Goal: Task Accomplishment & Management: Manage account settings

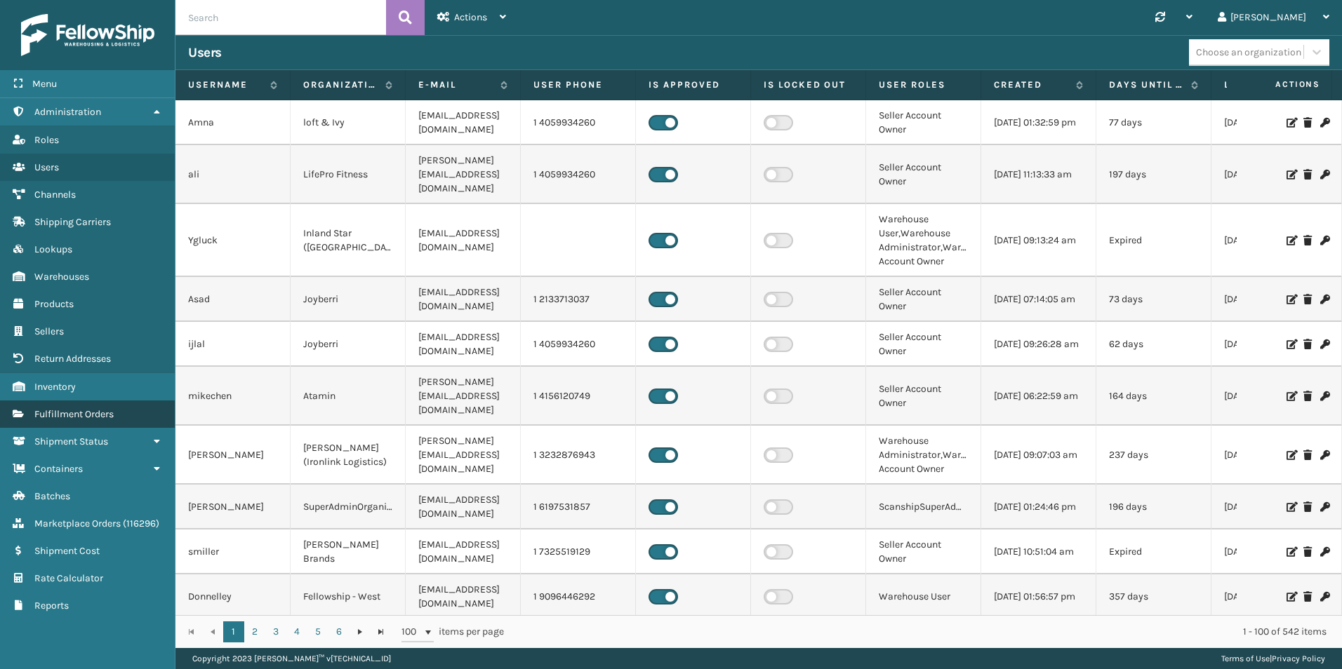
click at [98, 413] on span "Fulfillment Orders" at bounding box center [73, 414] width 79 height 12
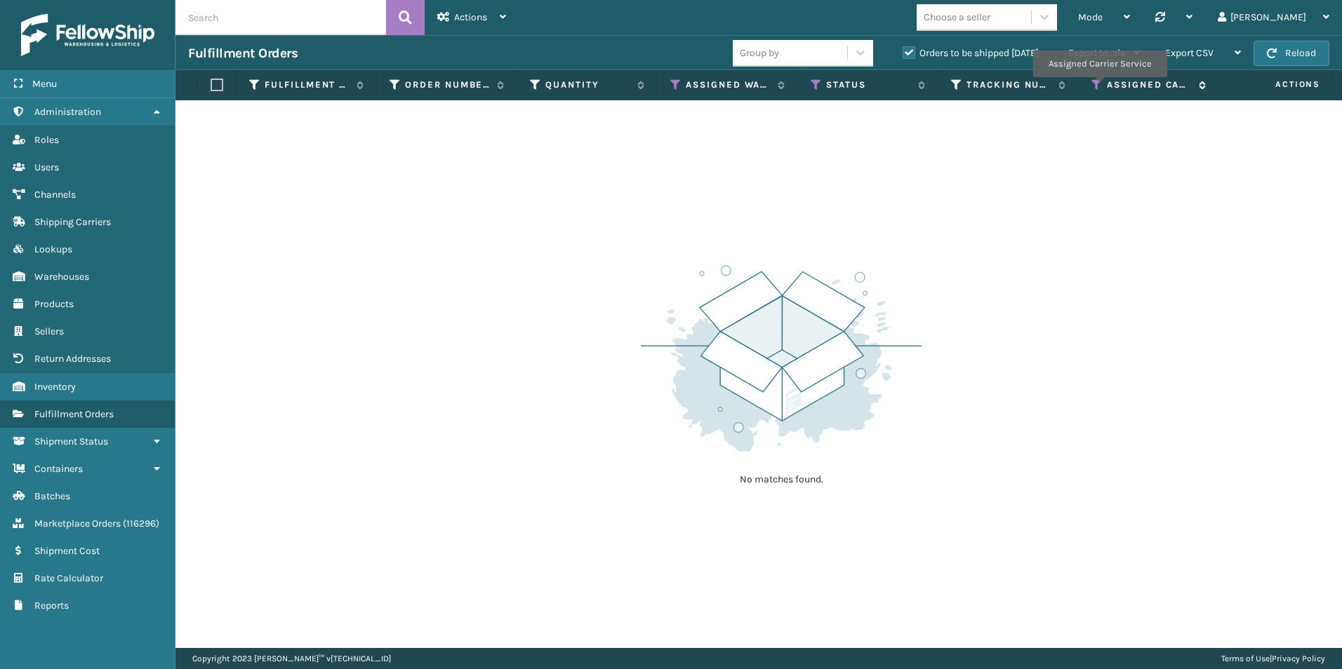
click at [1099, 86] on icon at bounding box center [1096, 85] width 11 height 13
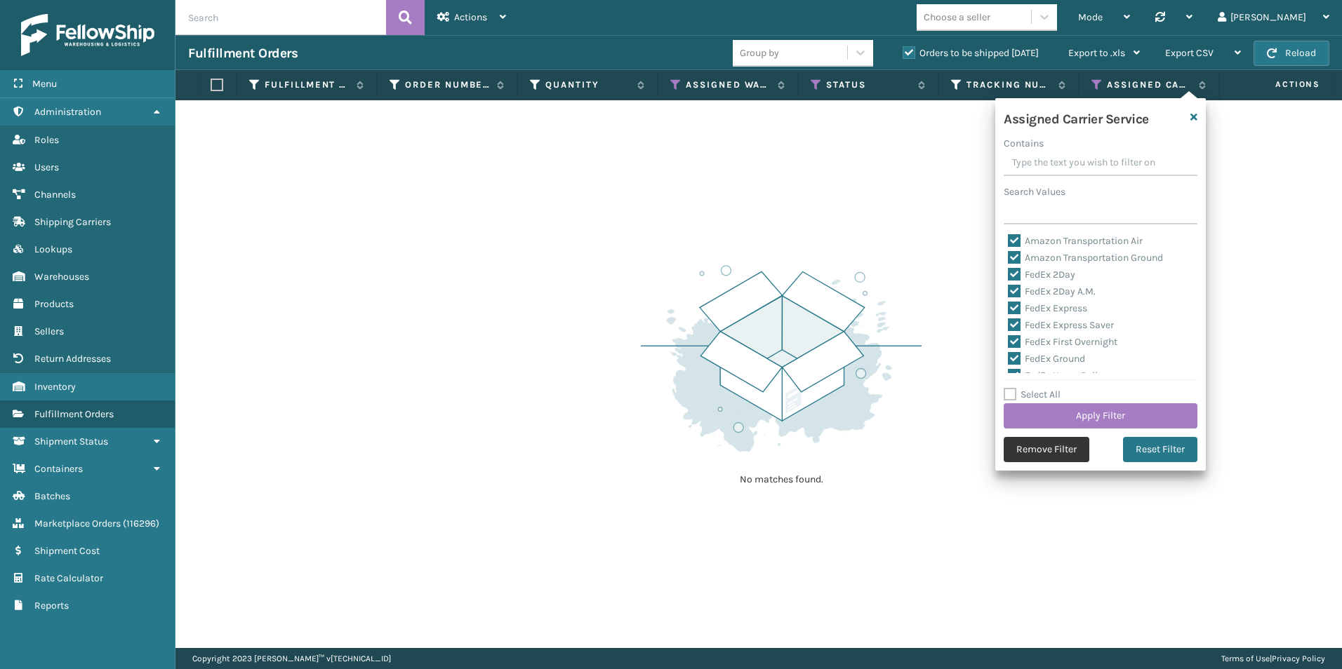
click at [1064, 456] on button "Remove Filter" at bounding box center [1046, 449] width 86 height 25
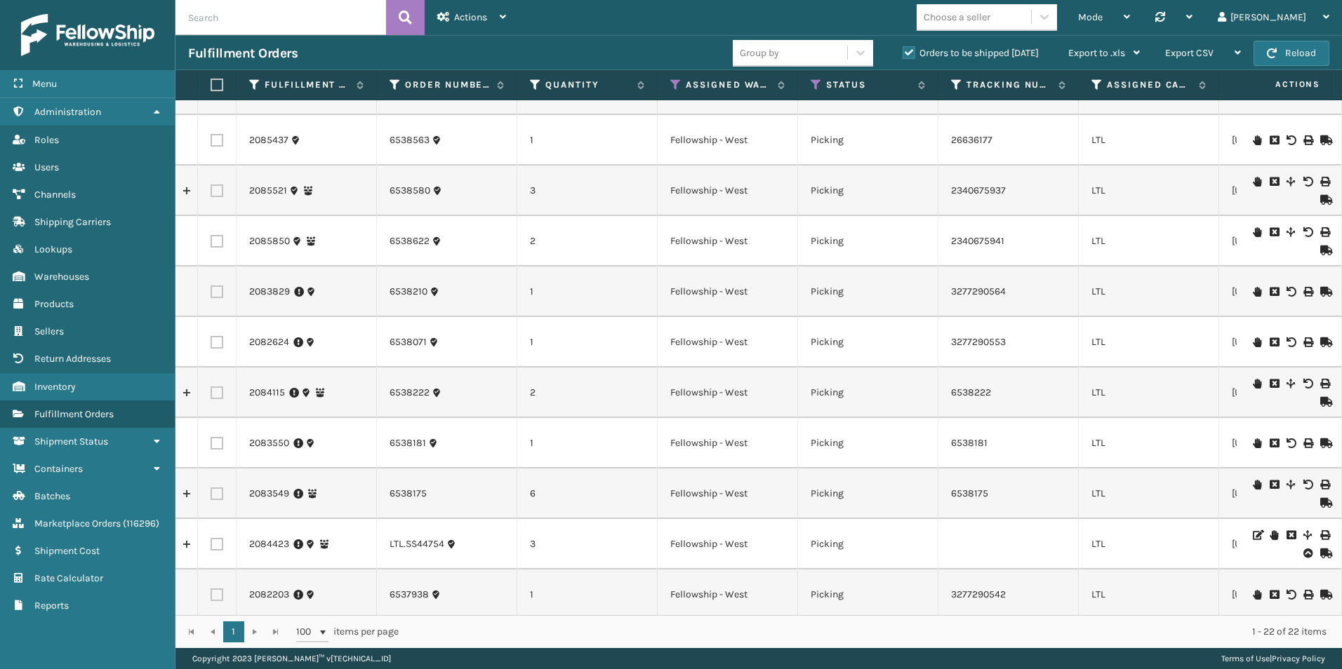
scroll to position [607, 0]
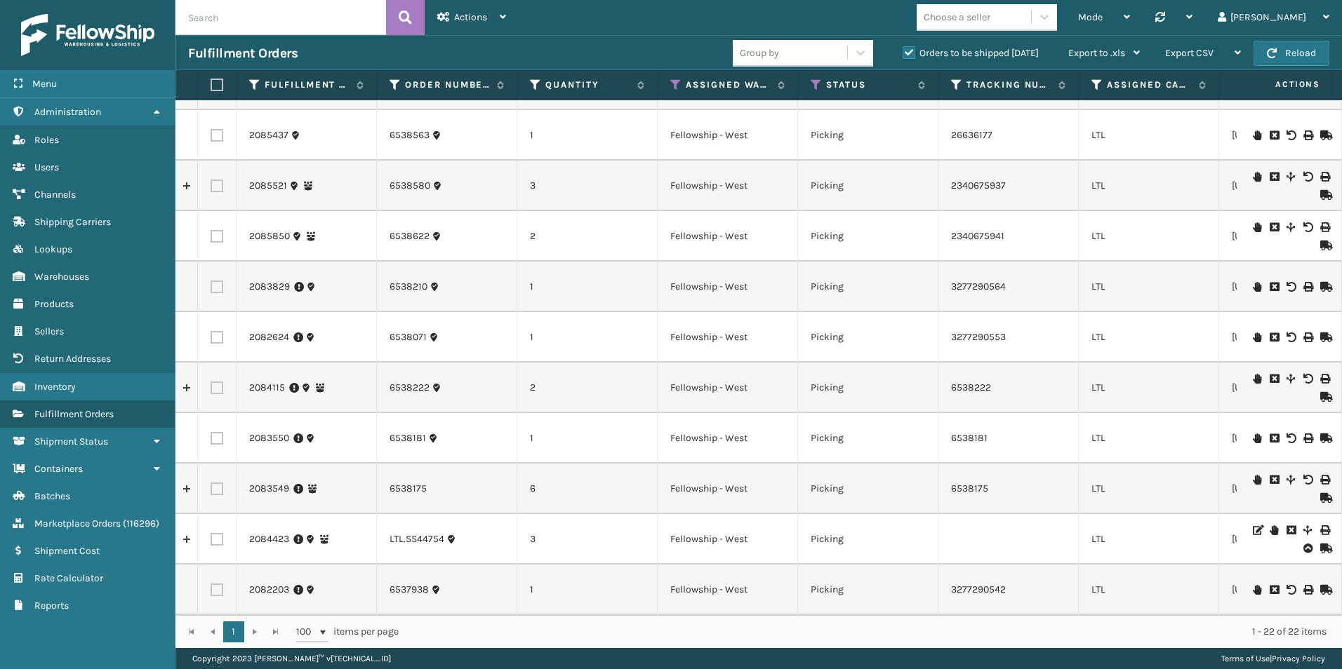
click at [219, 584] on label at bounding box center [217, 590] width 13 height 13
click at [211, 584] on input "checkbox" at bounding box center [211, 588] width 1 height 9
checkbox input "true"
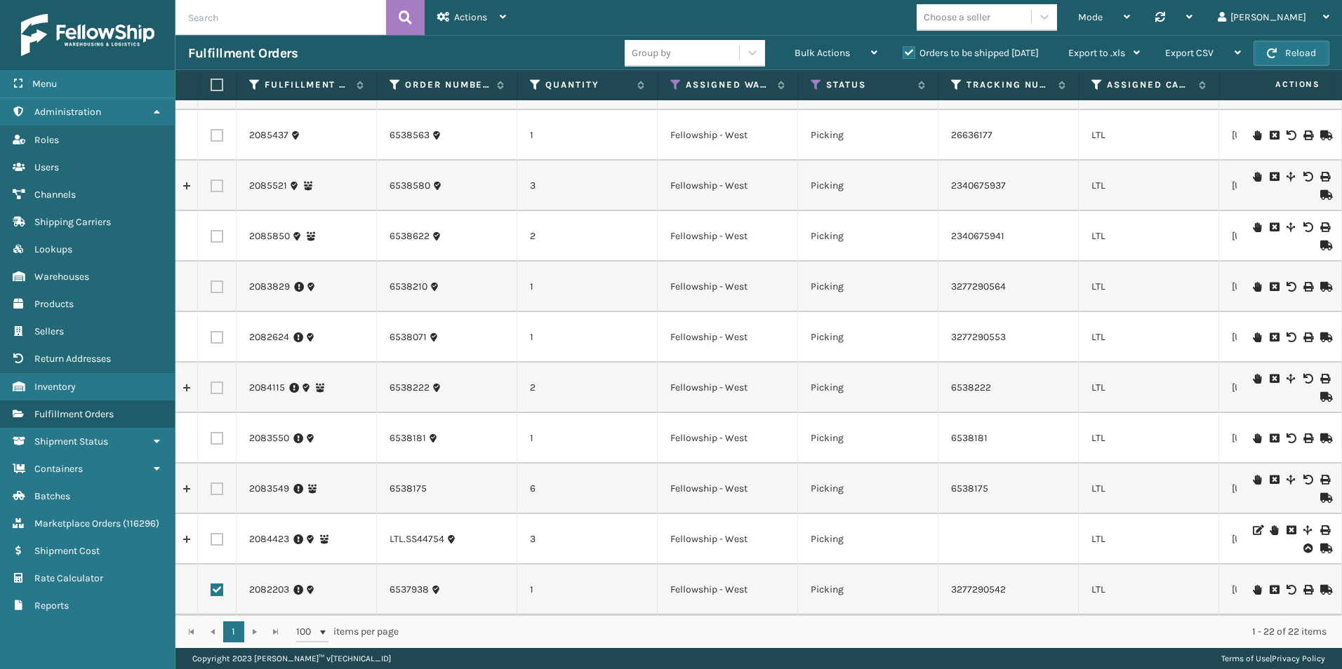
click at [217, 331] on label at bounding box center [217, 337] width 13 height 13
click at [211, 331] on input "checkbox" at bounding box center [211, 335] width 1 height 9
checkbox input "true"
click at [215, 483] on label at bounding box center [217, 489] width 13 height 13
click at [211, 483] on input "checkbox" at bounding box center [211, 487] width 1 height 9
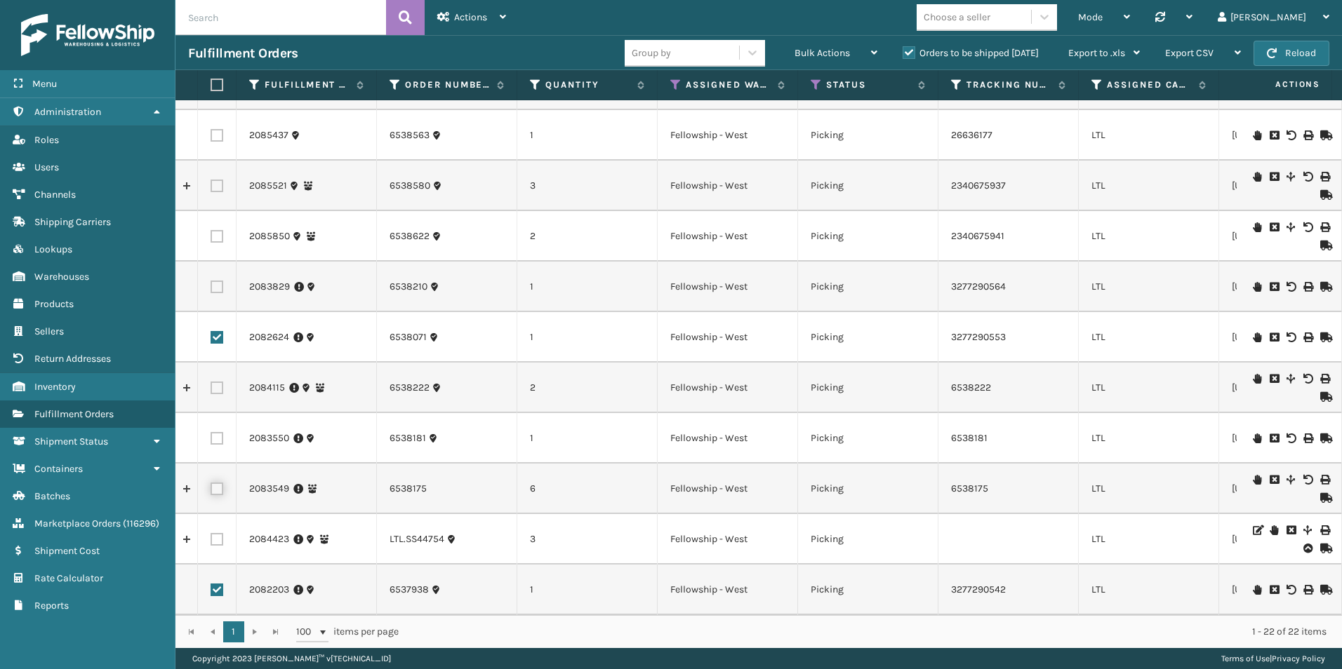
checkbox input "true"
click at [220, 432] on label at bounding box center [217, 438] width 13 height 13
click at [211, 432] on input "checkbox" at bounding box center [211, 436] width 1 height 9
checkbox input "true"
click at [220, 281] on label at bounding box center [217, 287] width 13 height 13
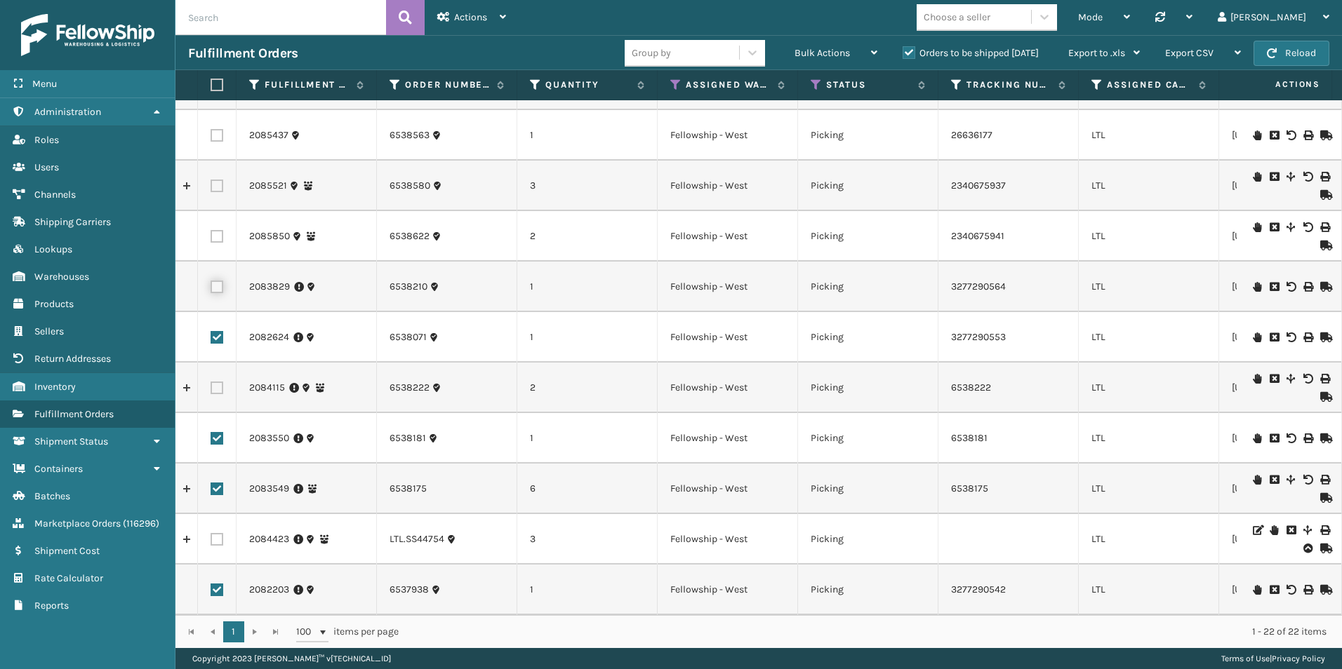
click at [211, 281] on input "checkbox" at bounding box center [211, 285] width 1 height 9
checkbox input "true"
click at [215, 382] on label at bounding box center [217, 388] width 13 height 13
click at [211, 382] on input "checkbox" at bounding box center [211, 386] width 1 height 9
checkbox input "true"
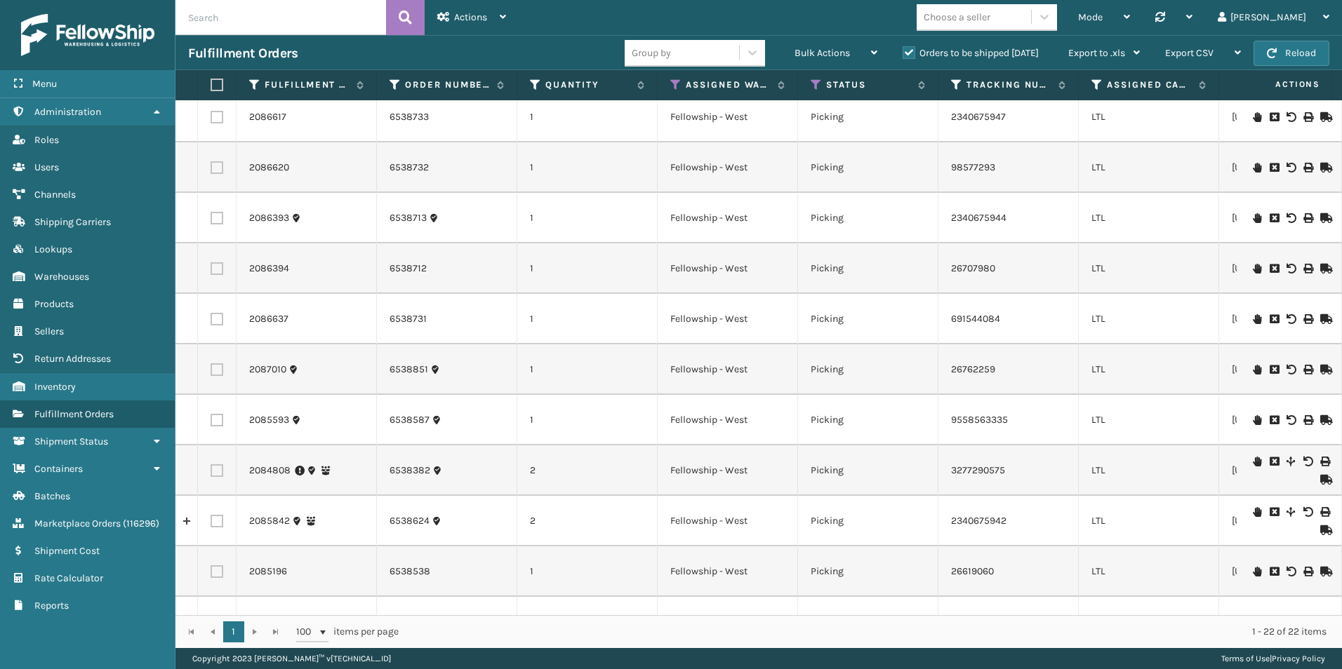
scroll to position [116, 0]
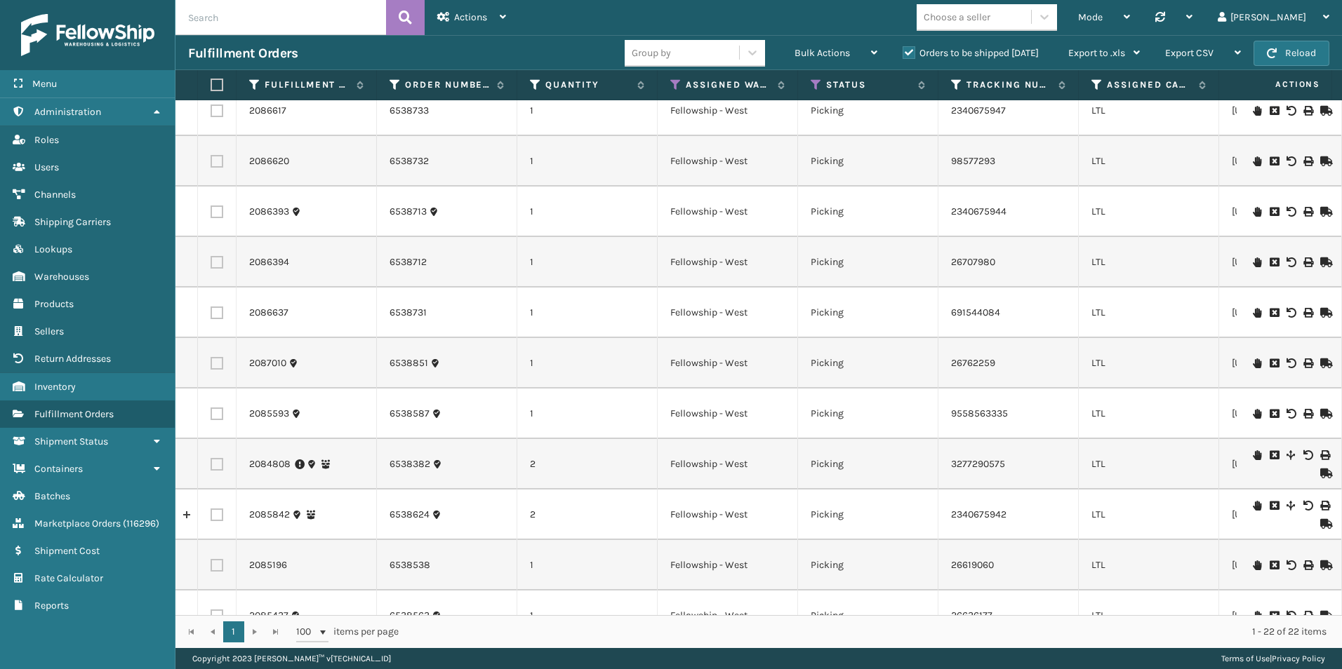
click at [216, 462] on label at bounding box center [217, 464] width 13 height 13
click at [211, 462] on input "checkbox" at bounding box center [211, 462] width 1 height 9
checkbox input "true"
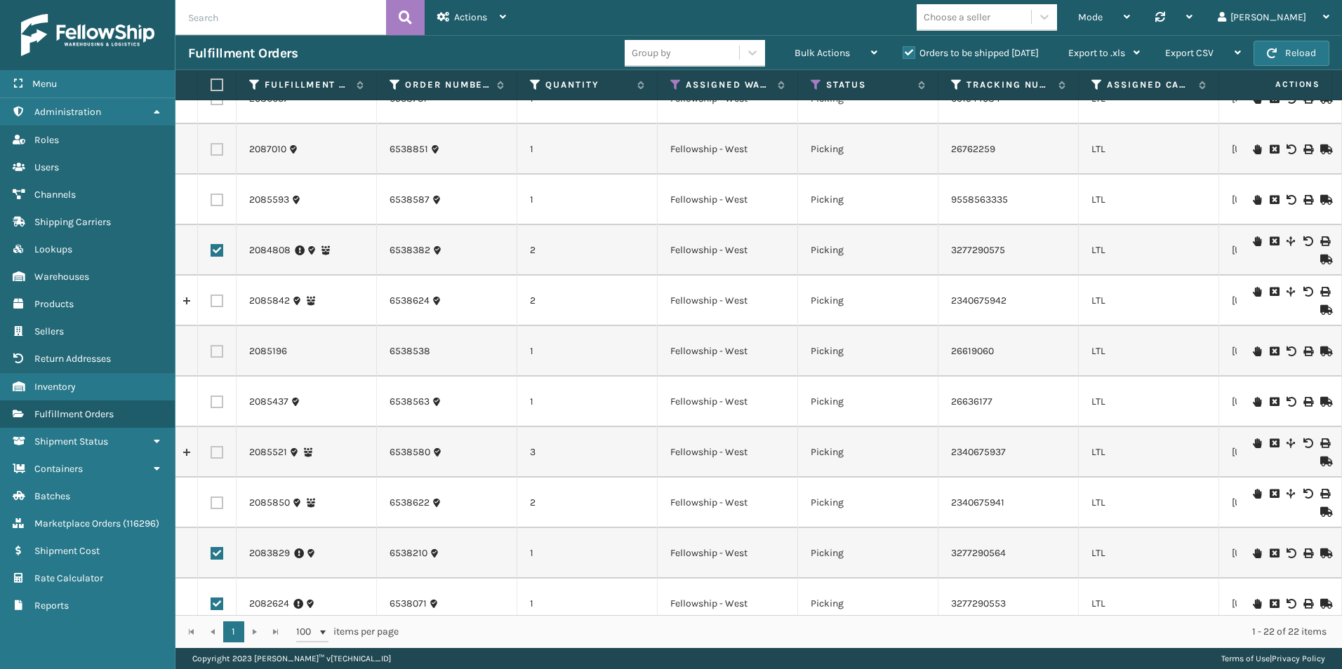
scroll to position [351, 0]
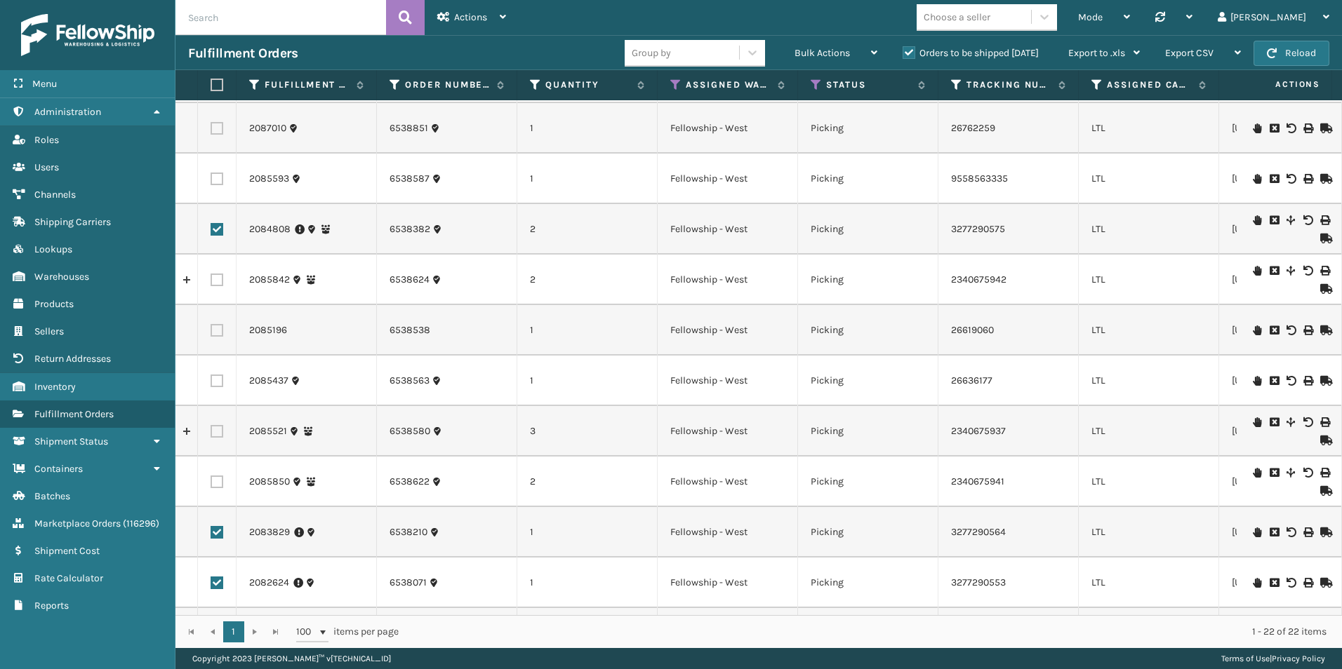
click at [217, 331] on label at bounding box center [217, 330] width 13 height 13
click at [211, 331] on input "checkbox" at bounding box center [211, 328] width 1 height 9
checkbox input "true"
click at [218, 379] on label at bounding box center [217, 381] width 13 height 13
click at [211, 379] on input "checkbox" at bounding box center [211, 379] width 1 height 9
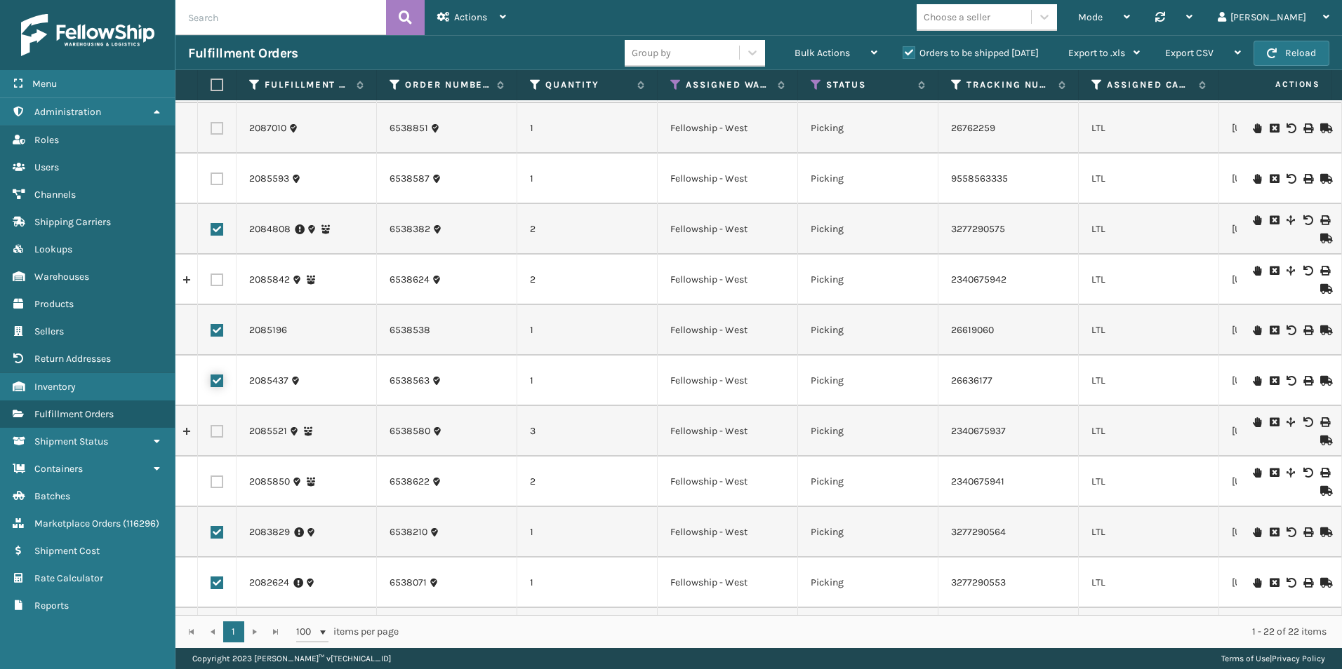
checkbox input "true"
click at [215, 430] on label at bounding box center [217, 431] width 13 height 13
click at [211, 430] on input "checkbox" at bounding box center [211, 429] width 1 height 9
checkbox input "true"
click at [215, 178] on label at bounding box center [217, 179] width 13 height 13
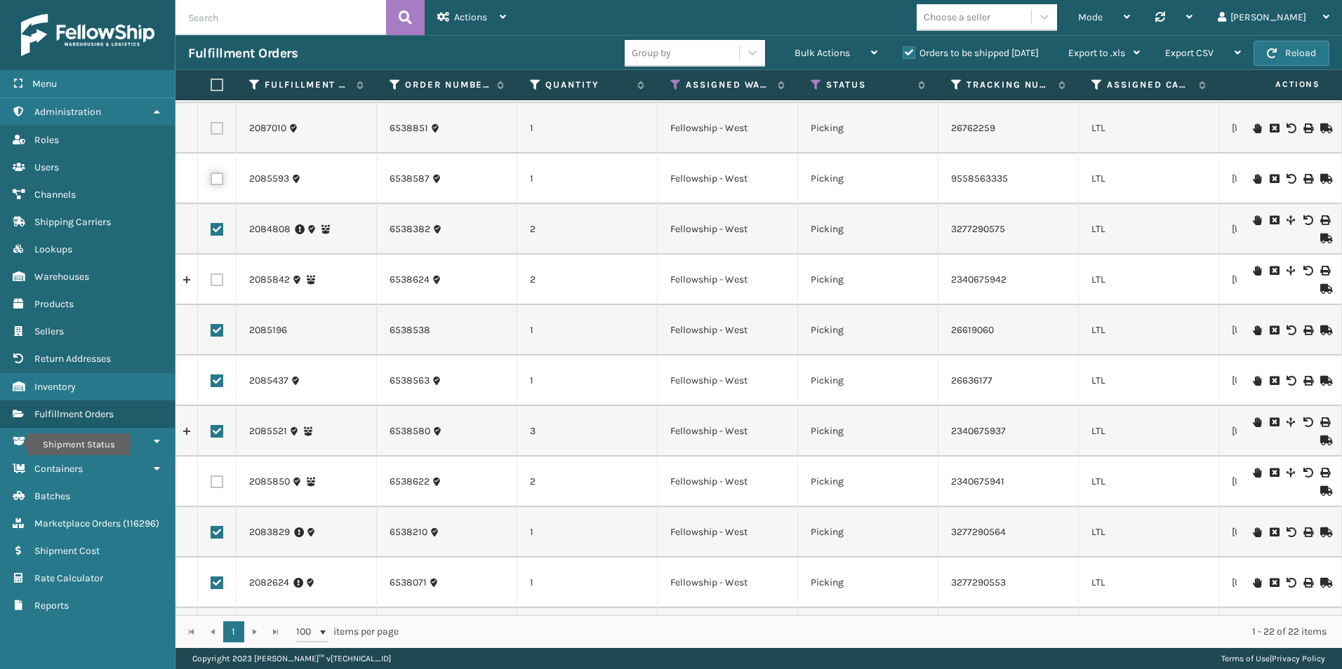
click at [211, 178] on input "checkbox" at bounding box center [211, 177] width 1 height 9
checkbox input "true"
click at [221, 278] on label at bounding box center [217, 280] width 13 height 13
click at [211, 278] on input "checkbox" at bounding box center [211, 278] width 1 height 9
checkbox input "true"
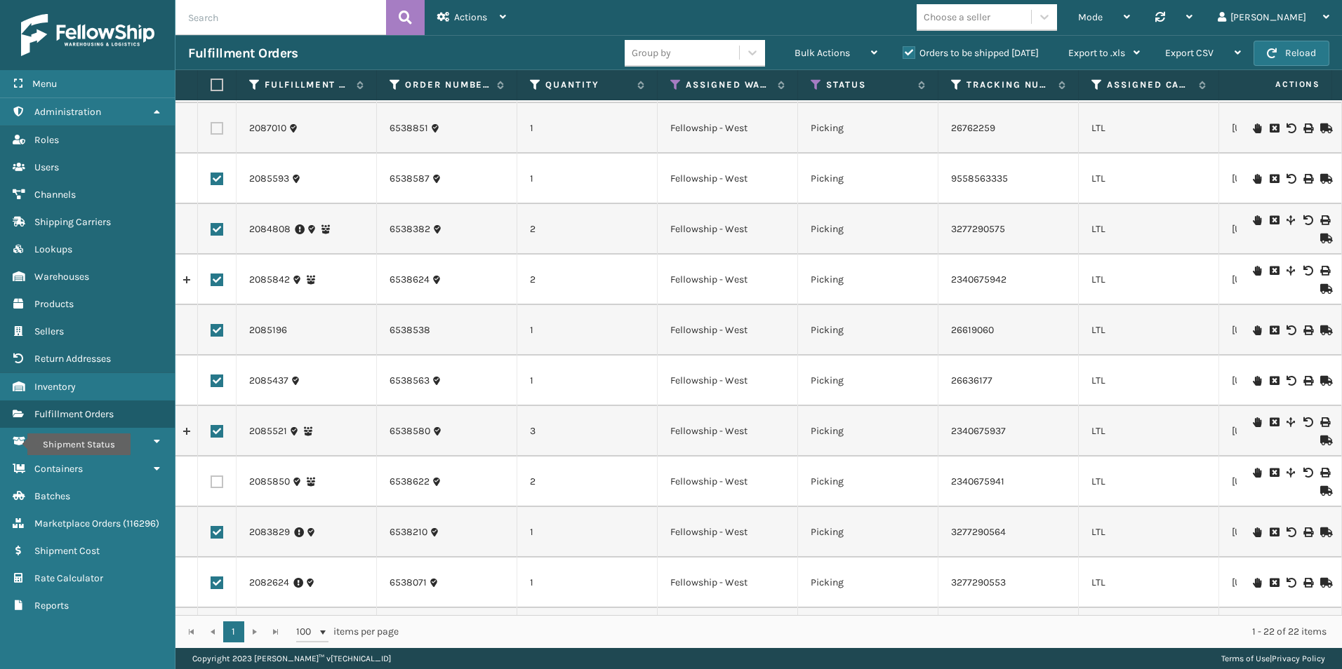
click at [218, 480] on label at bounding box center [217, 482] width 13 height 13
click at [211, 480] on input "checkbox" at bounding box center [211, 480] width 1 height 9
checkbox input "true"
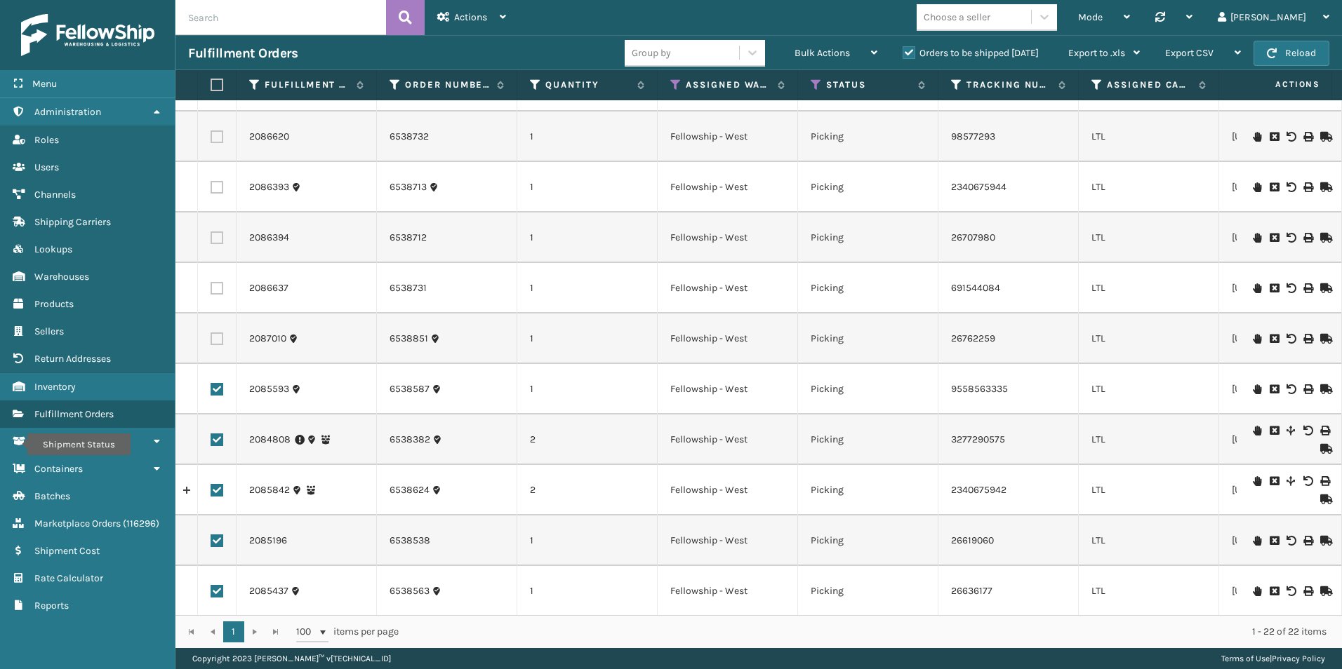
scroll to position [0, 0]
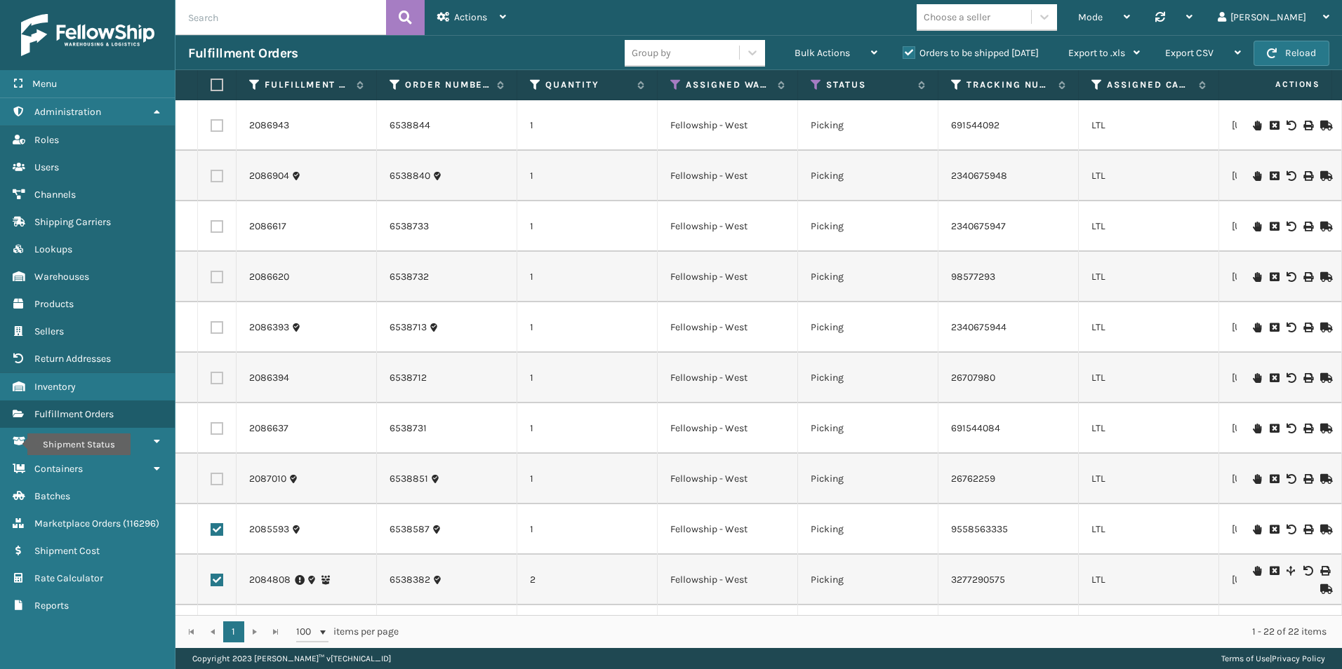
click at [216, 330] on label at bounding box center [217, 327] width 13 height 13
click at [211, 330] on input "checkbox" at bounding box center [211, 325] width 1 height 9
checkbox input "true"
click at [219, 379] on label at bounding box center [217, 378] width 13 height 13
click at [211, 379] on input "checkbox" at bounding box center [211, 376] width 1 height 9
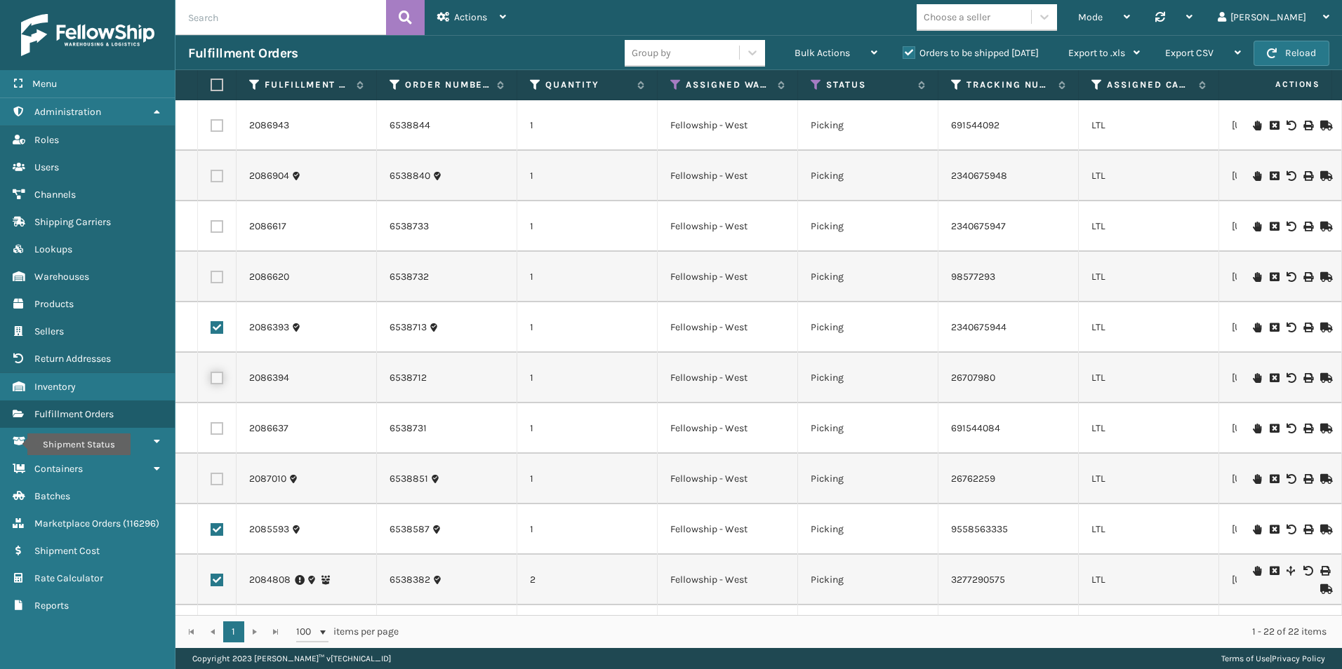
checkbox input "true"
click at [215, 227] on label at bounding box center [217, 226] width 13 height 13
click at [211, 227] on input "checkbox" at bounding box center [211, 224] width 1 height 9
checkbox input "true"
click at [221, 279] on label at bounding box center [217, 277] width 13 height 13
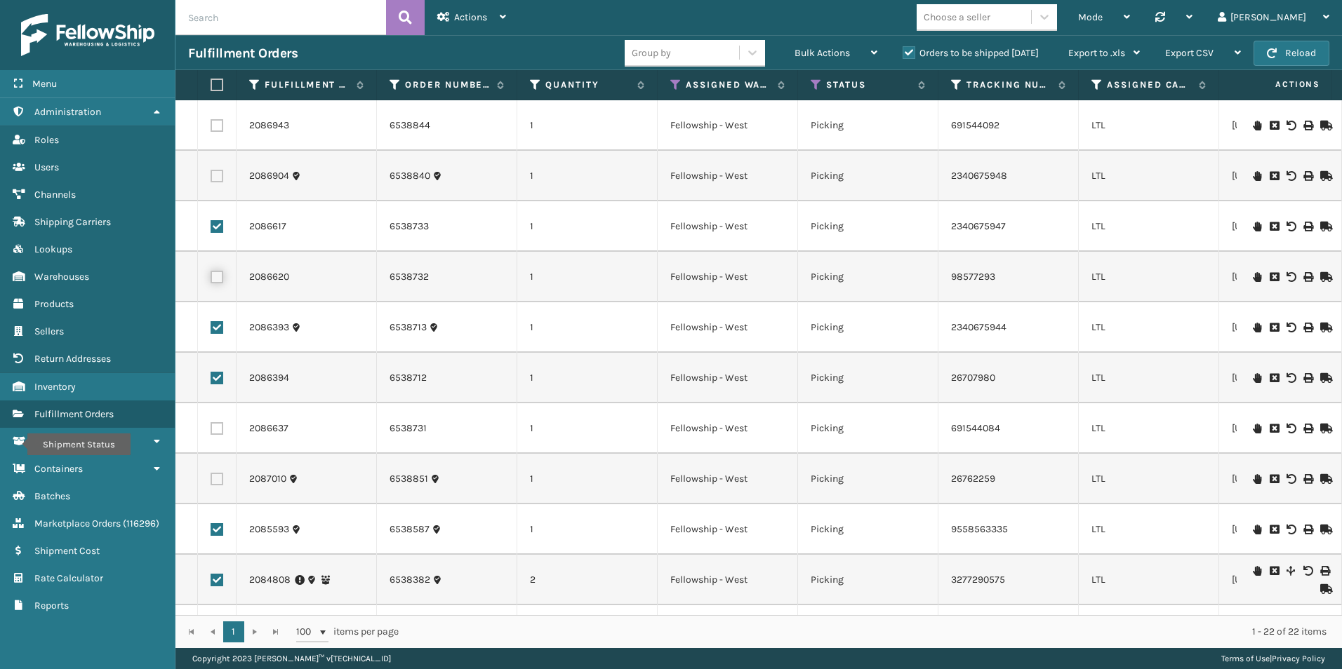
click at [211, 279] on input "checkbox" at bounding box center [211, 275] width 1 height 9
checkbox input "true"
click at [217, 433] on label at bounding box center [217, 428] width 13 height 13
click at [211, 432] on input "checkbox" at bounding box center [211, 426] width 1 height 9
checkbox input "true"
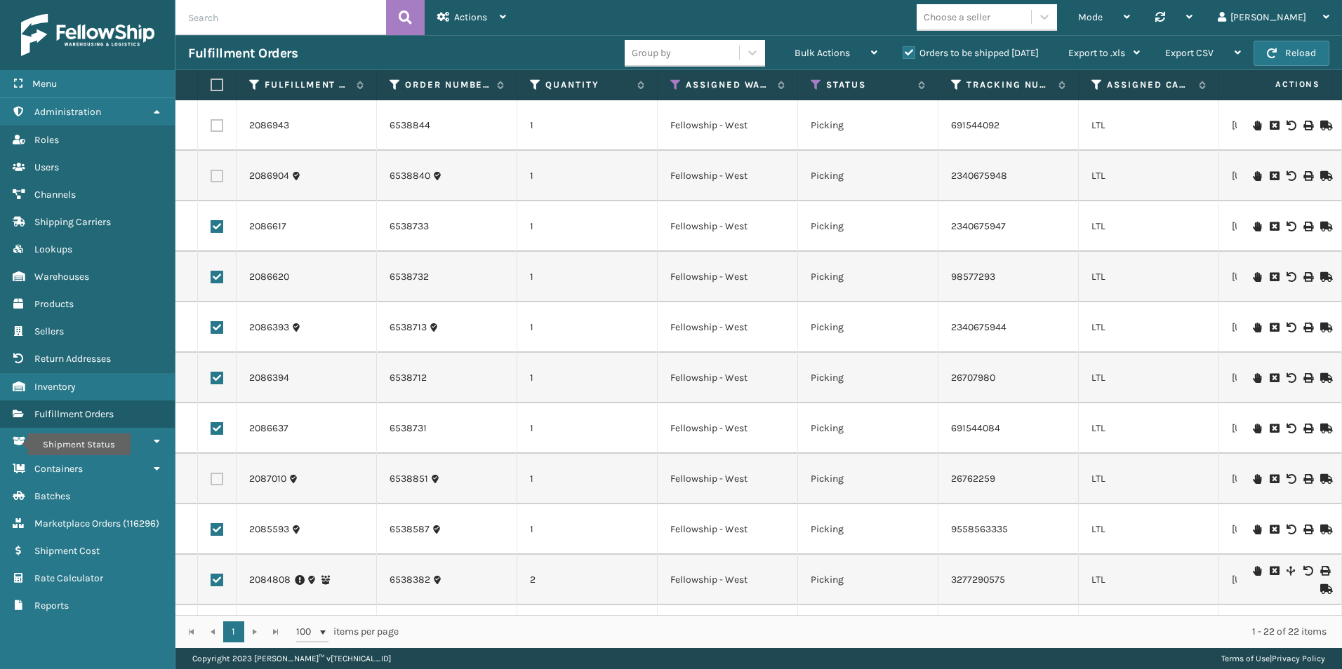
click at [215, 175] on label at bounding box center [217, 176] width 13 height 13
click at [211, 175] on input "checkbox" at bounding box center [211, 174] width 1 height 9
checkbox input "true"
click at [218, 128] on label at bounding box center [217, 125] width 13 height 13
click at [211, 128] on input "checkbox" at bounding box center [211, 123] width 1 height 9
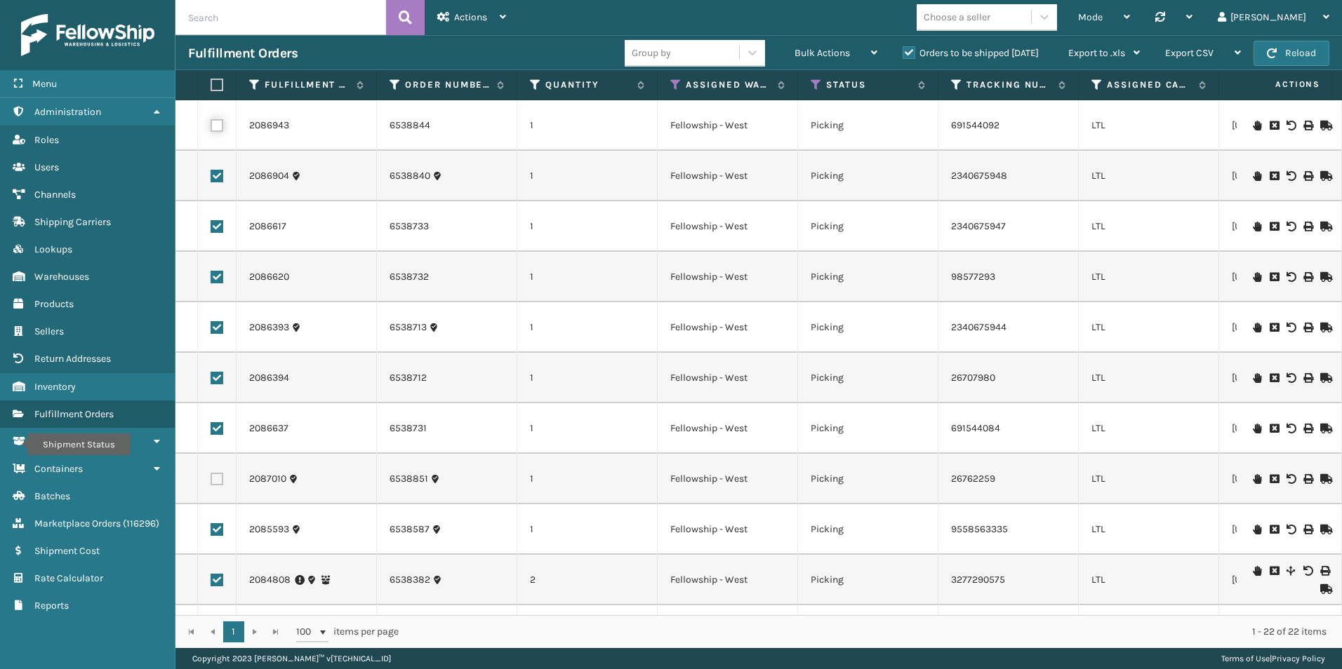
checkbox input "true"
click at [217, 479] on label at bounding box center [217, 479] width 13 height 13
click at [211, 479] on input "checkbox" at bounding box center [211, 477] width 1 height 9
checkbox input "true"
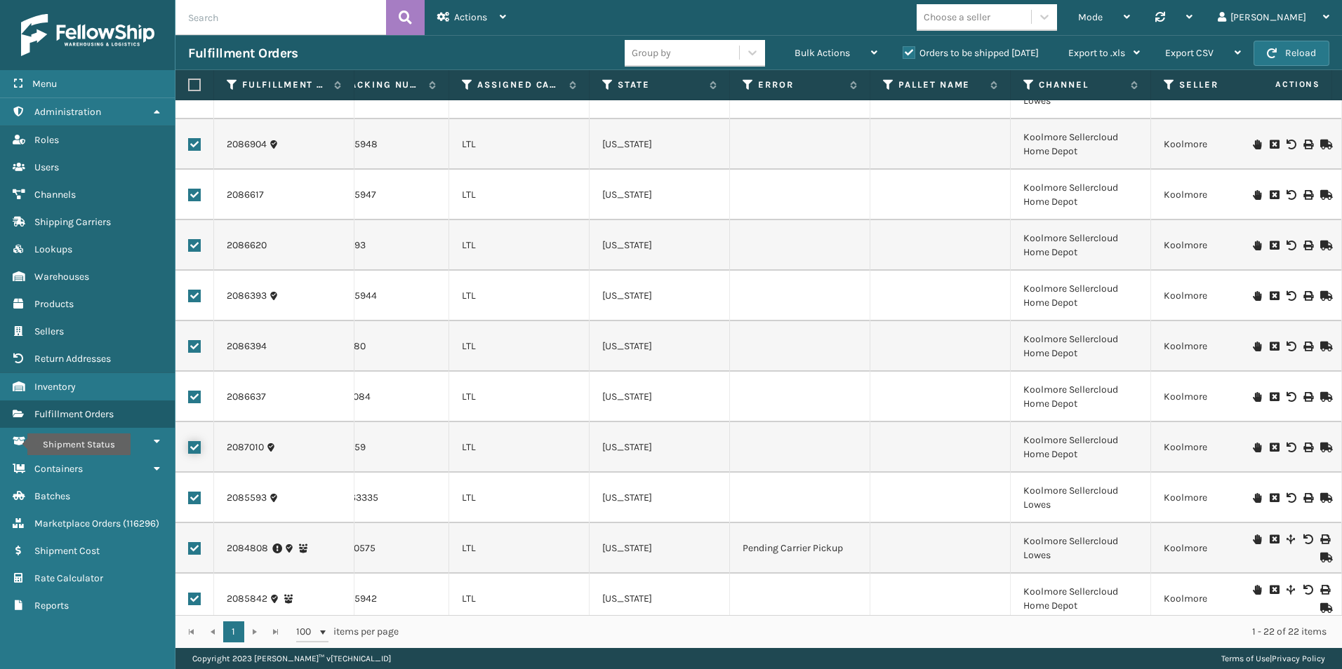
scroll to position [0, 629]
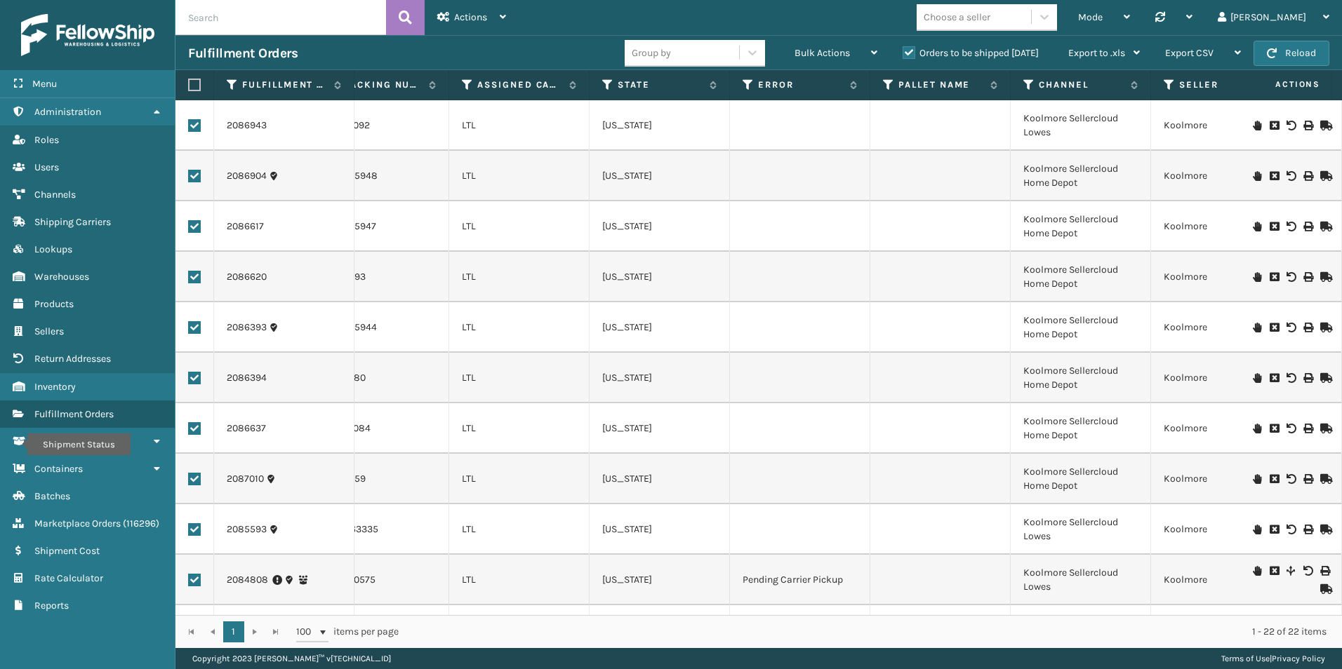
click at [1253, 130] on icon at bounding box center [1257, 126] width 8 height 10
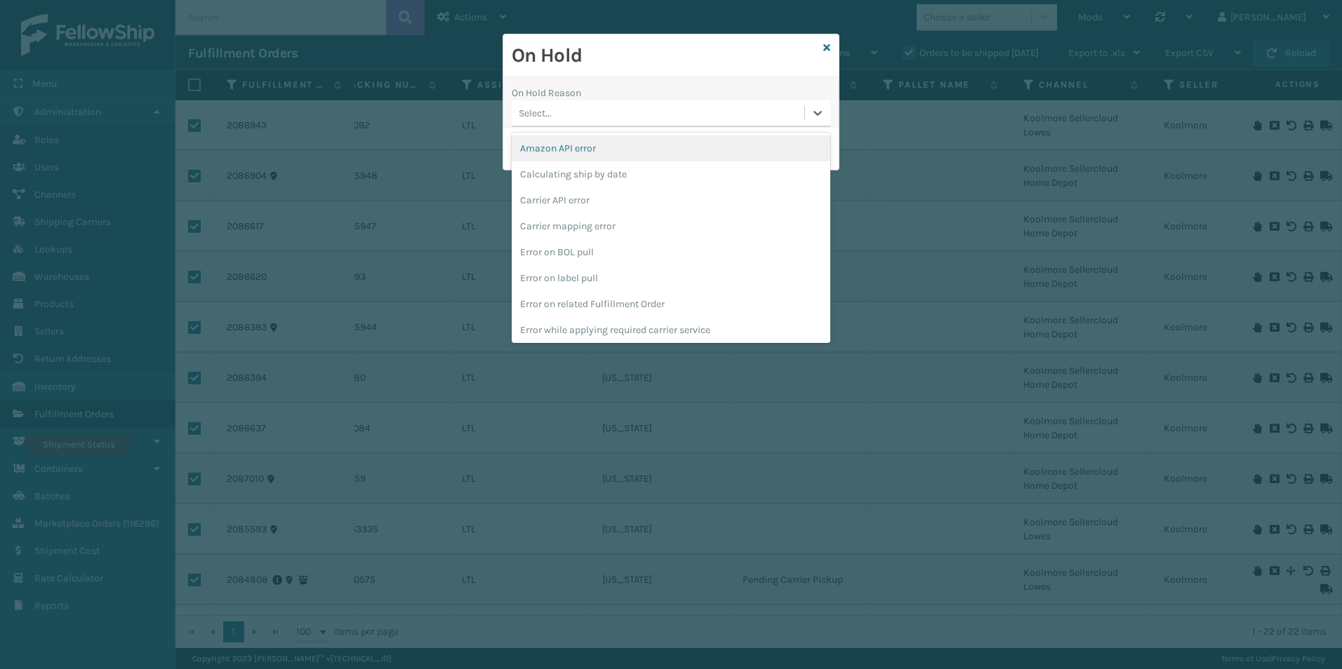
click at [633, 110] on div "Select..." at bounding box center [658, 113] width 293 height 23
type input "c"
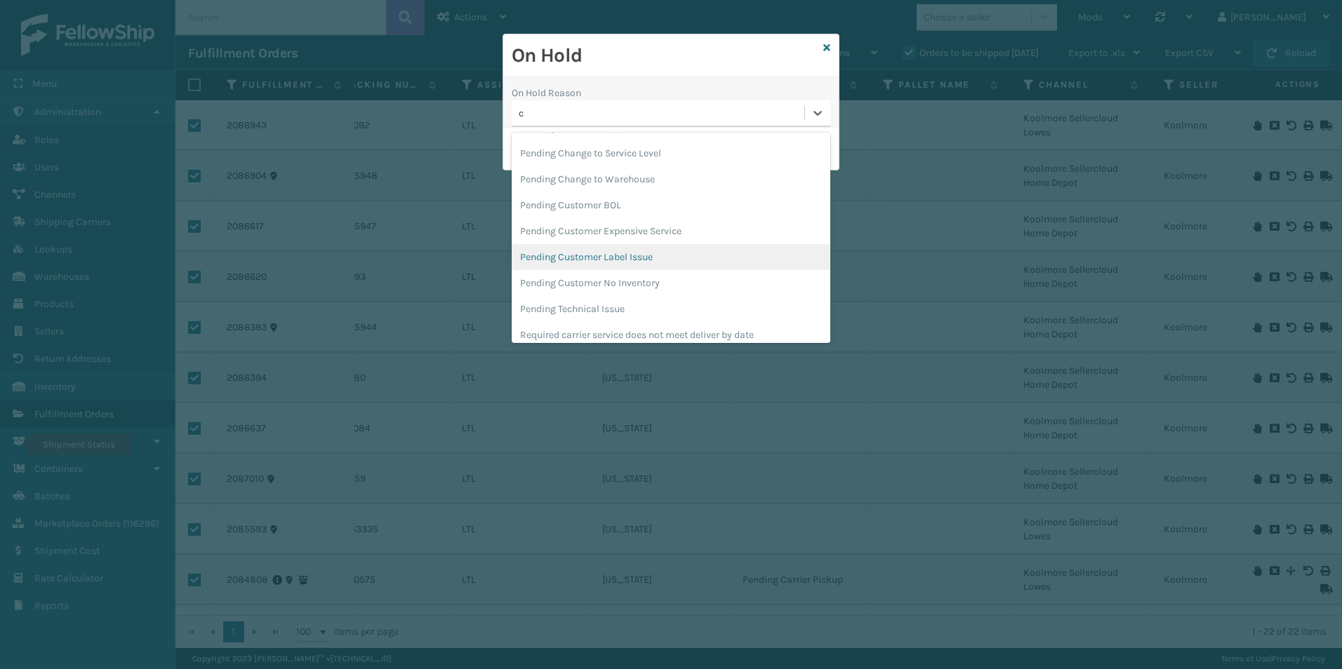
scroll to position [211, 0]
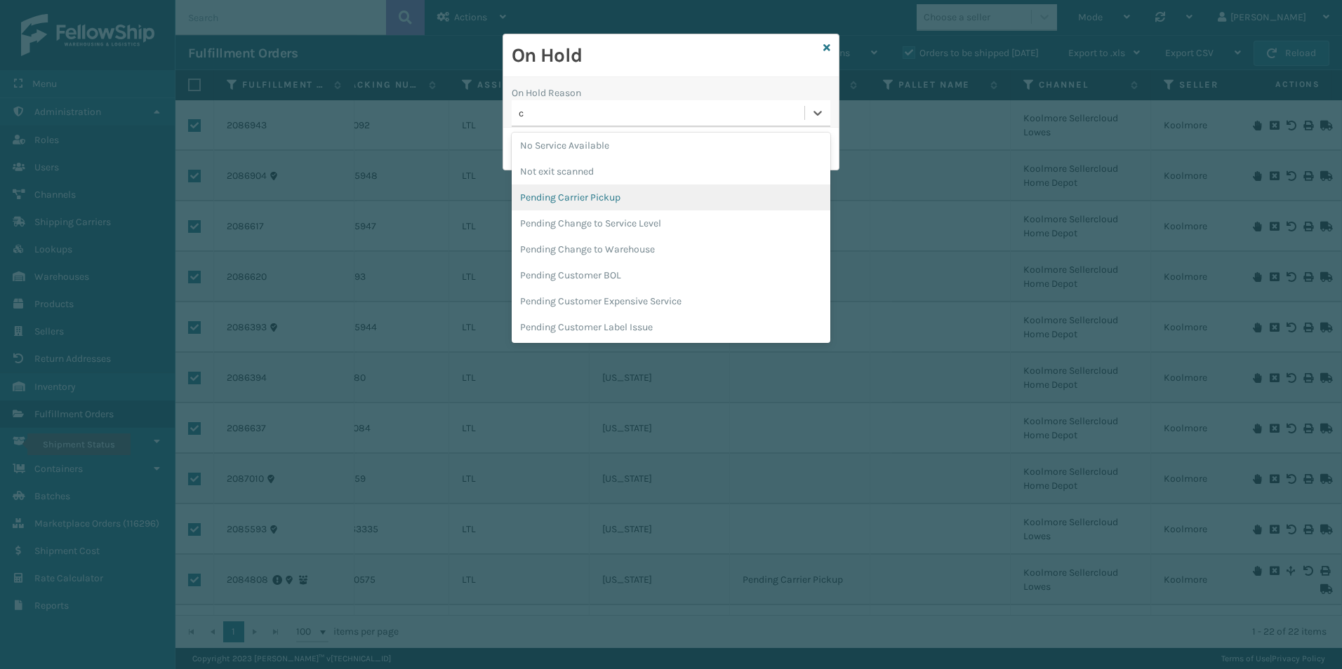
click at [593, 201] on div "Pending Carrier Pickup" at bounding box center [671, 198] width 319 height 26
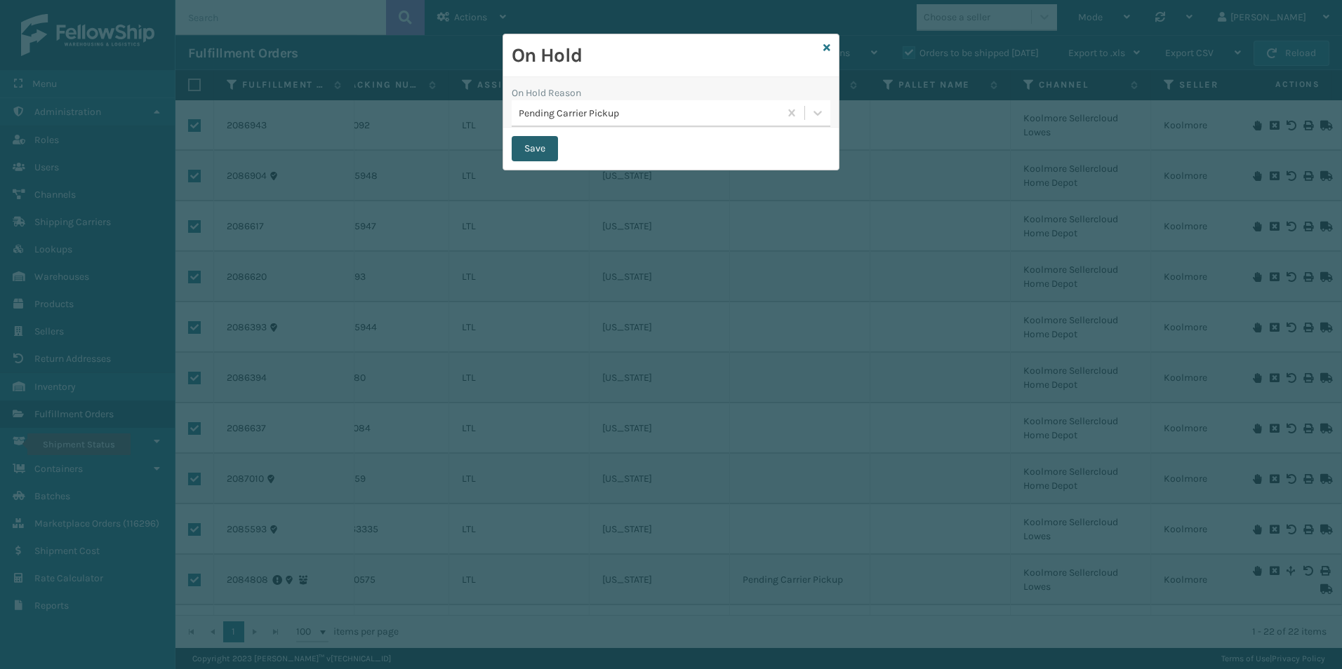
click at [531, 148] on button "Save" at bounding box center [535, 148] width 46 height 25
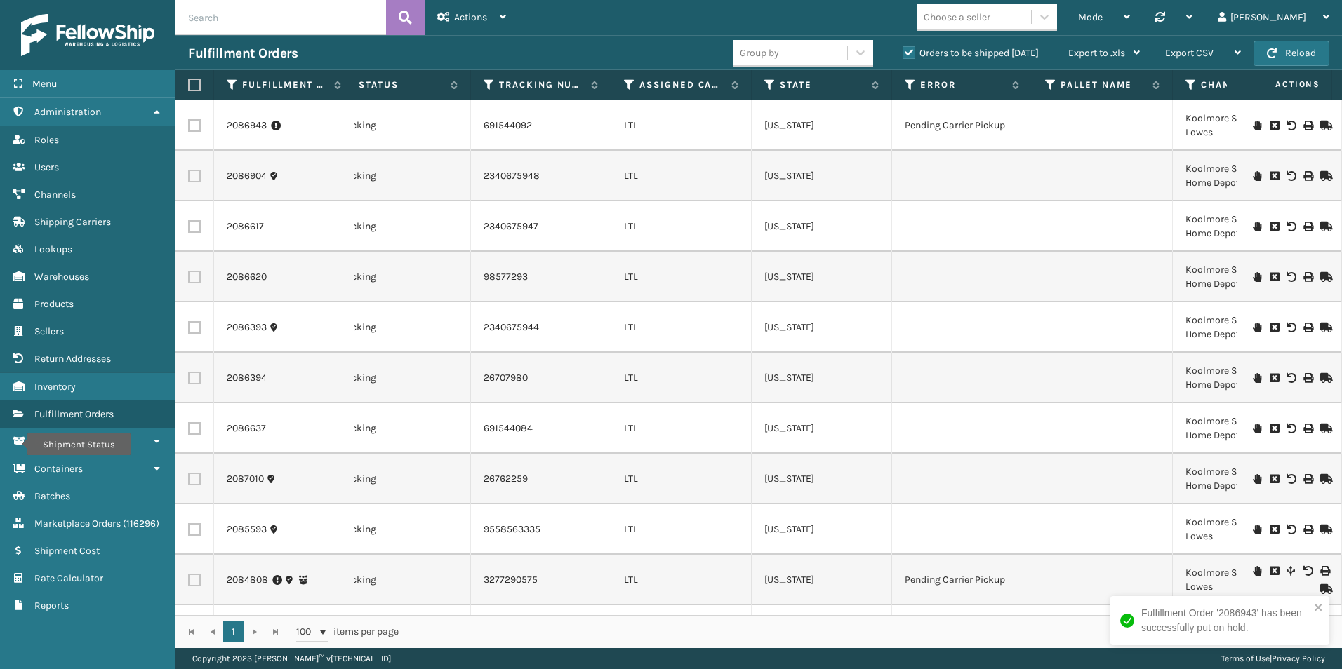
scroll to position [0, 472]
click at [1253, 176] on icon at bounding box center [1257, 176] width 8 height 10
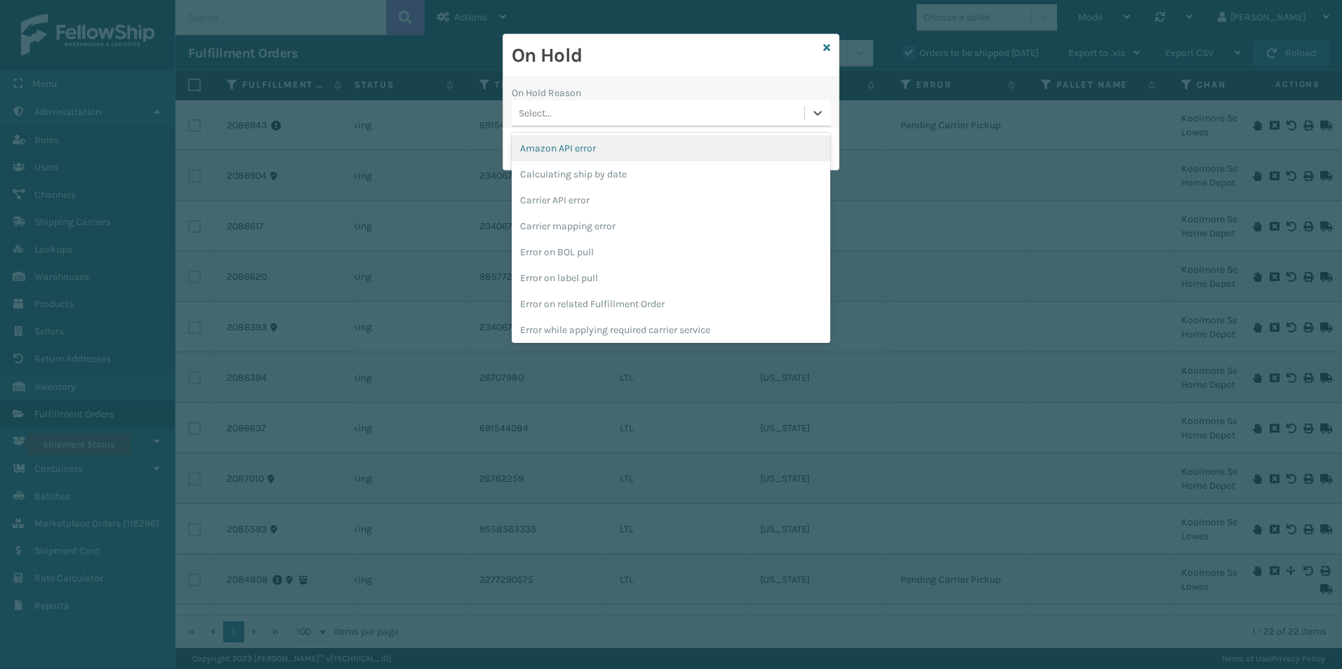
click at [562, 112] on div "Select..." at bounding box center [658, 113] width 293 height 23
type input "p"
click at [588, 157] on div "Pending Carrier Pickup" at bounding box center [671, 161] width 319 height 26
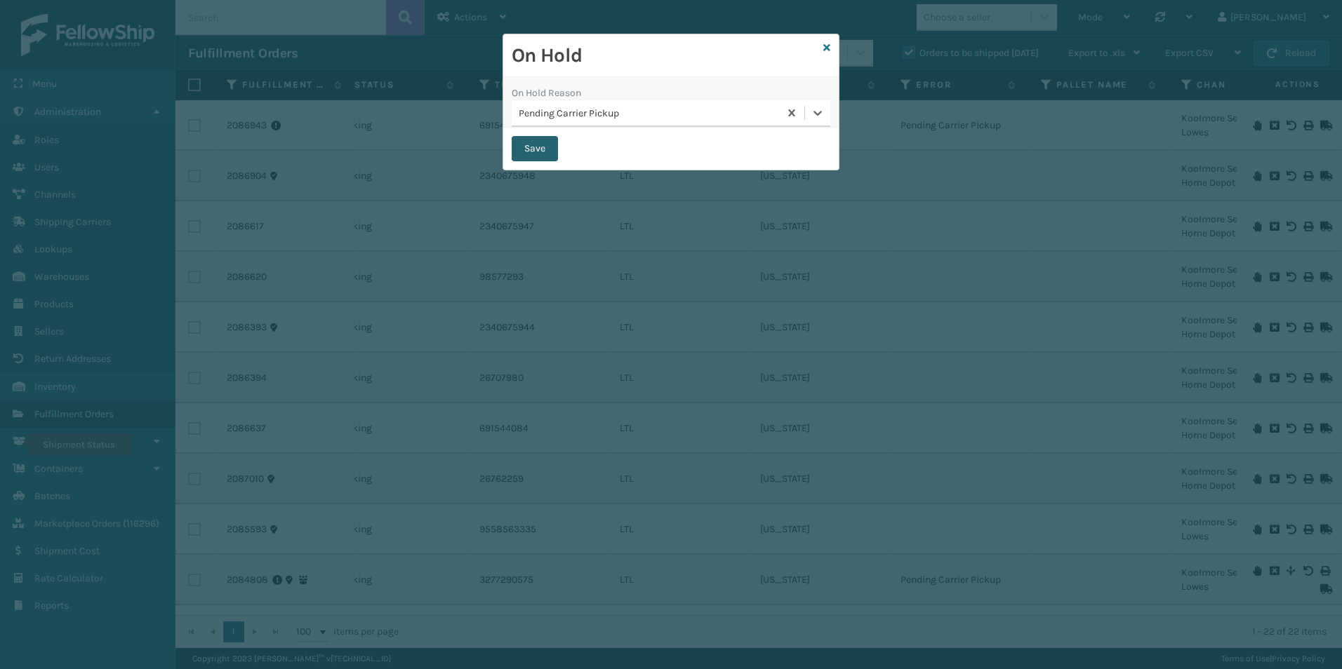
click at [528, 143] on button "Save" at bounding box center [535, 148] width 46 height 25
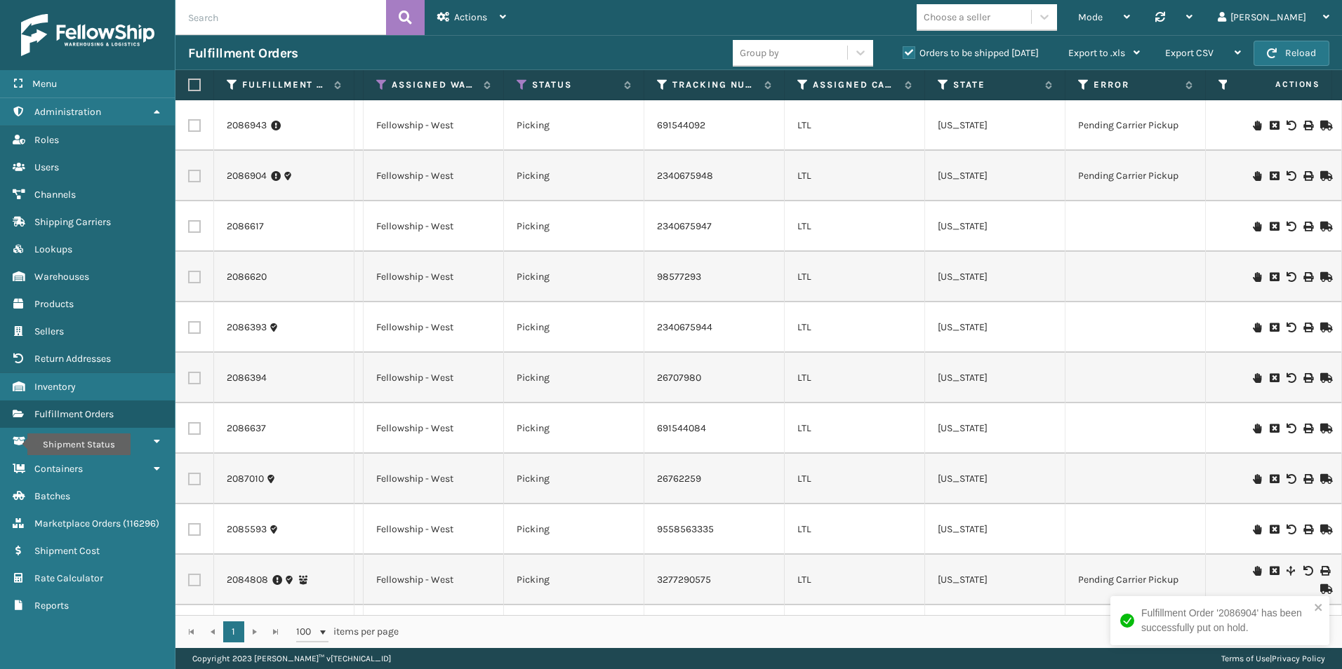
scroll to position [0, 314]
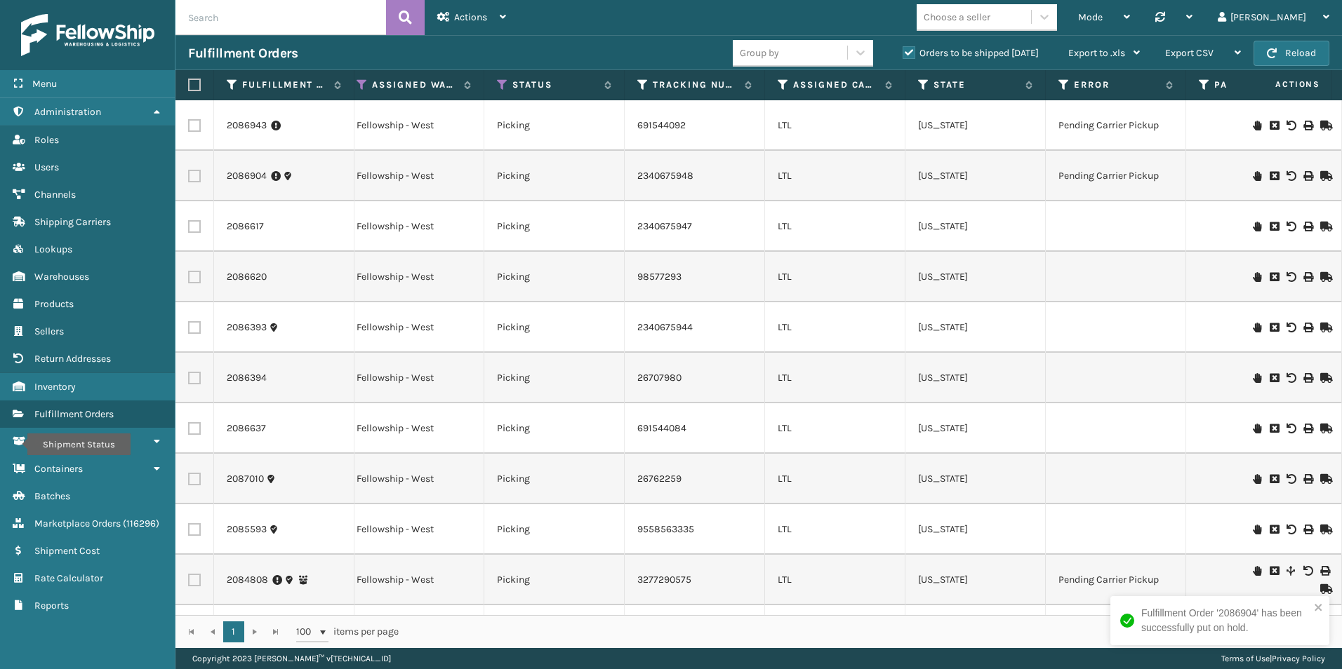
click at [1253, 227] on icon at bounding box center [1257, 227] width 8 height 10
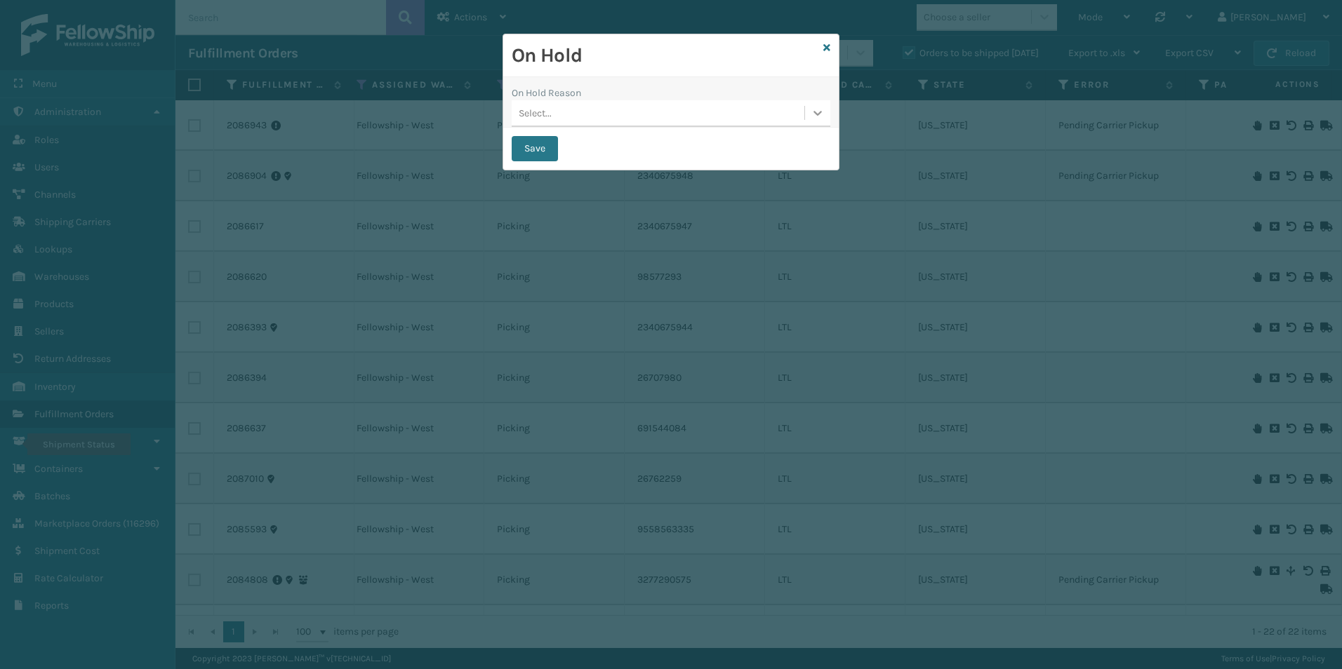
click at [815, 118] on icon at bounding box center [818, 113] width 14 height 14
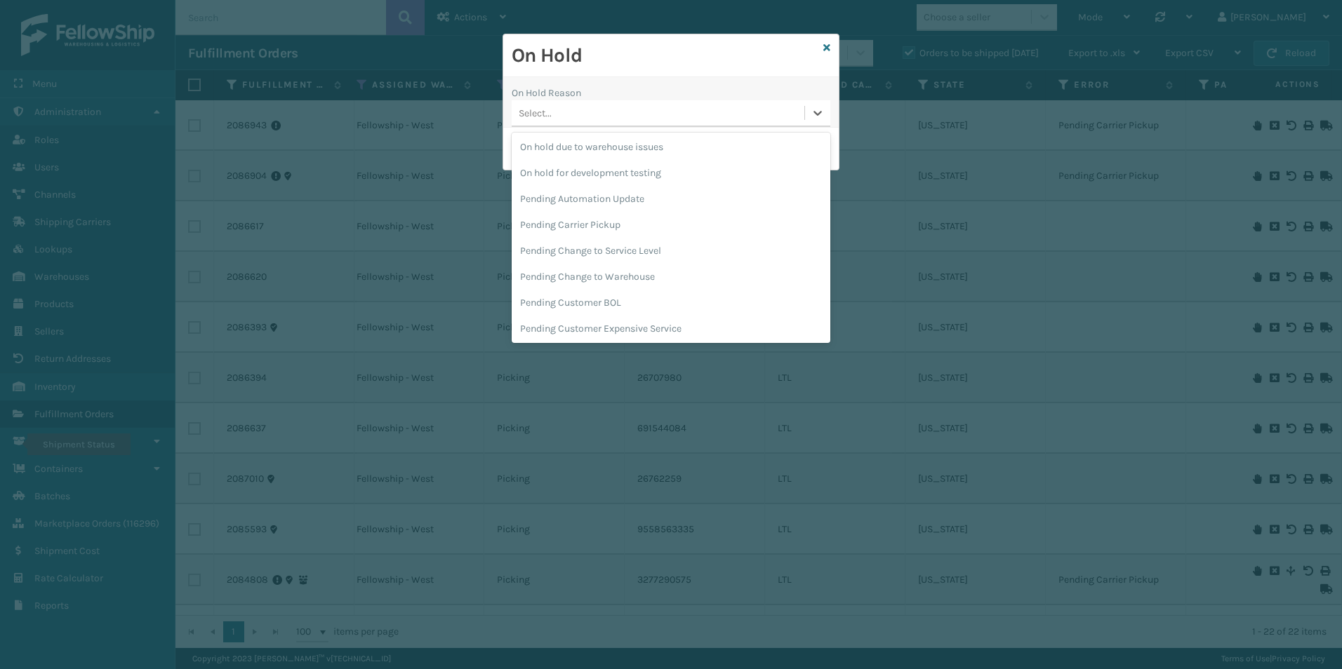
scroll to position [444, 0]
click at [620, 228] on div "Pending Carrier Pickup" at bounding box center [671, 224] width 319 height 26
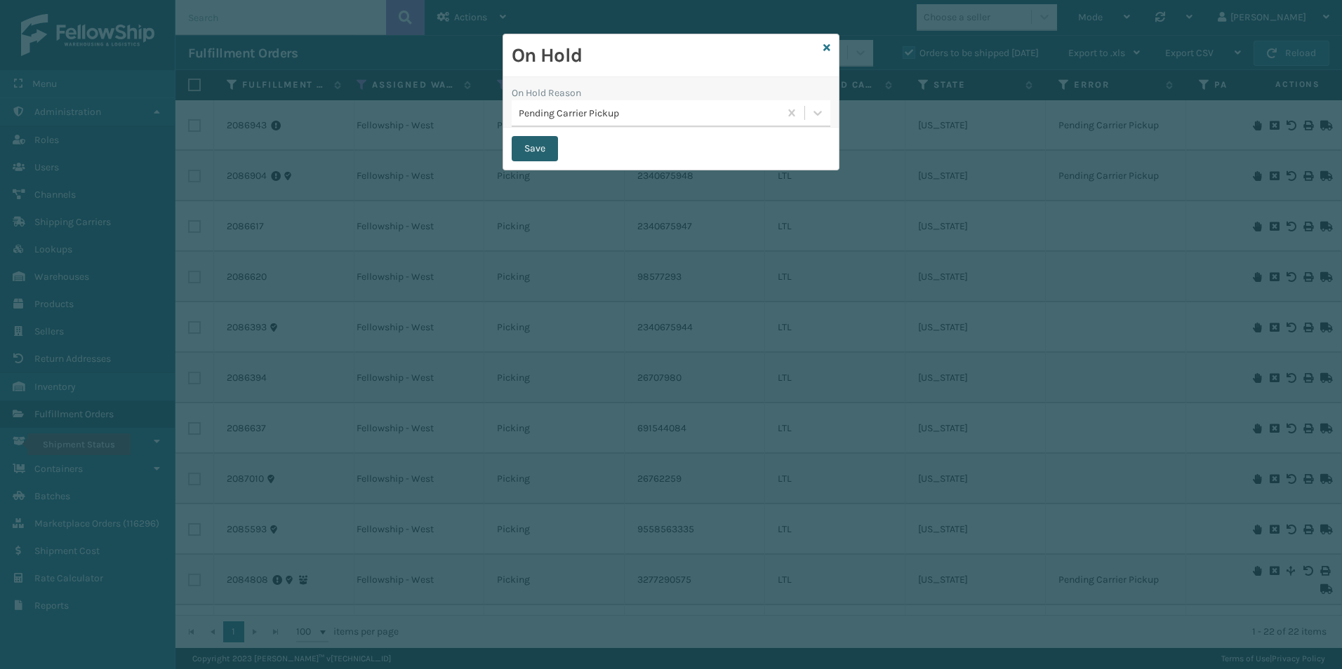
click at [532, 146] on button "Save" at bounding box center [535, 148] width 46 height 25
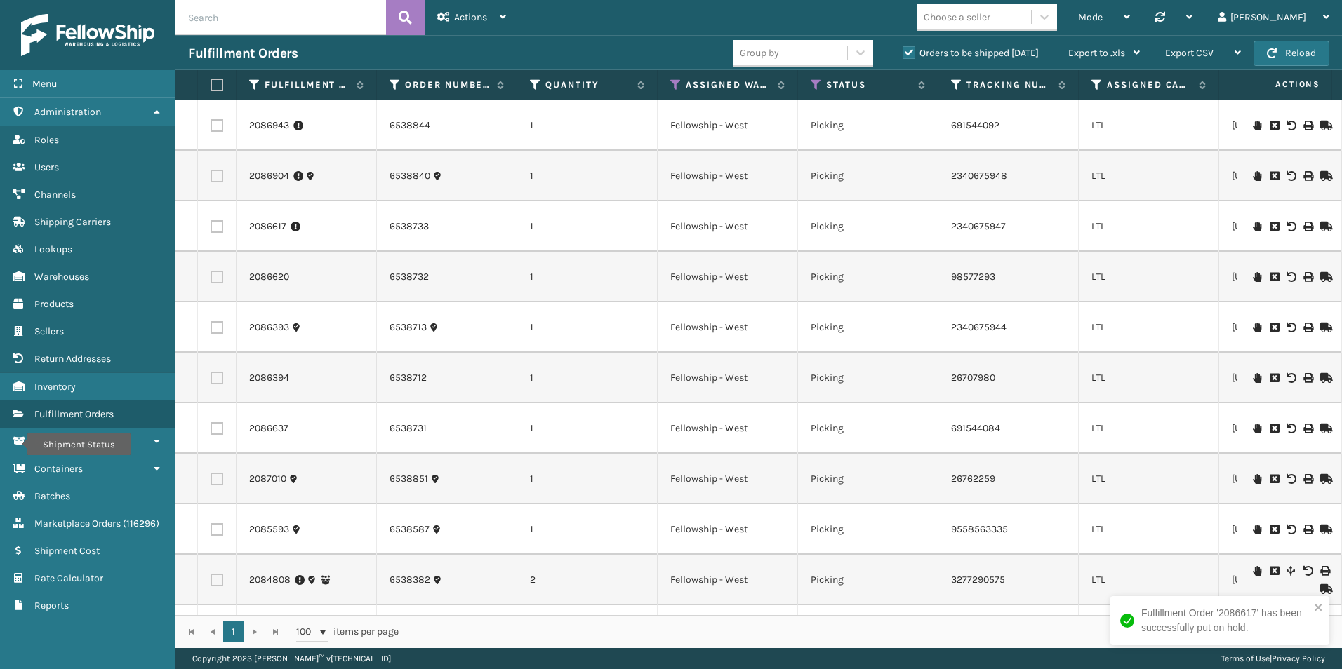
scroll to position [0, 700]
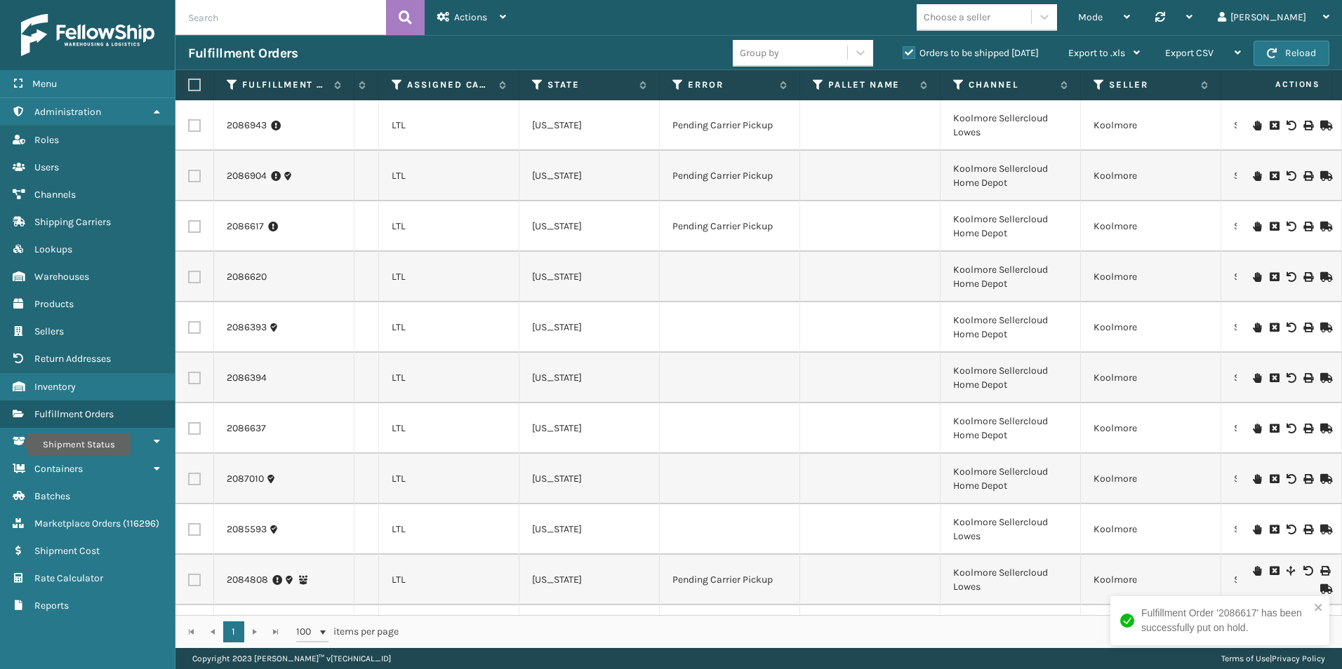
click at [1253, 274] on icon at bounding box center [1257, 277] width 8 height 10
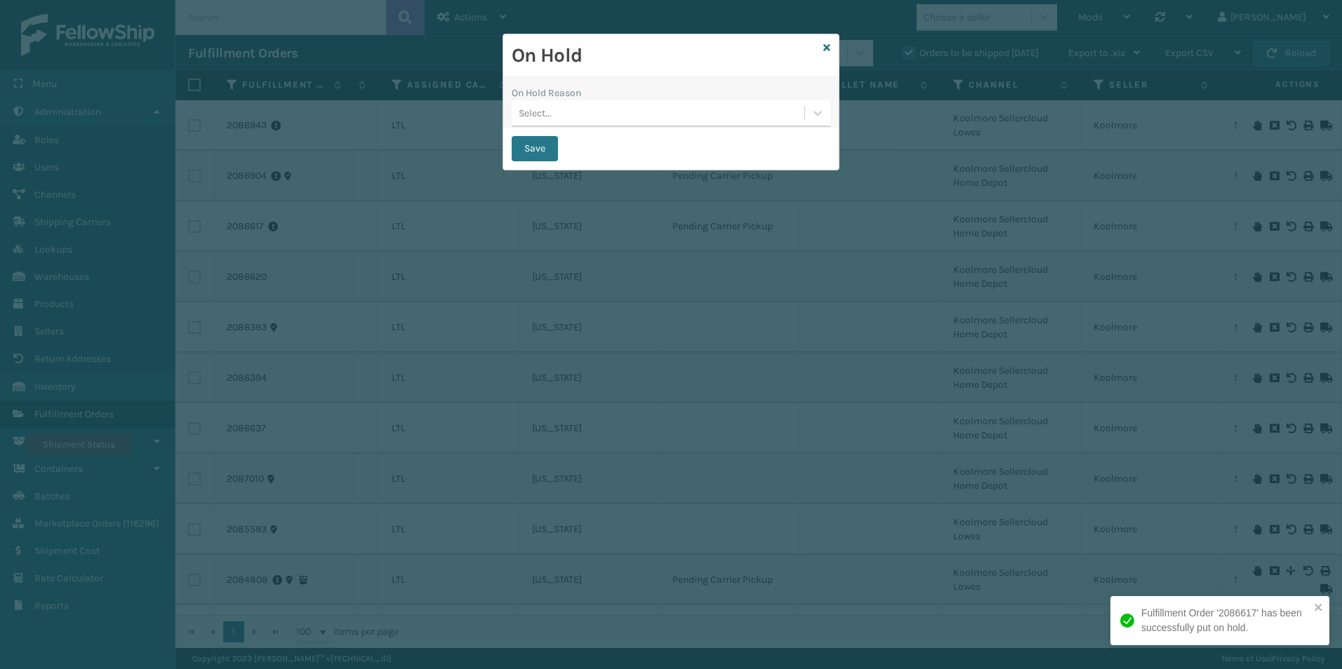
click at [655, 114] on div "Select..." at bounding box center [658, 113] width 293 height 23
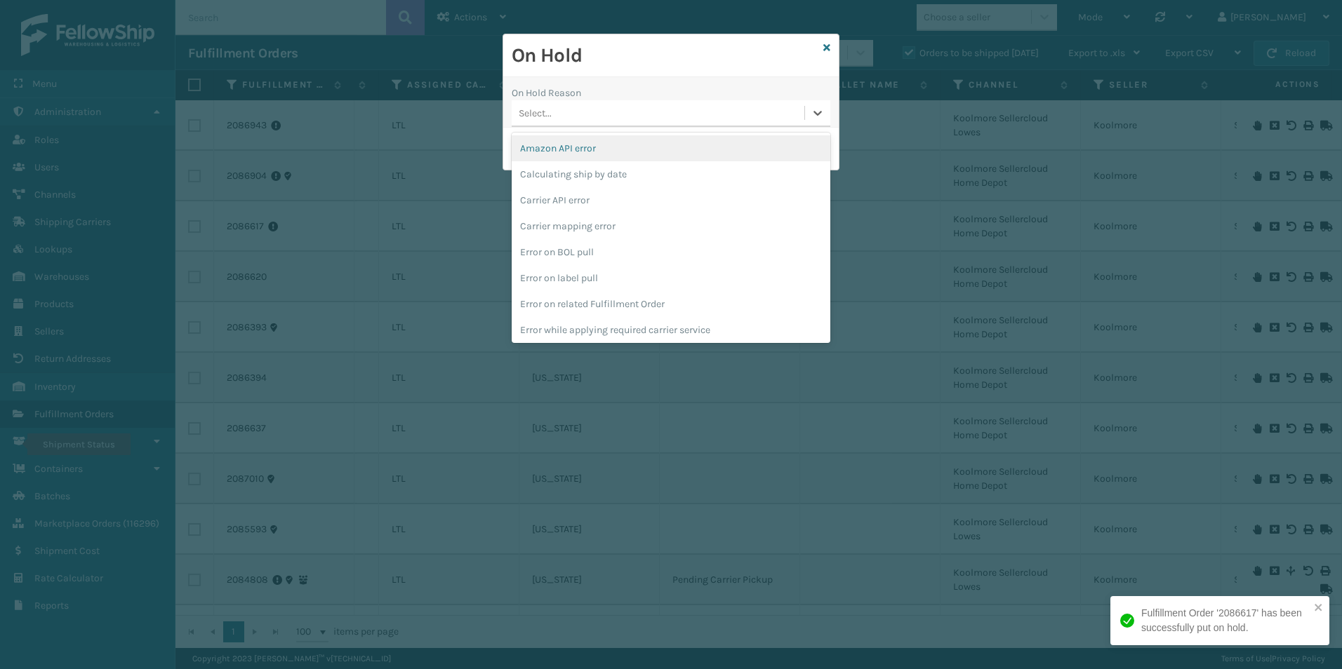
type input "p"
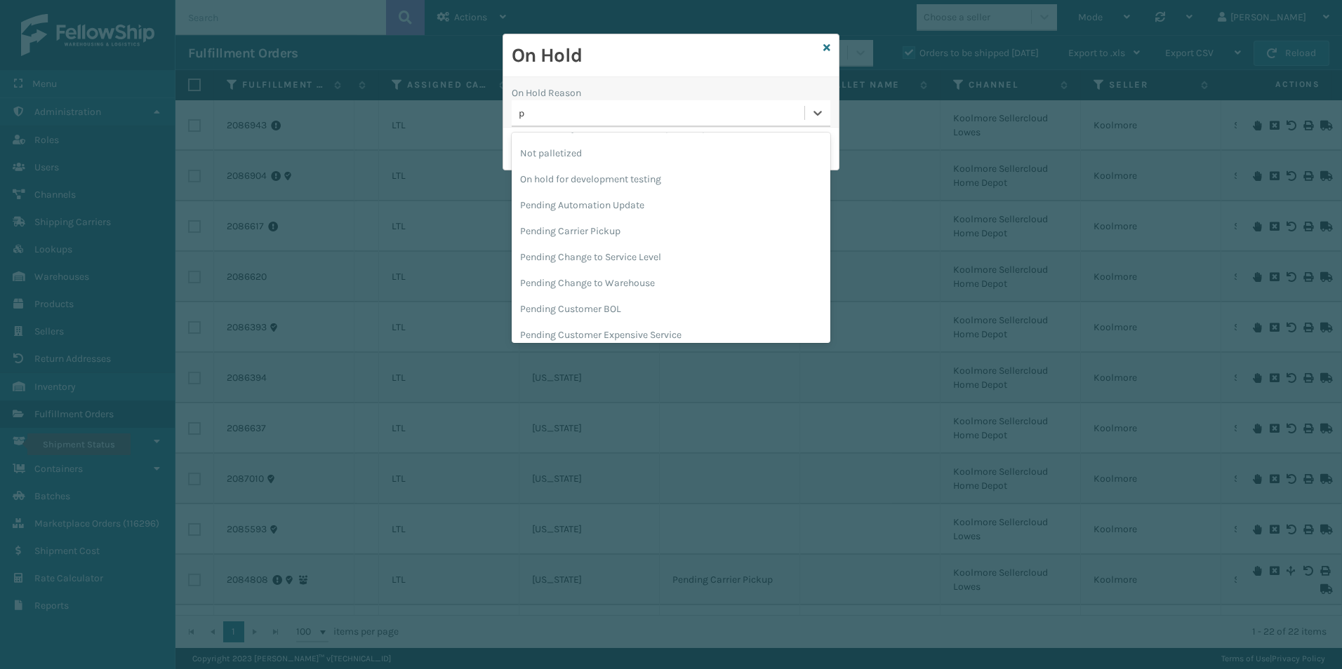
scroll to position [359, 0]
drag, startPoint x: 594, startPoint y: 311, endPoint x: 599, endPoint y: 157, distance: 153.8
click at [599, 157] on div "Amazon API error Calculating ship by date Carrier API error Carrier mapping err…" at bounding box center [671, 238] width 319 height 211
click at [598, 153] on div "Pending Carrier Pickup" at bounding box center [671, 153] width 319 height 26
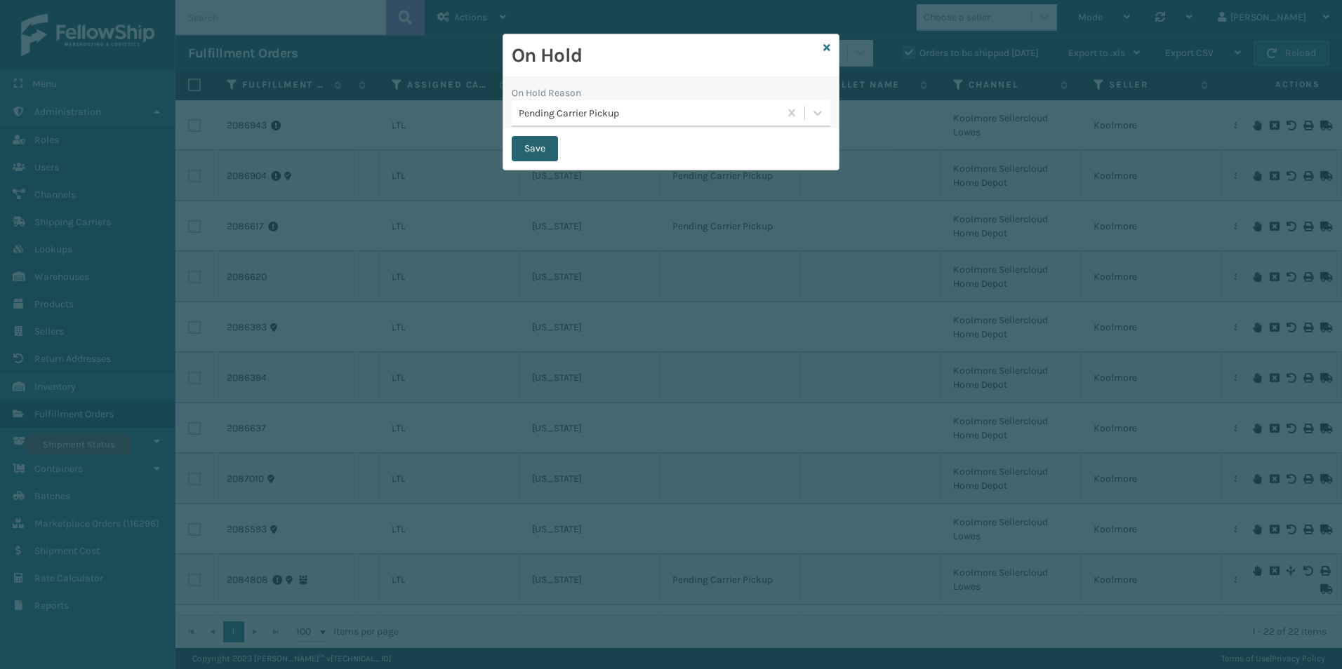
click at [542, 151] on button "Save" at bounding box center [535, 148] width 46 height 25
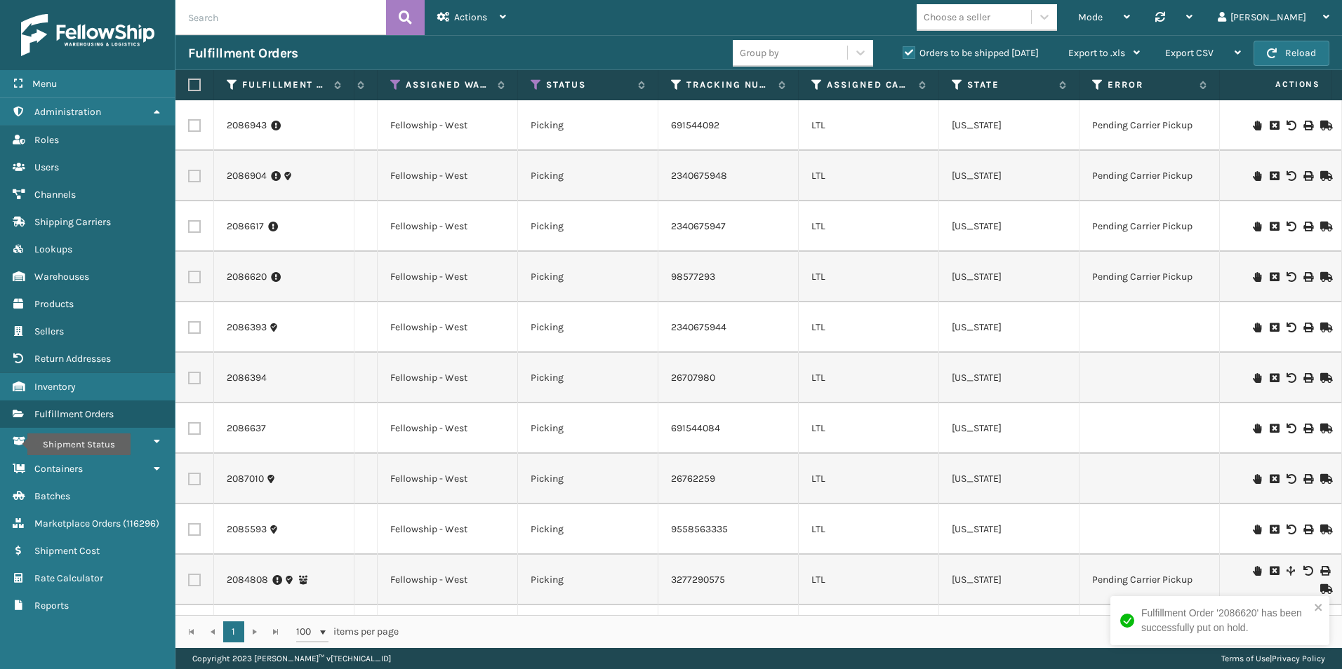
scroll to position [0, 0]
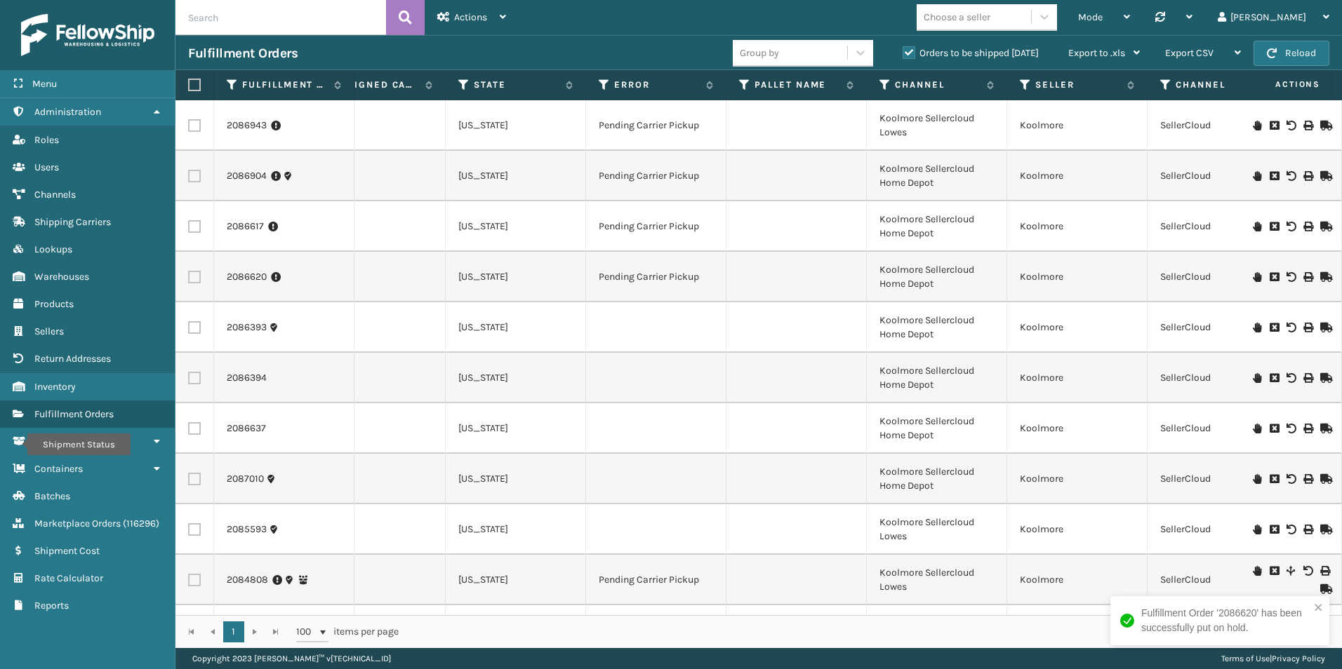
click at [1253, 326] on icon at bounding box center [1257, 328] width 8 height 10
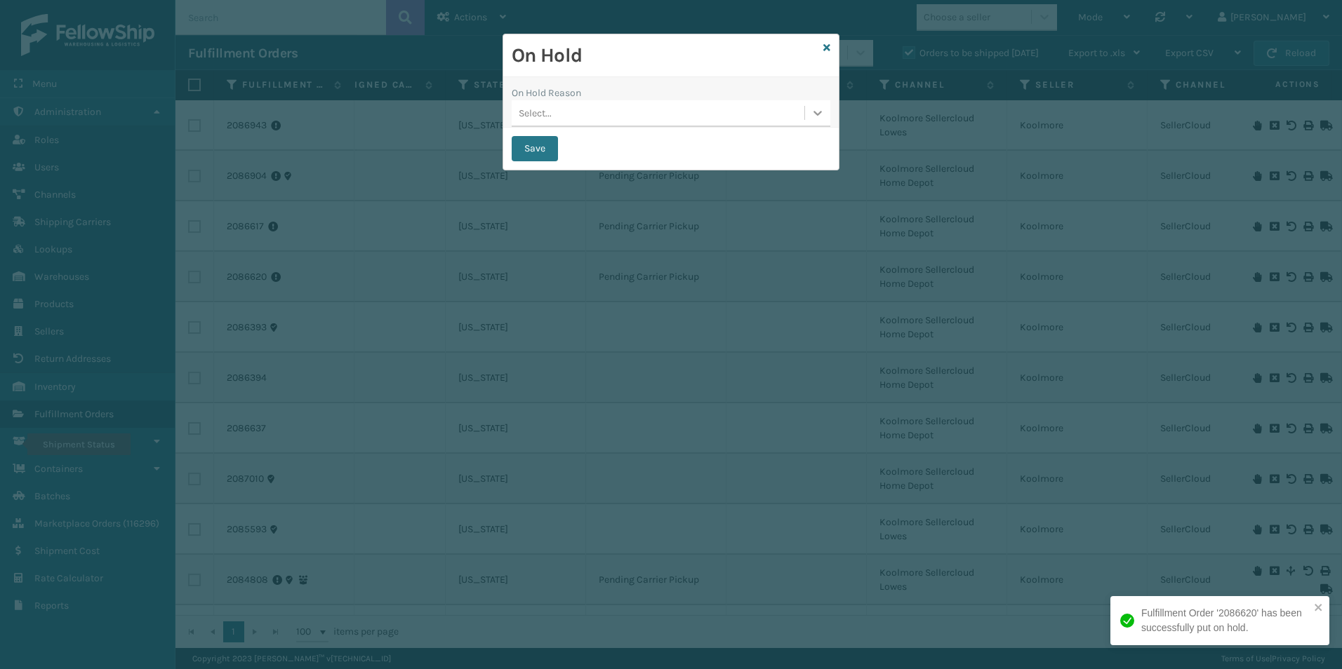
click at [815, 119] on icon at bounding box center [818, 113] width 14 height 14
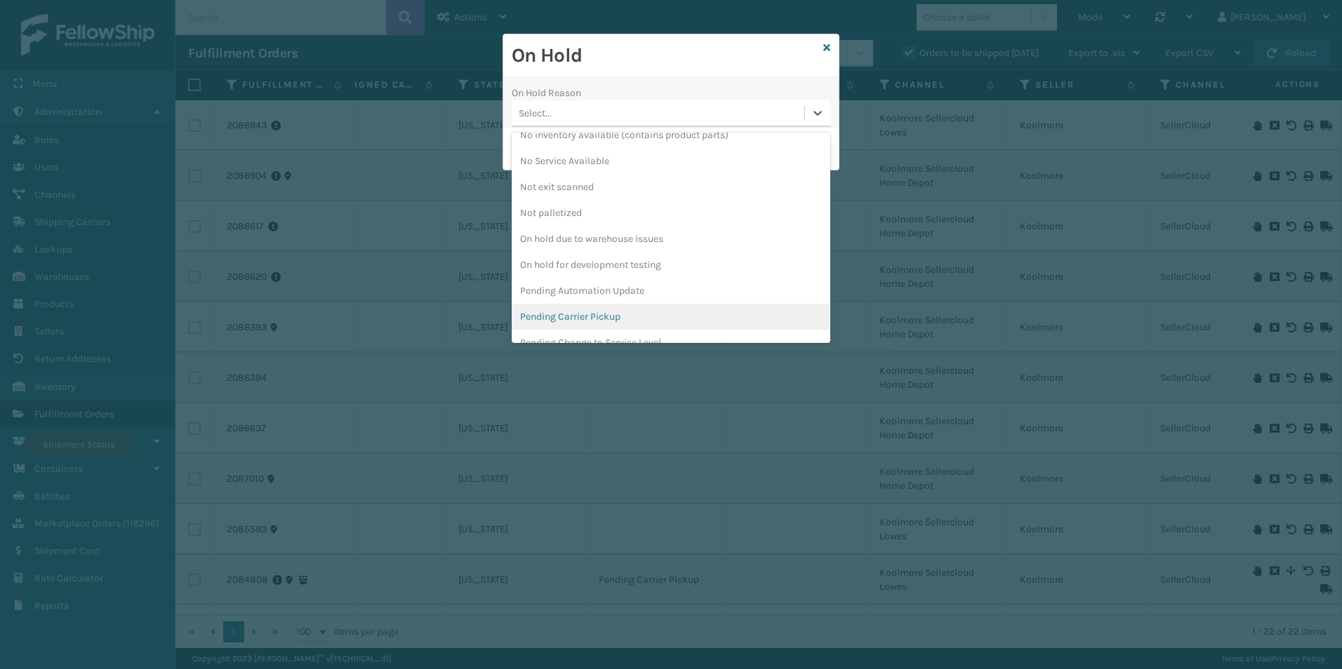
click at [607, 314] on div "Pending Carrier Pickup" at bounding box center [671, 317] width 319 height 26
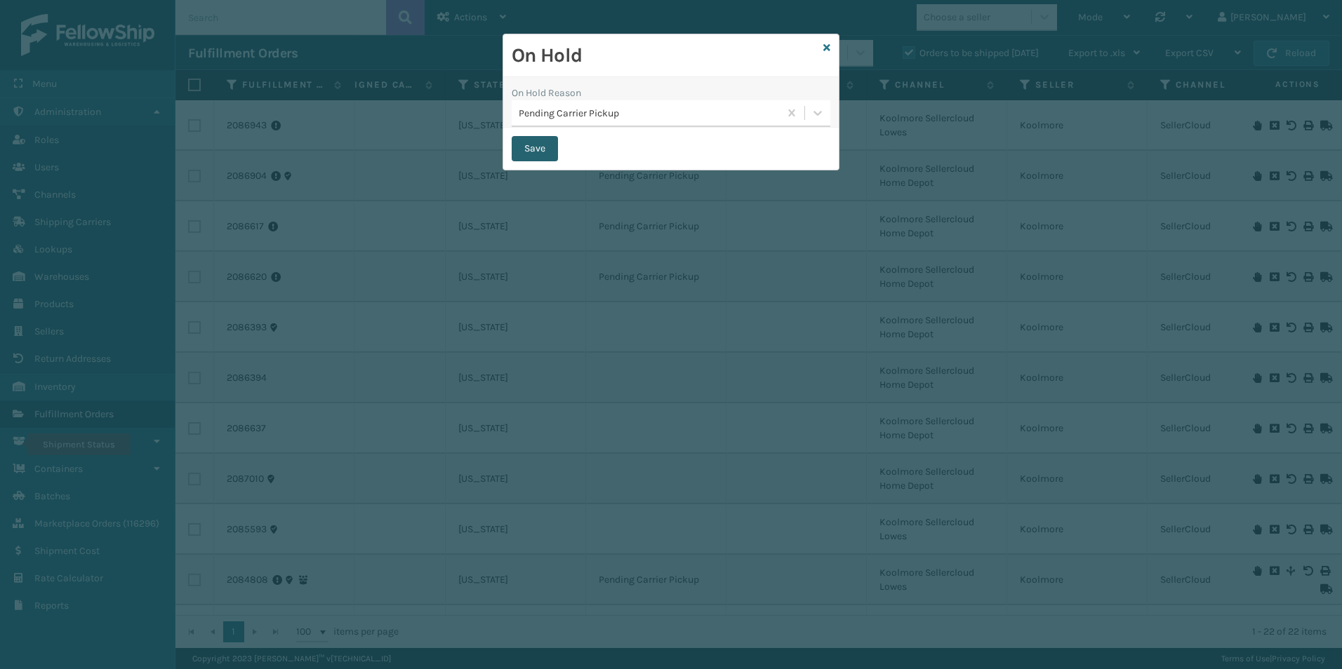
click at [528, 155] on button "Save" at bounding box center [535, 148] width 46 height 25
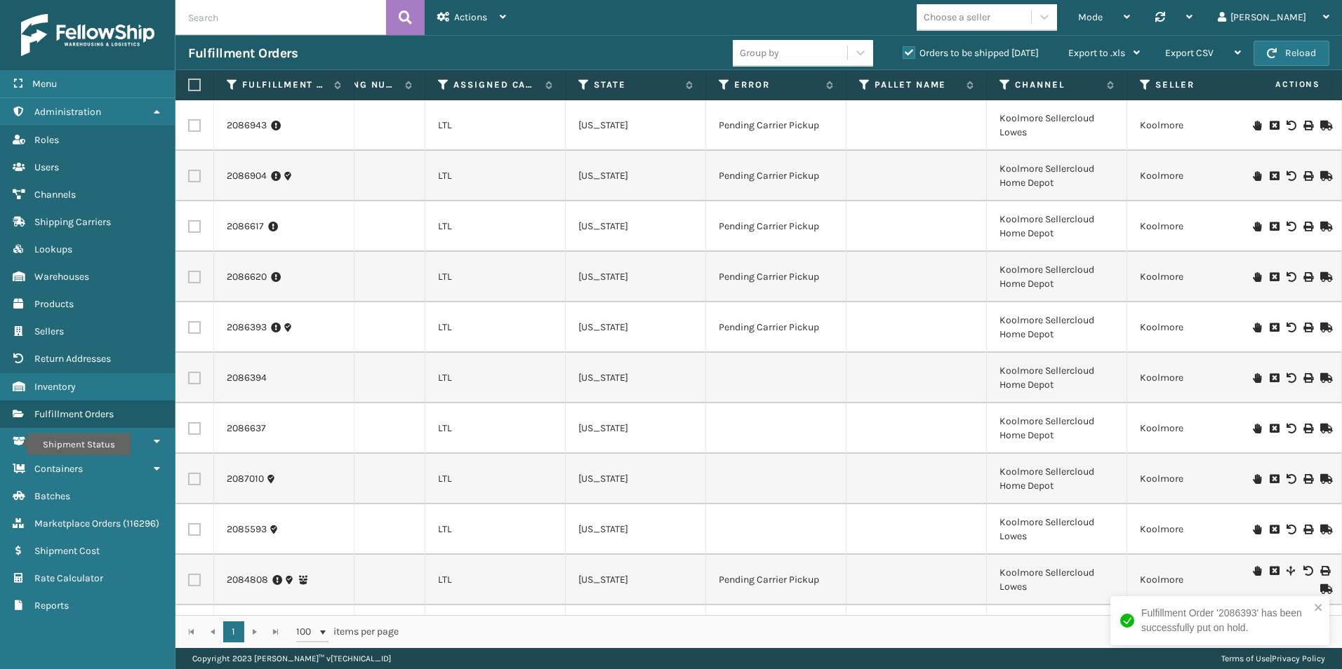
click at [1253, 377] on icon at bounding box center [1257, 378] width 8 height 10
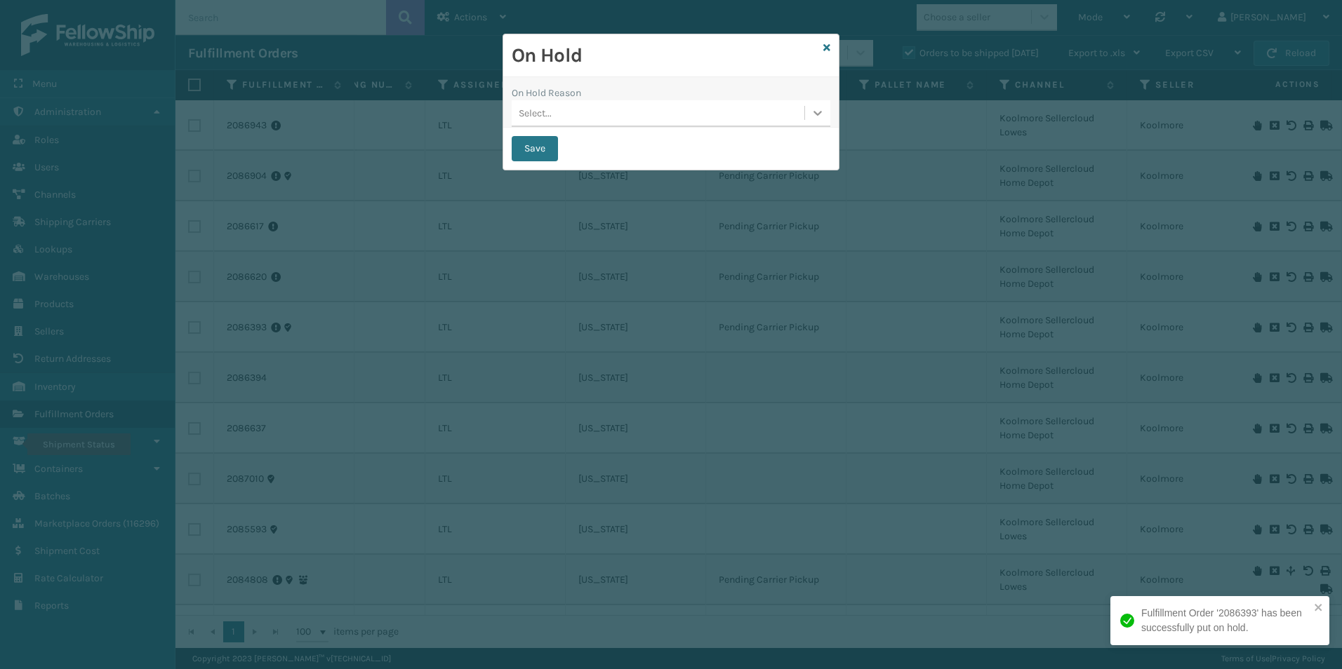
click at [816, 114] on icon at bounding box center [817, 113] width 8 height 5
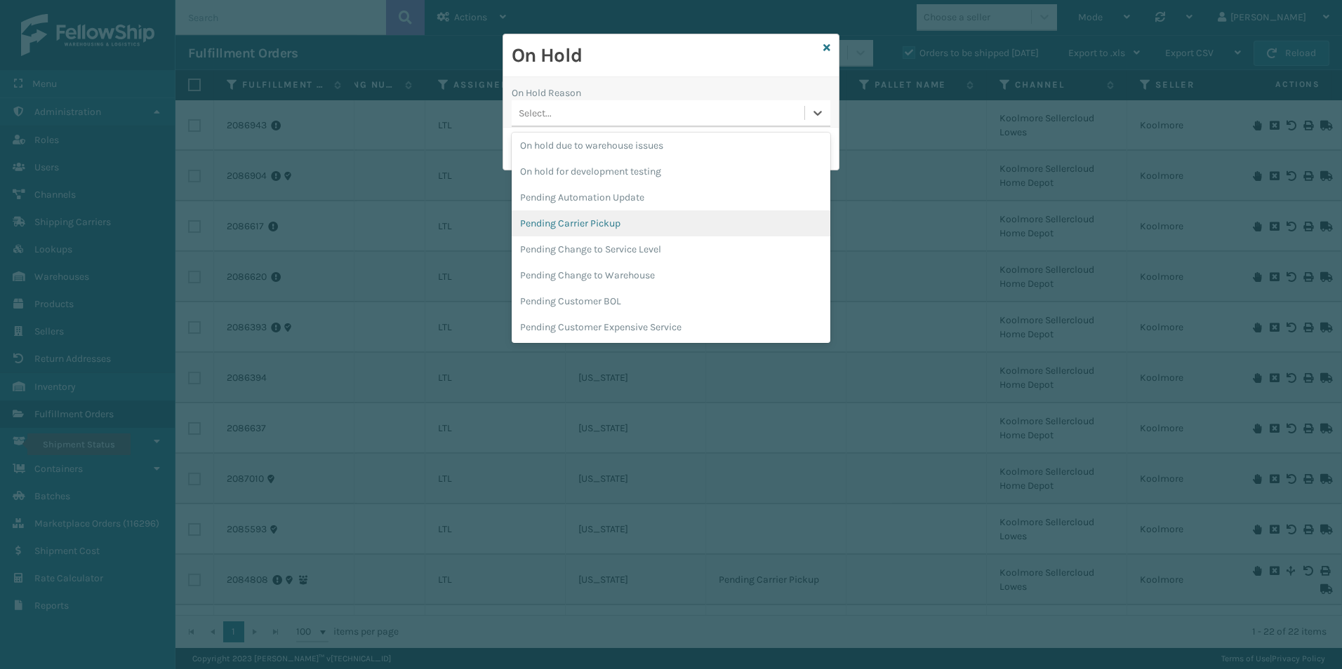
click at [599, 225] on div "Pending Carrier Pickup" at bounding box center [671, 224] width 319 height 26
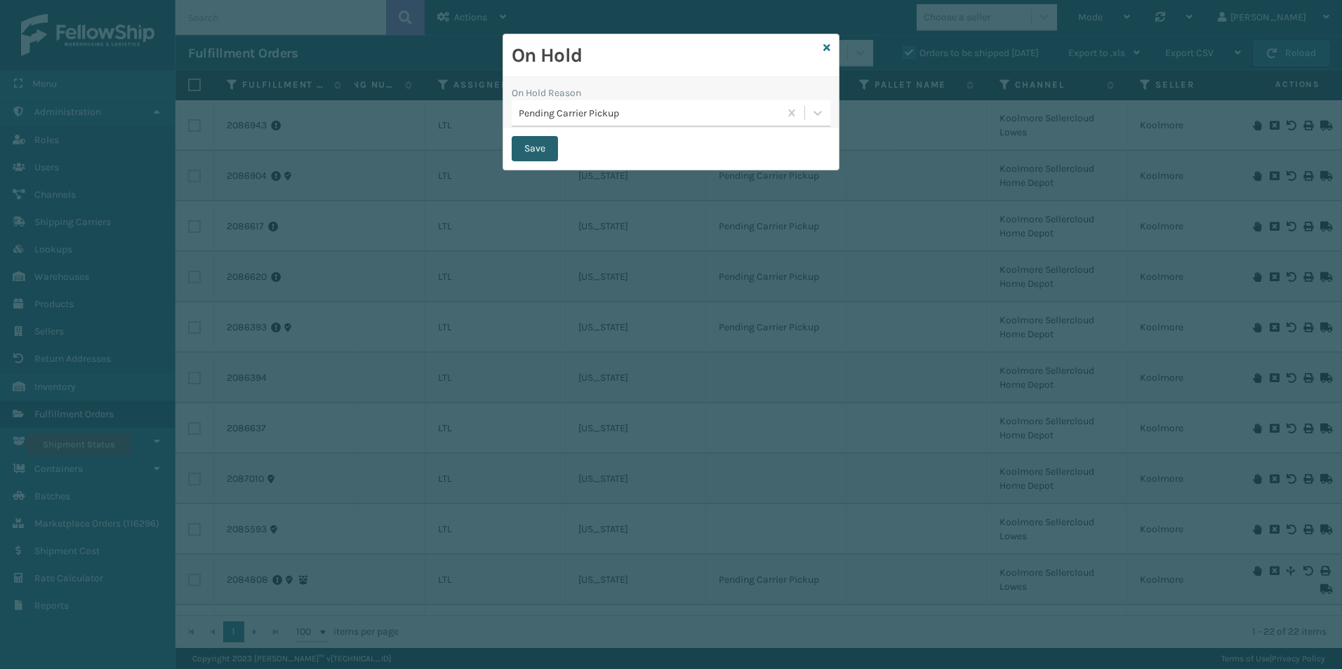
click at [534, 142] on button "Save" at bounding box center [535, 148] width 46 height 25
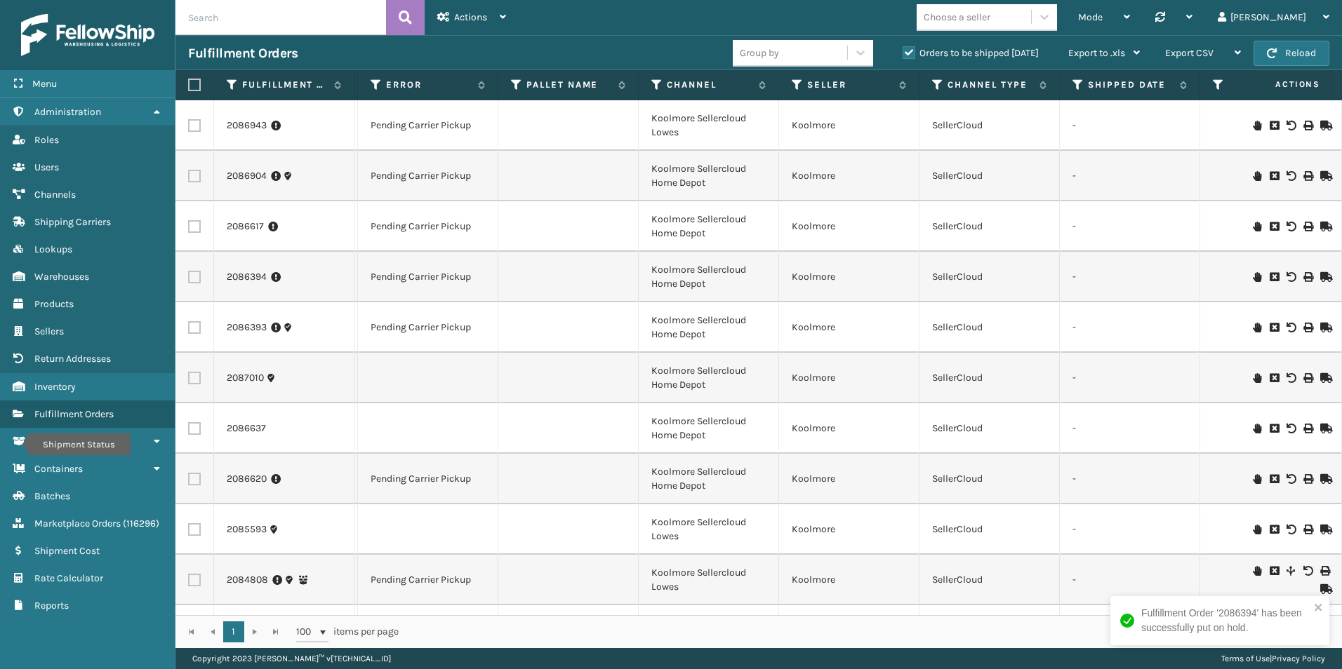
click at [1253, 378] on icon at bounding box center [1257, 378] width 8 height 10
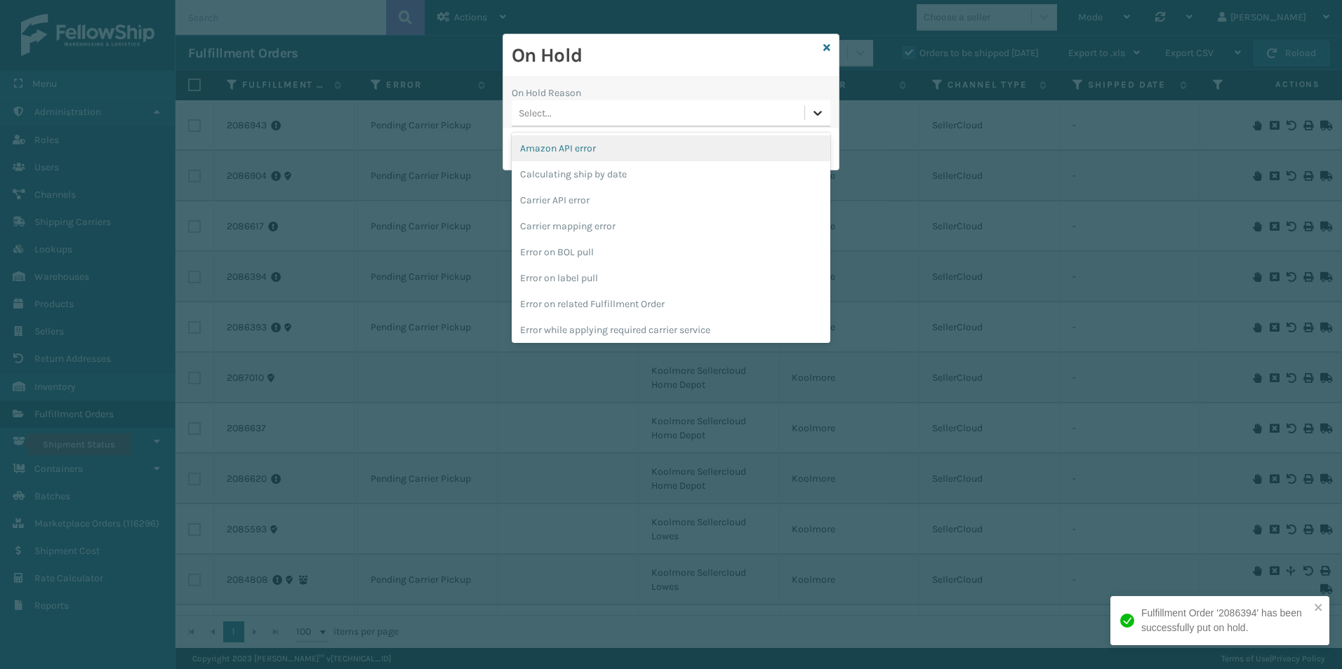
click at [812, 114] on icon at bounding box center [818, 113] width 14 height 14
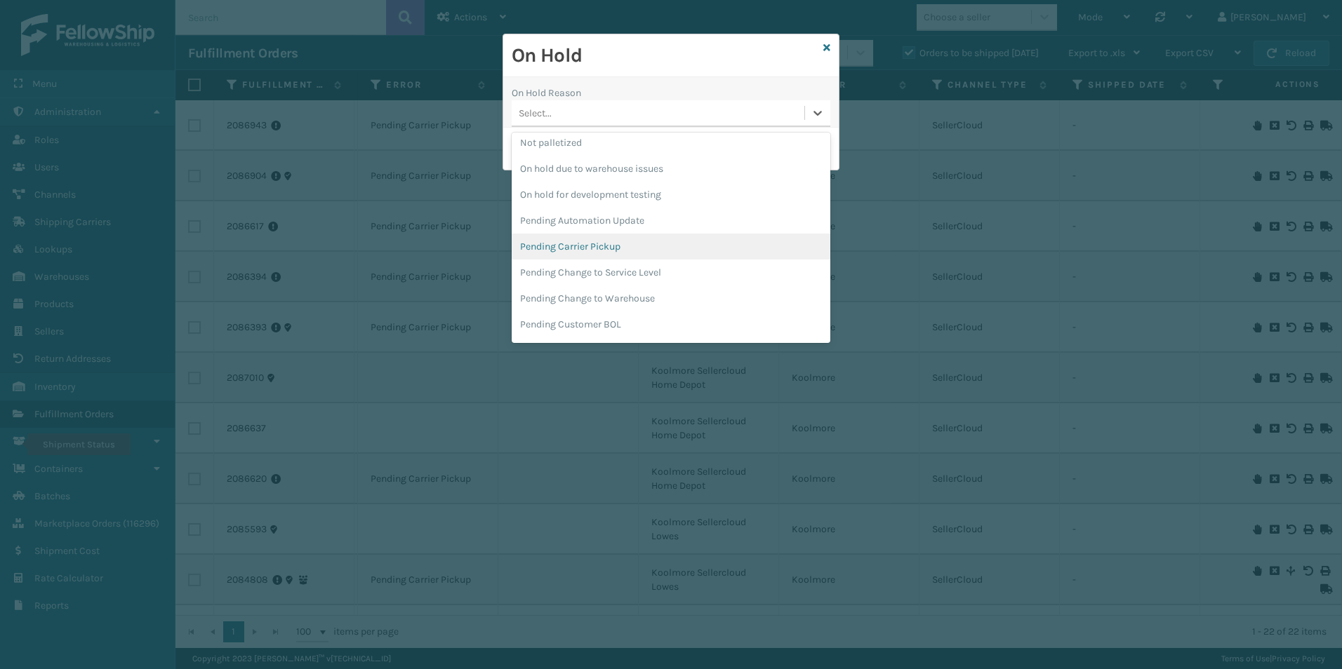
click at [594, 248] on div "Pending Carrier Pickup" at bounding box center [671, 247] width 319 height 26
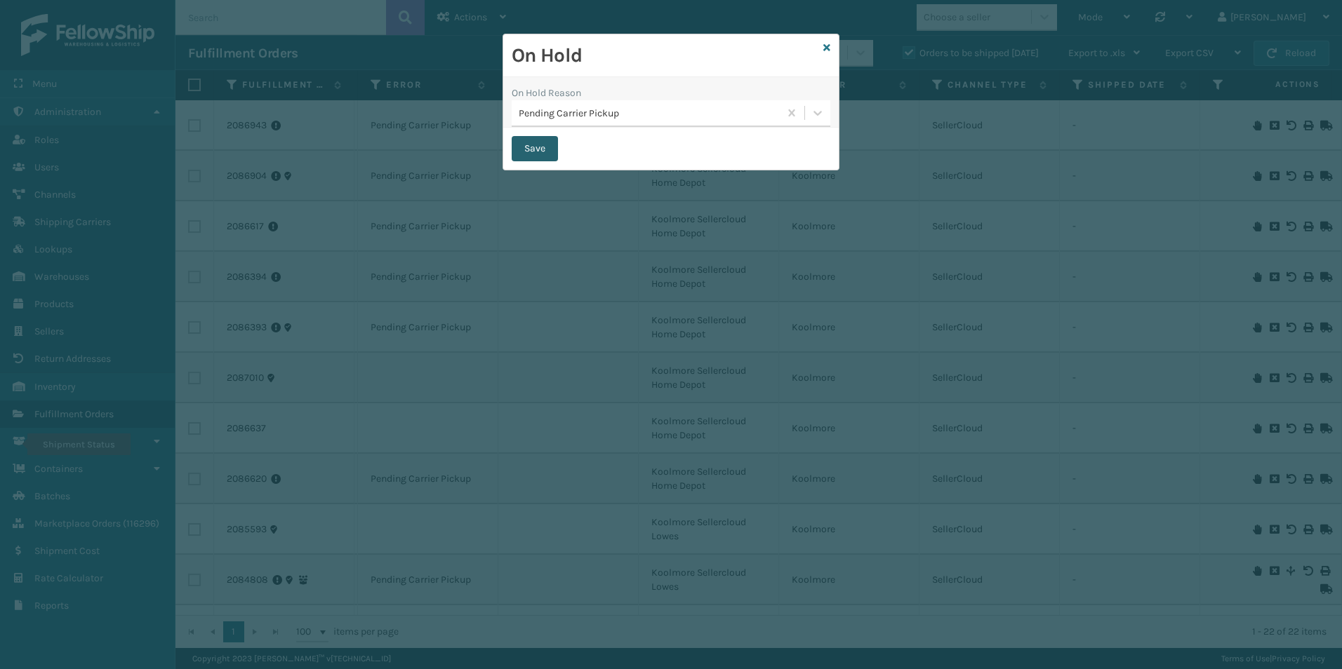
click at [533, 152] on button "Save" at bounding box center [535, 148] width 46 height 25
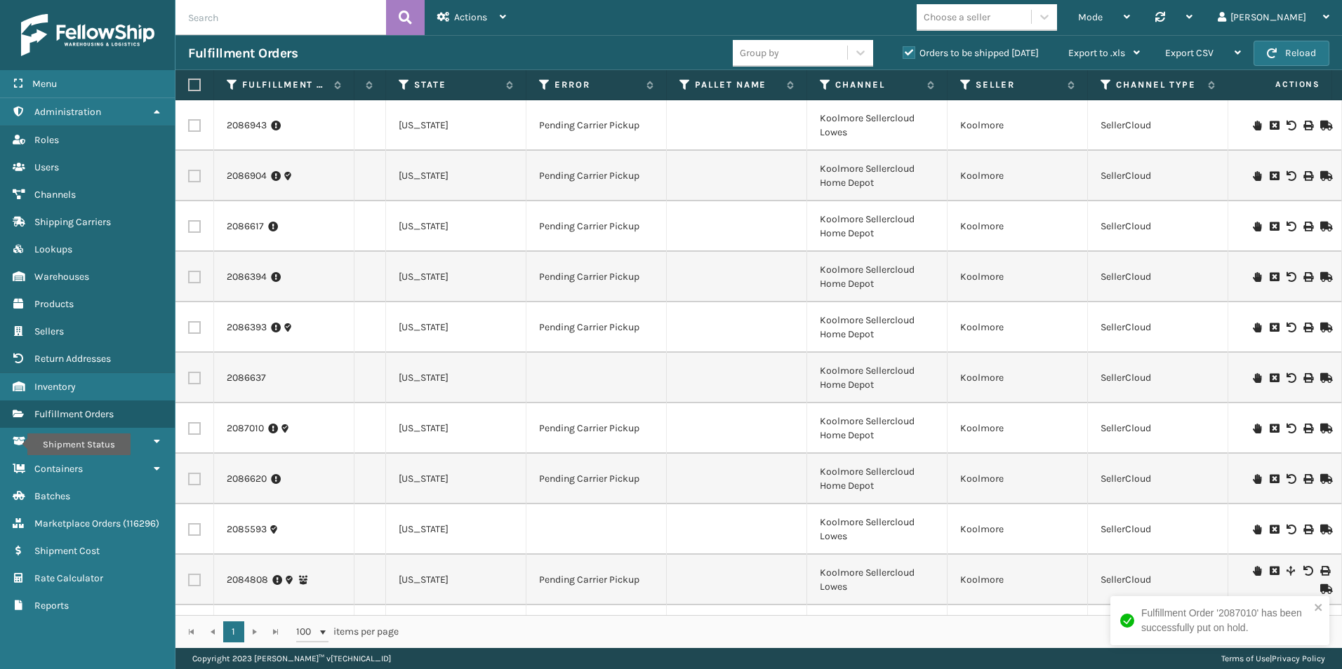
click at [1253, 380] on icon at bounding box center [1257, 378] width 8 height 10
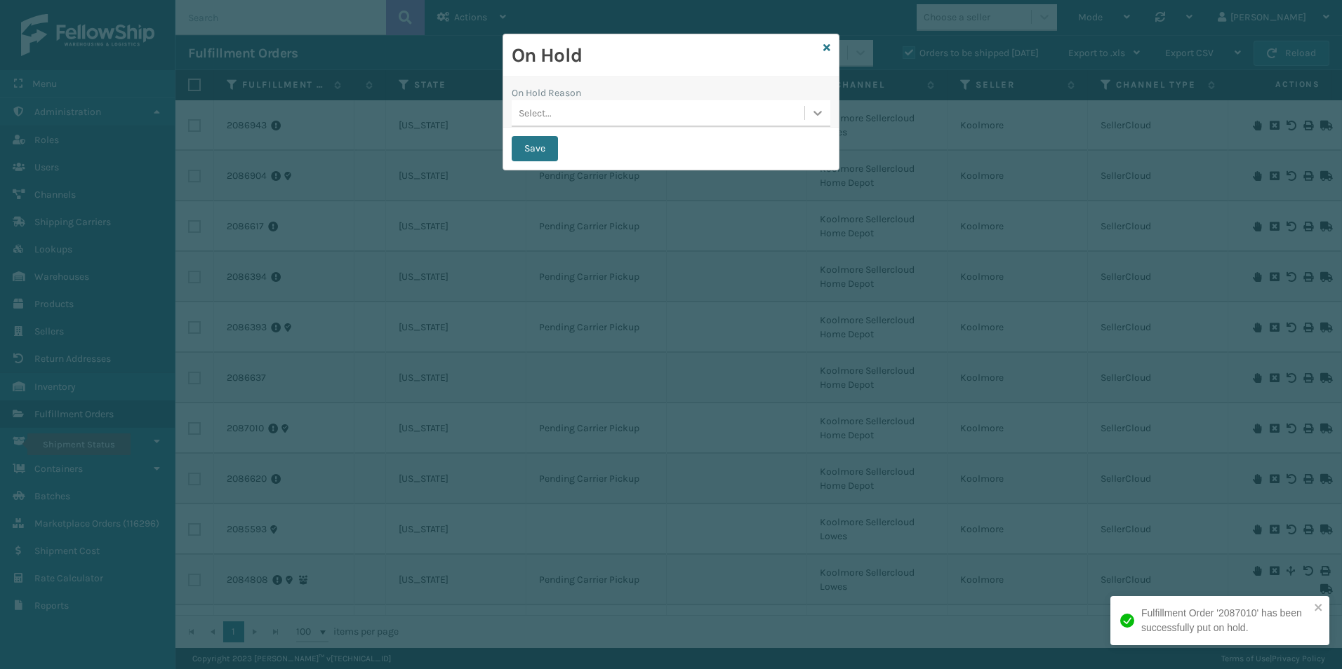
click at [819, 115] on icon at bounding box center [818, 113] width 14 height 14
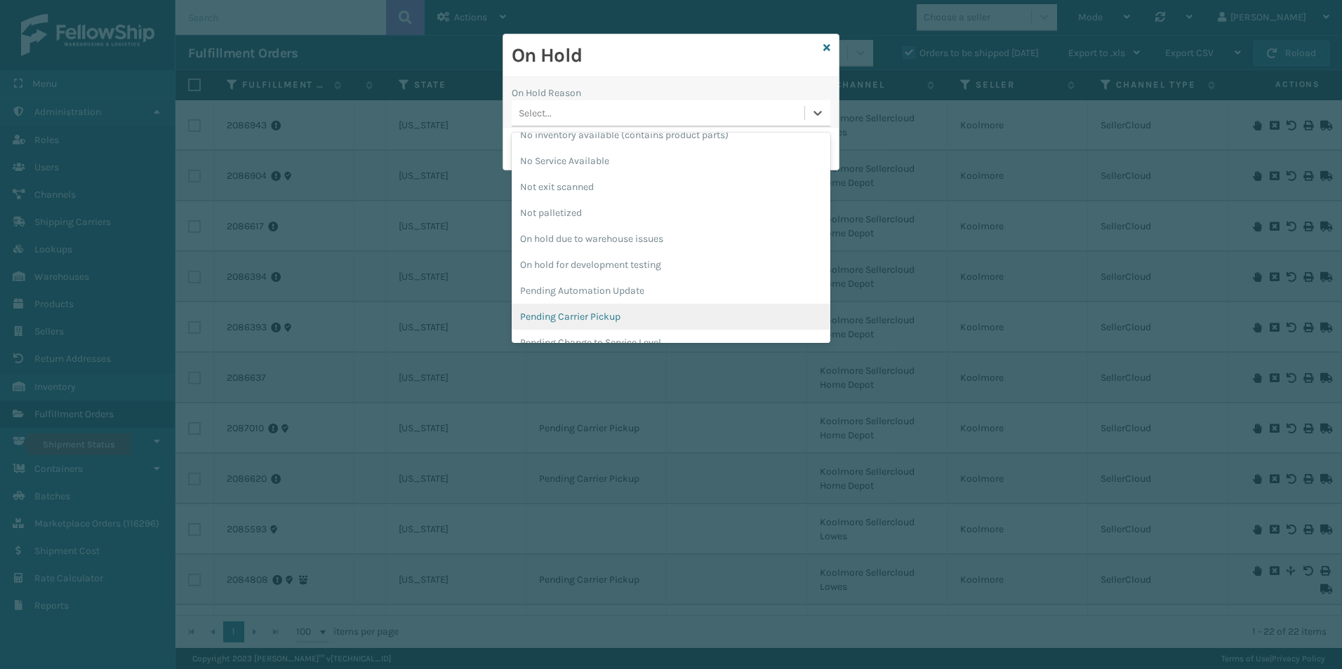
click at [574, 324] on div "Pending Carrier Pickup" at bounding box center [671, 317] width 319 height 26
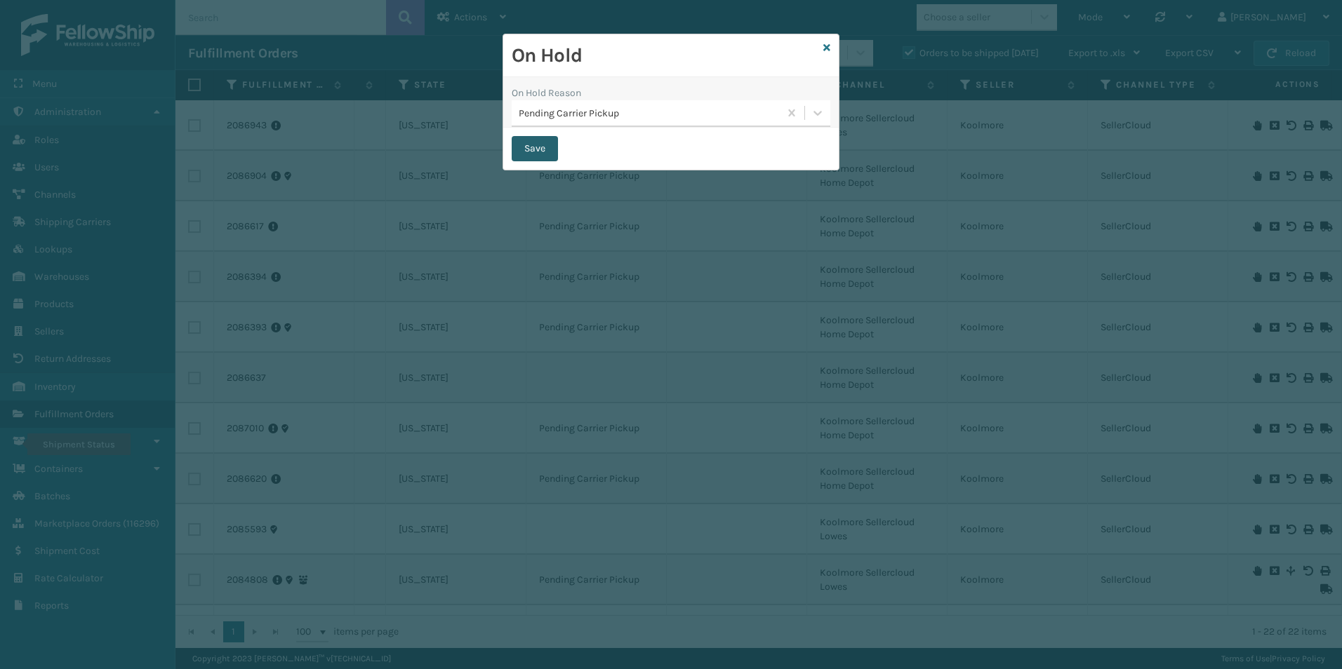
click at [540, 150] on button "Save" at bounding box center [535, 148] width 46 height 25
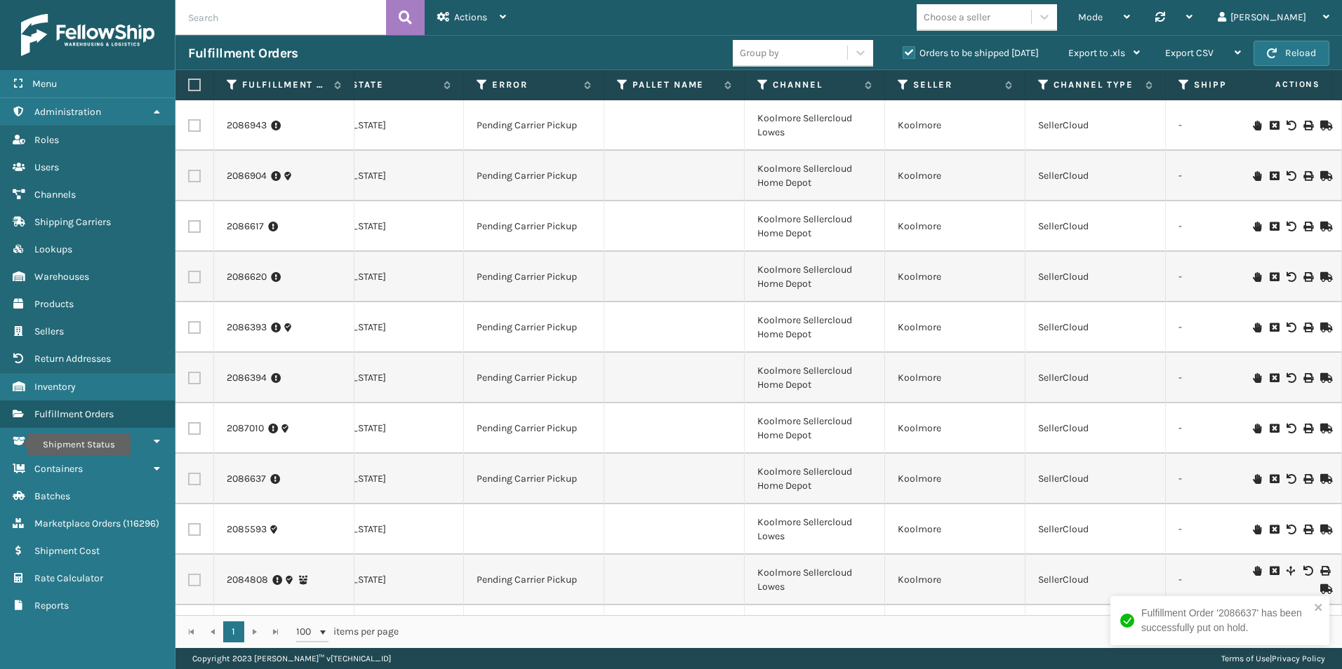
click at [1253, 528] on icon at bounding box center [1257, 530] width 8 height 10
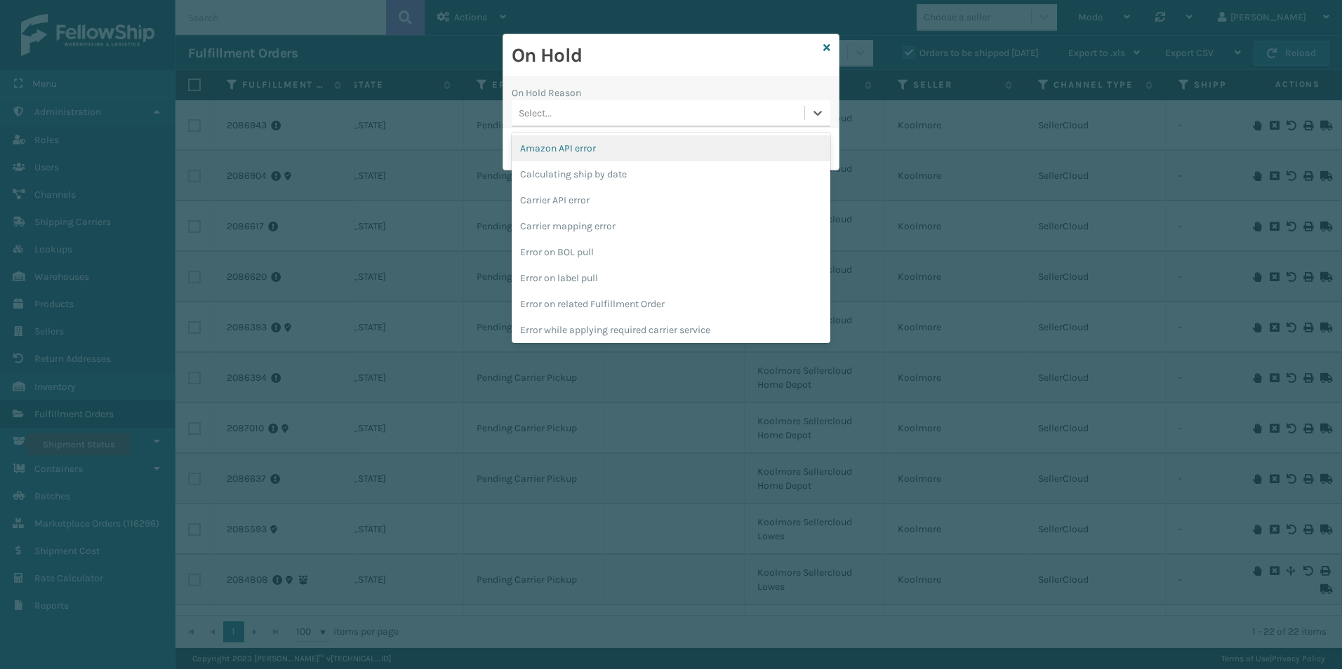
click at [641, 112] on div "Select..." at bounding box center [658, 113] width 293 height 23
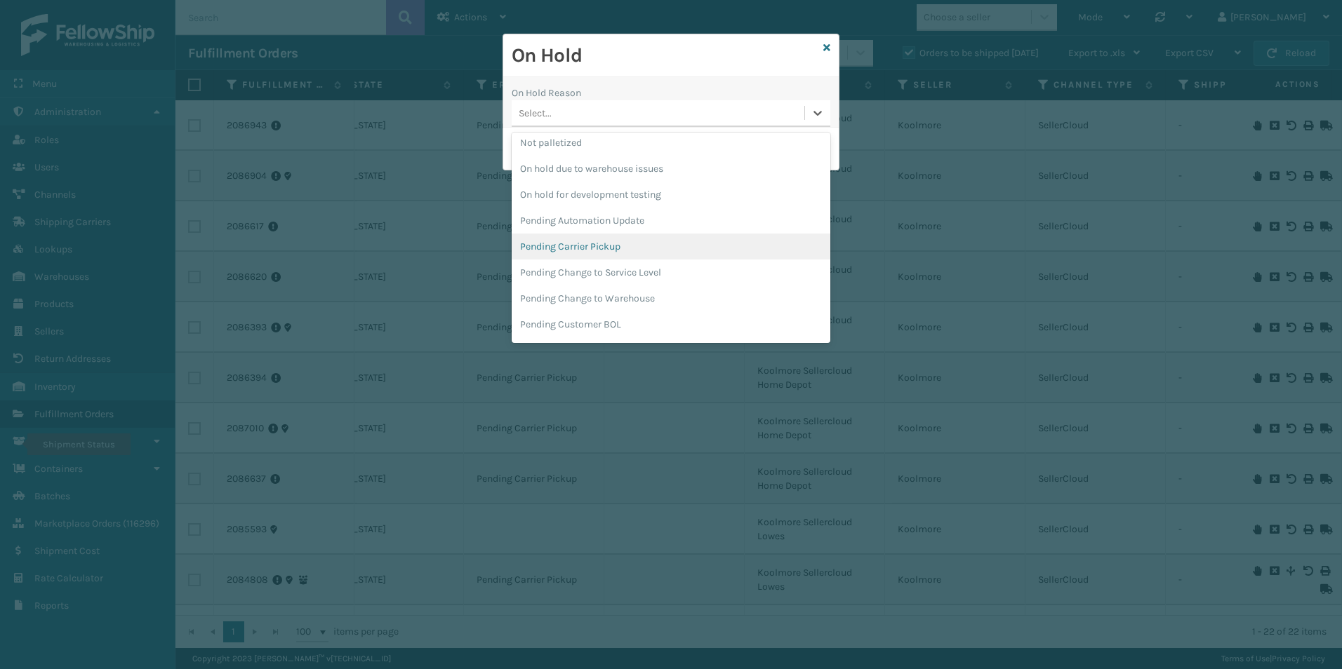
click at [580, 248] on div "Pending Carrier Pickup" at bounding box center [671, 247] width 319 height 26
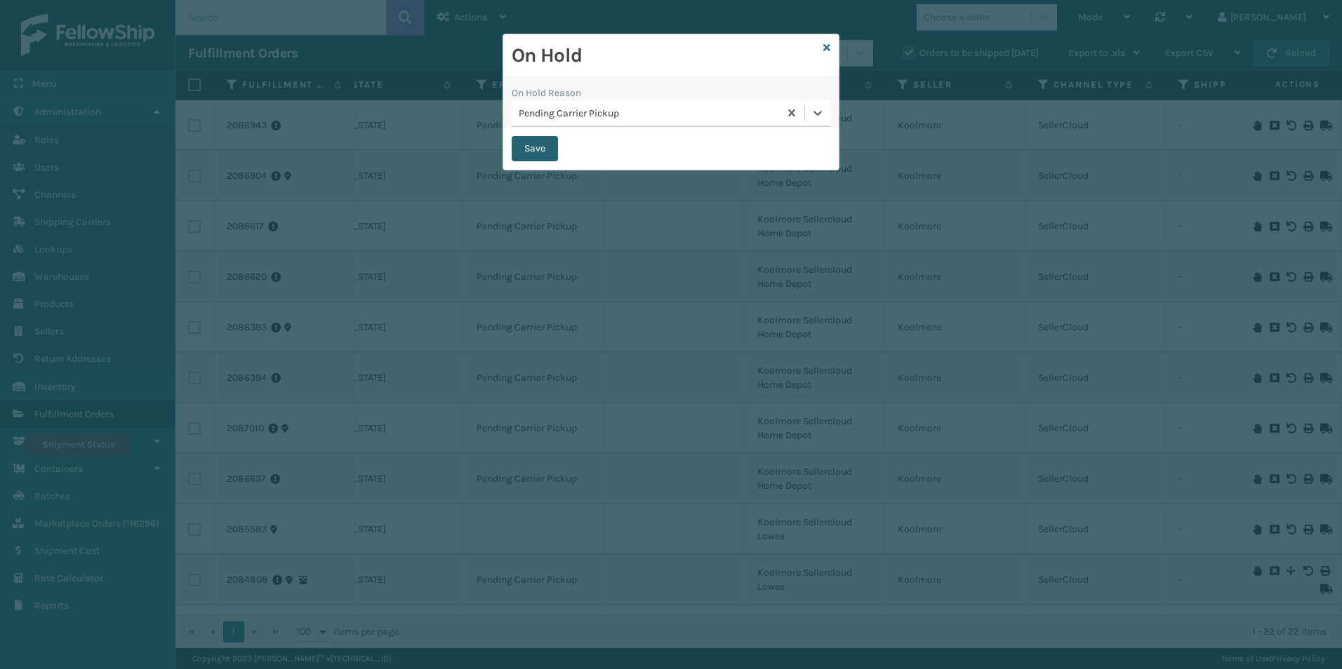
click at [538, 152] on button "Save" at bounding box center [535, 148] width 46 height 25
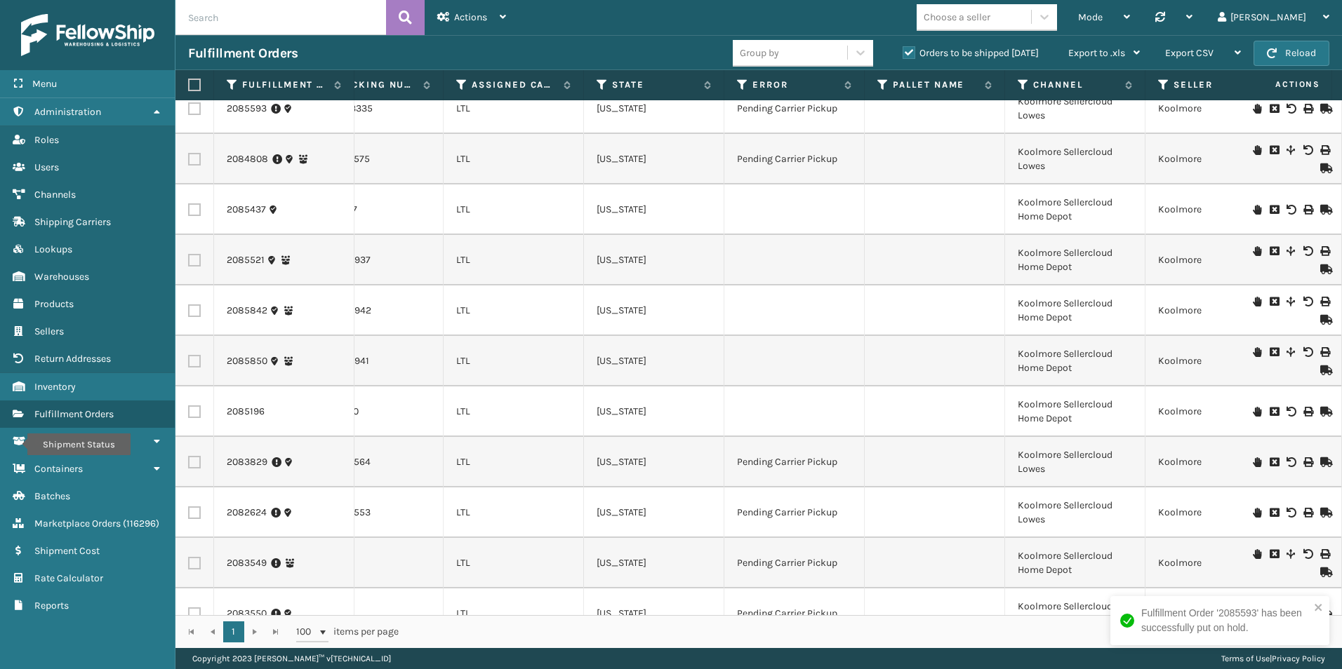
click at [1253, 213] on icon at bounding box center [1257, 210] width 8 height 10
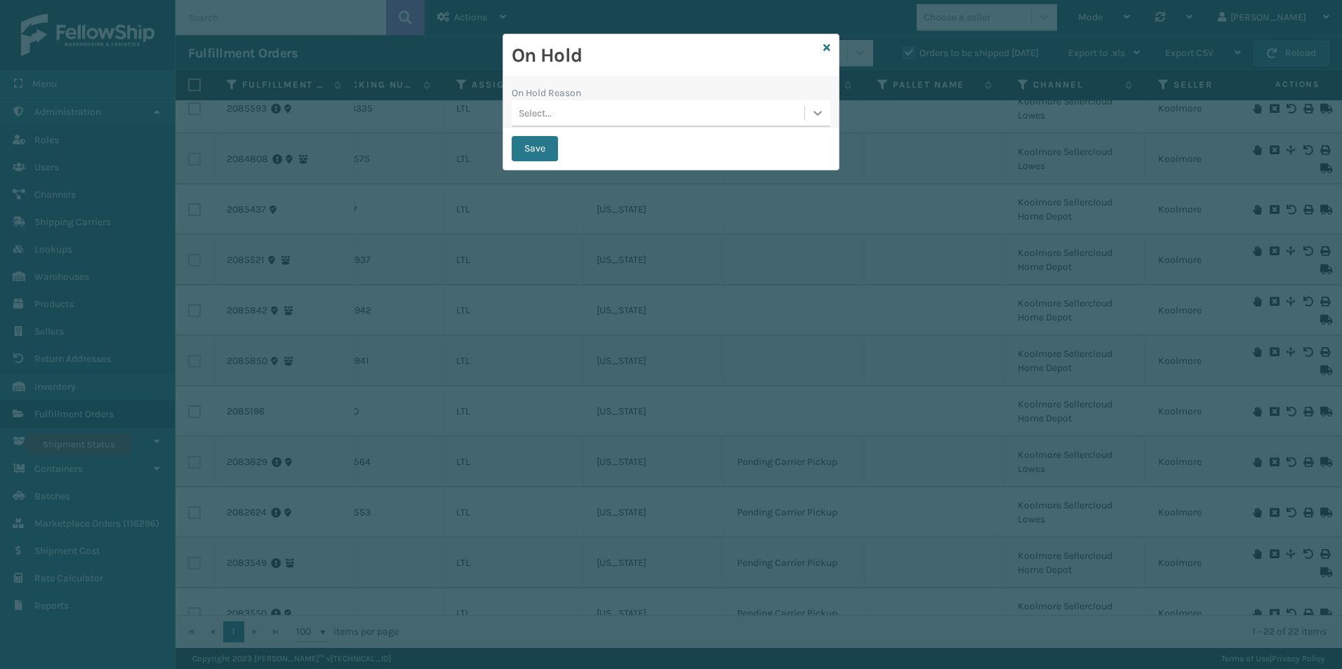
click at [820, 114] on icon at bounding box center [818, 113] width 14 height 14
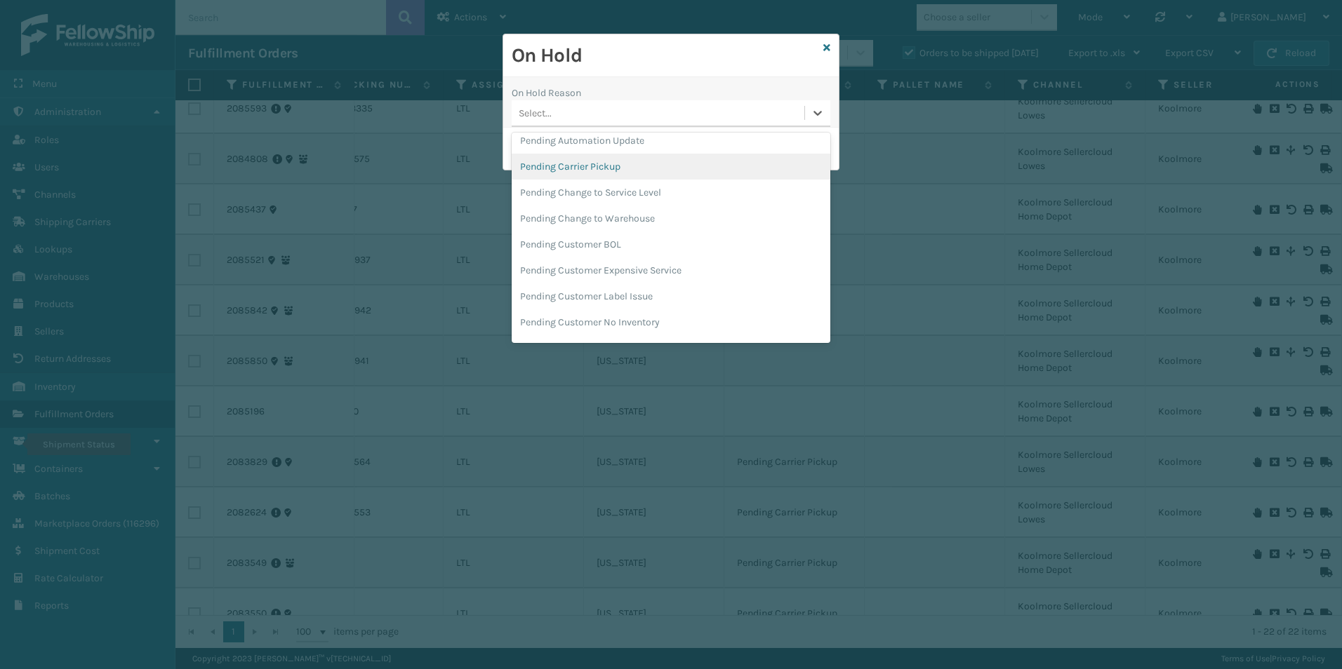
click at [588, 174] on div "Pending Carrier Pickup" at bounding box center [671, 167] width 319 height 26
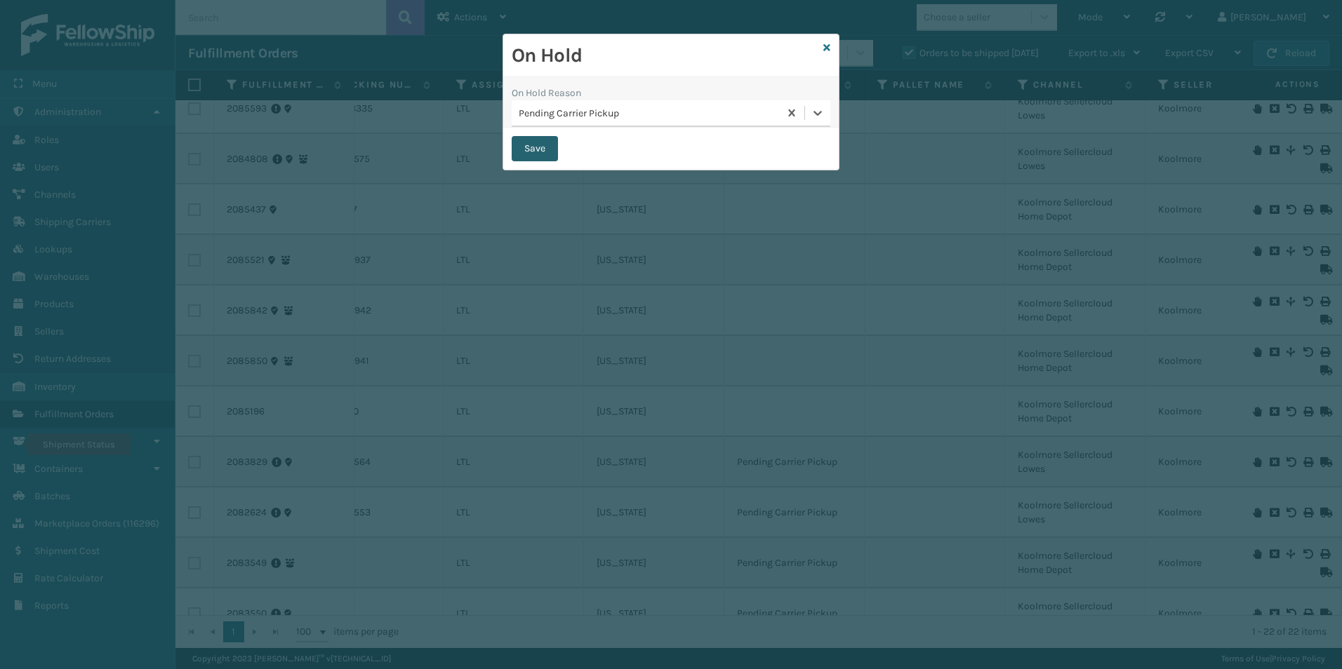
click at [530, 153] on button "Save" at bounding box center [535, 148] width 46 height 25
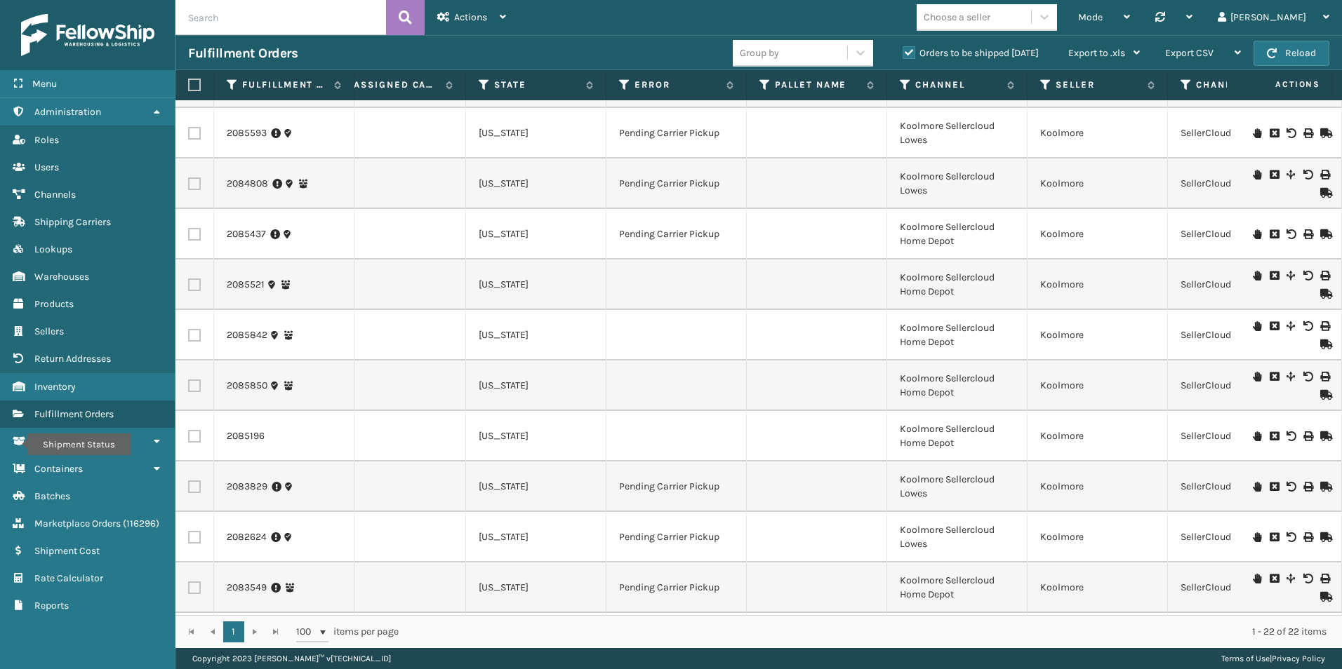
click at [1253, 276] on icon at bounding box center [1257, 276] width 8 height 10
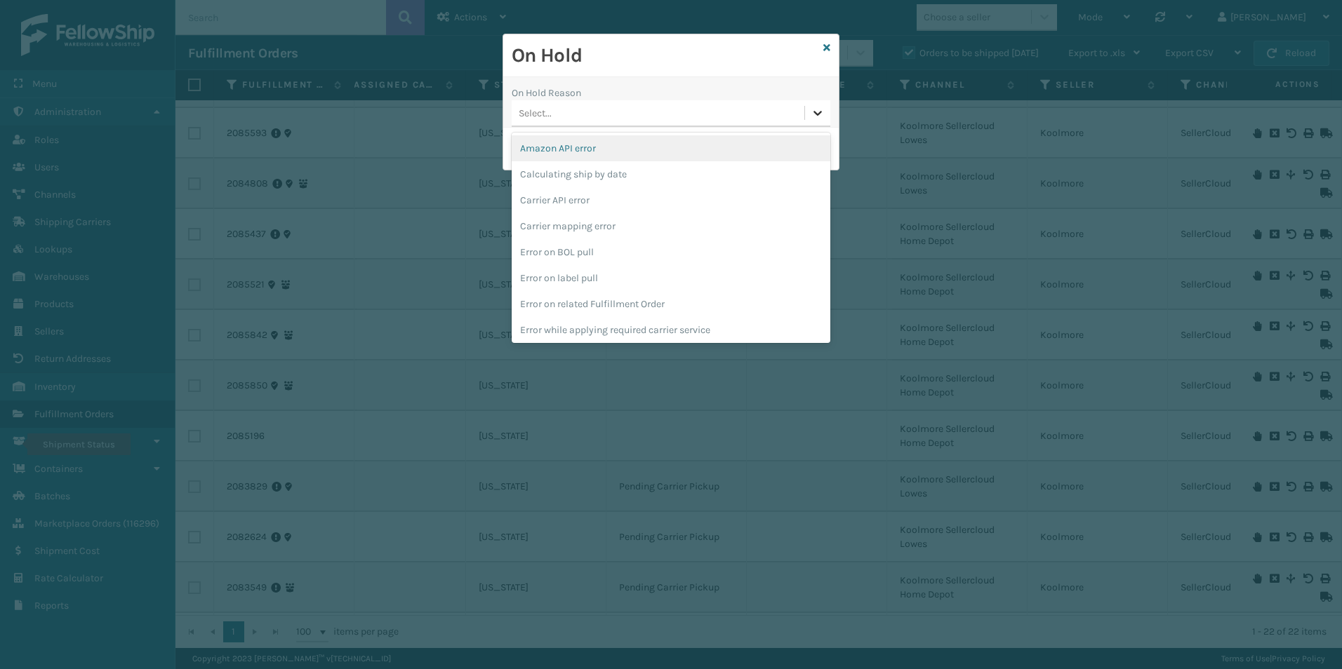
click at [822, 114] on icon at bounding box center [818, 113] width 14 height 14
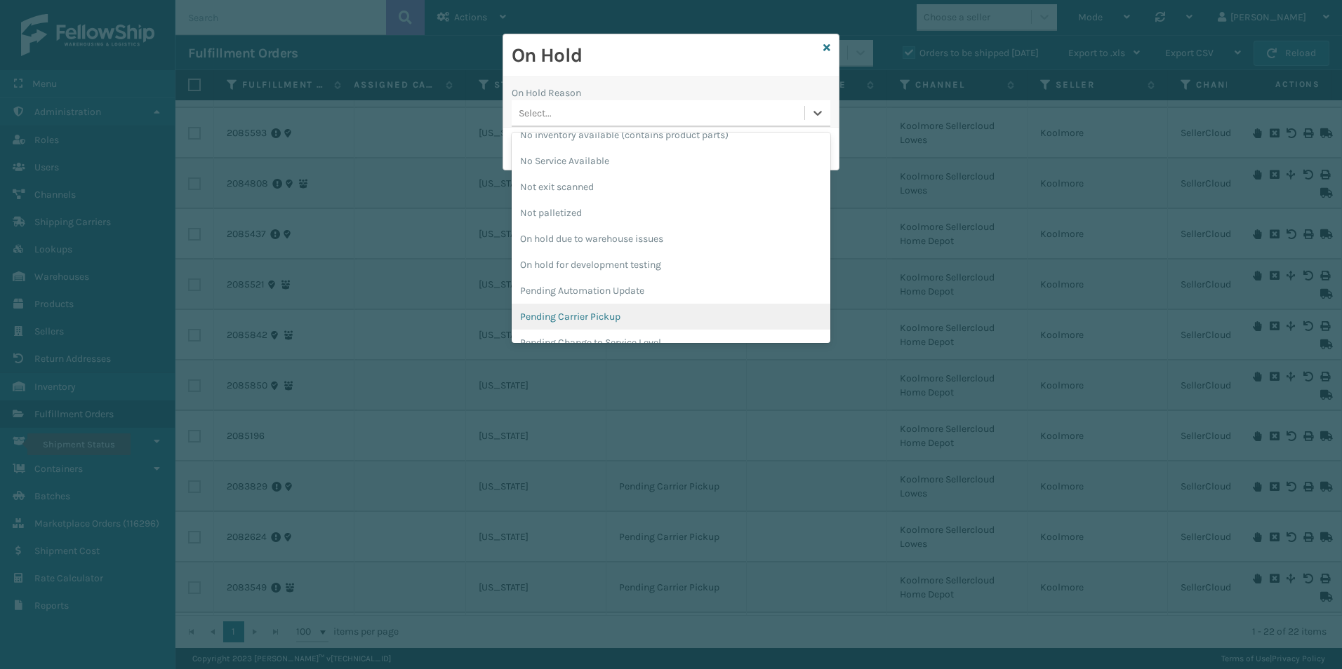
click at [587, 319] on div "Pending Carrier Pickup" at bounding box center [671, 317] width 319 height 26
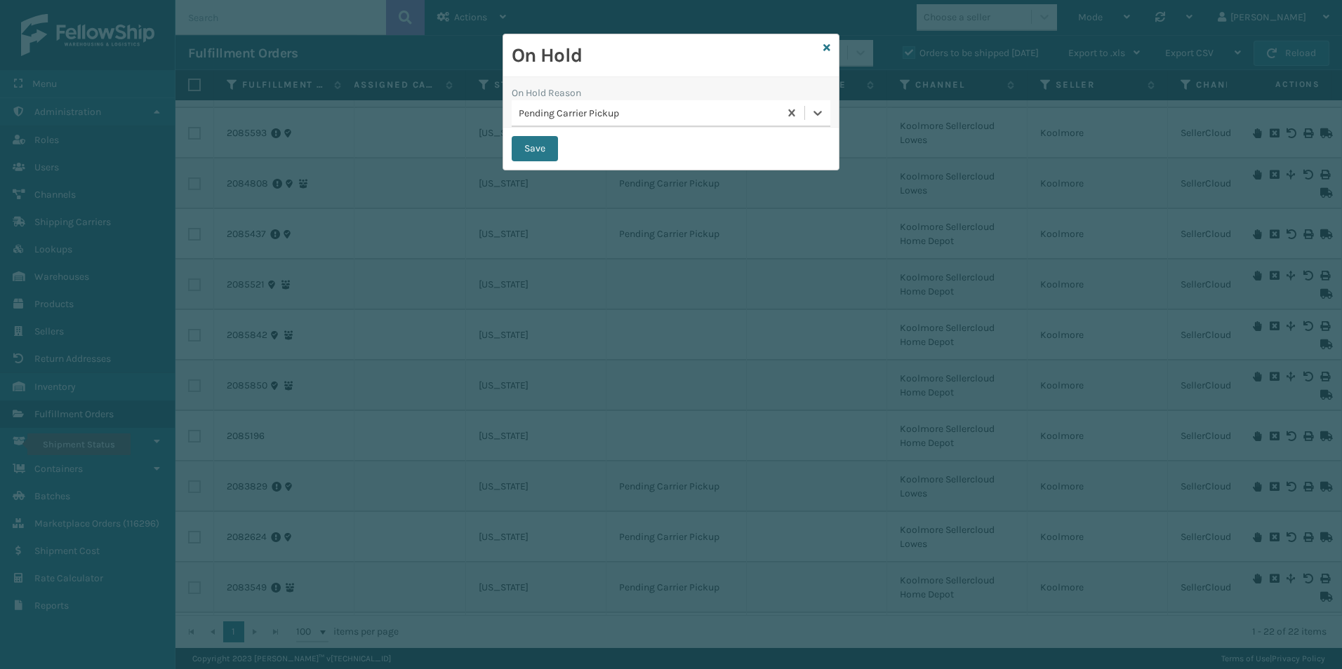
drag, startPoint x: 540, startPoint y: 153, endPoint x: 828, endPoint y: 380, distance: 366.3
click at [542, 154] on button "Save" at bounding box center [535, 148] width 46 height 25
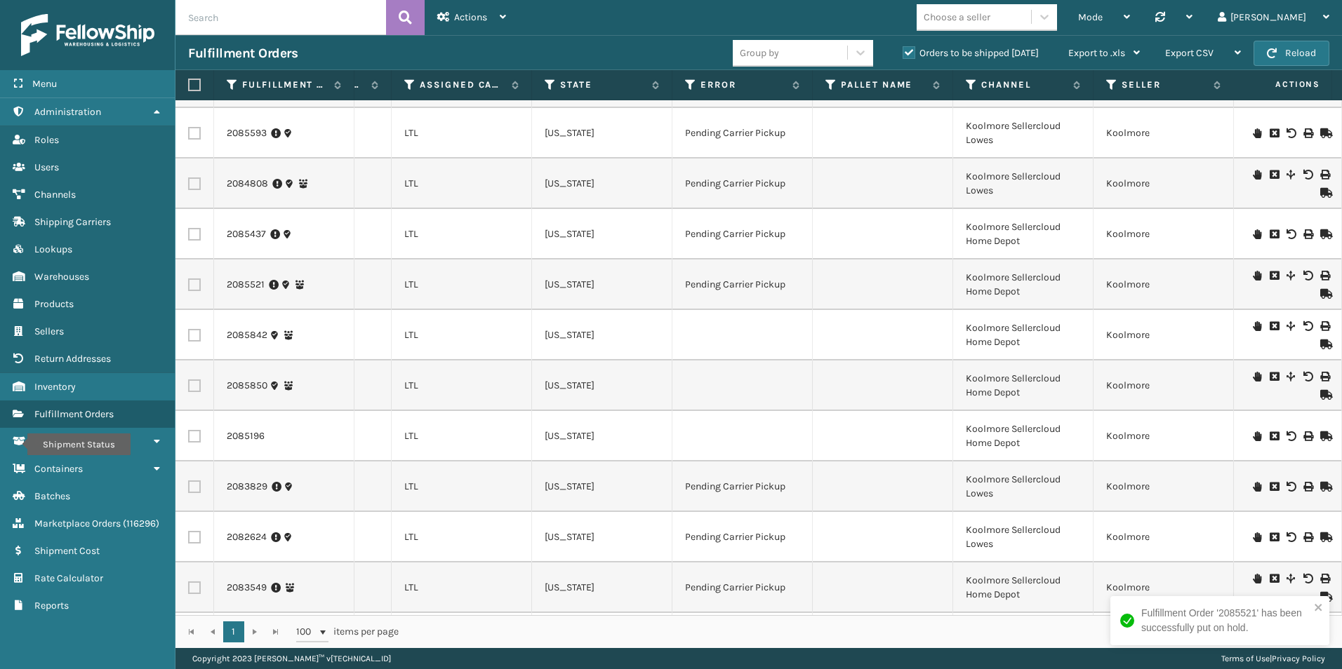
click at [1253, 331] on icon at bounding box center [1257, 326] width 8 height 10
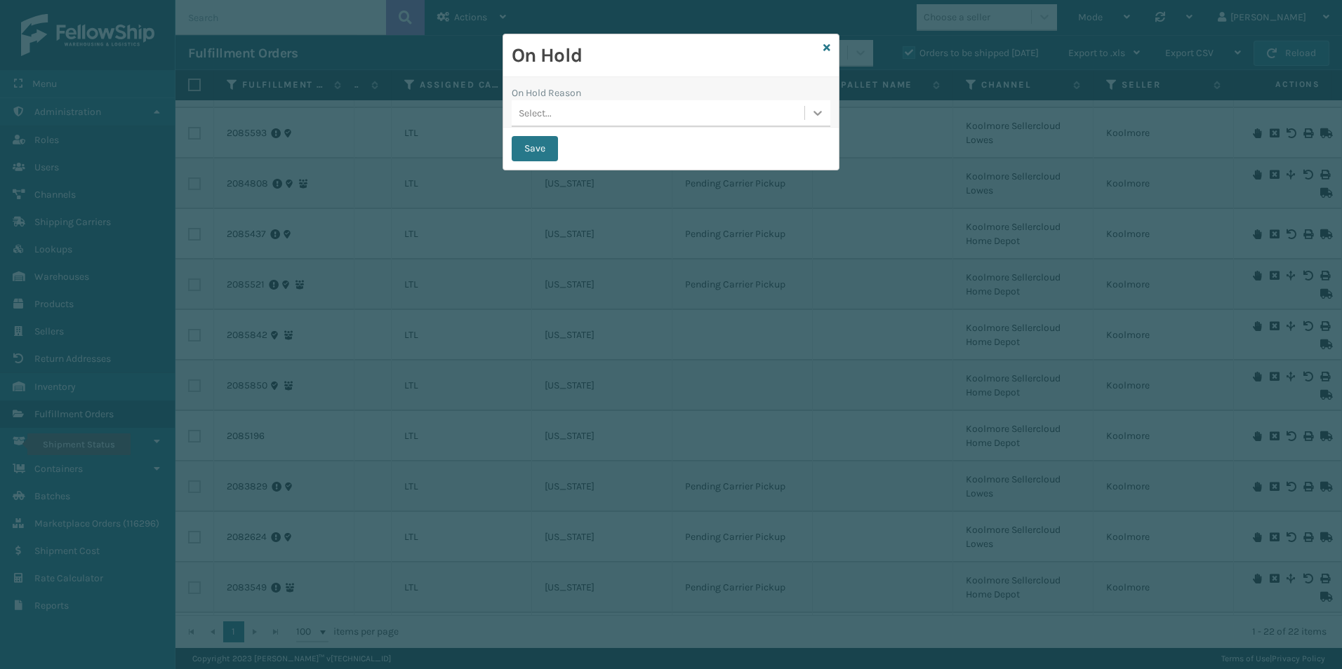
click at [813, 119] on icon at bounding box center [818, 113] width 14 height 14
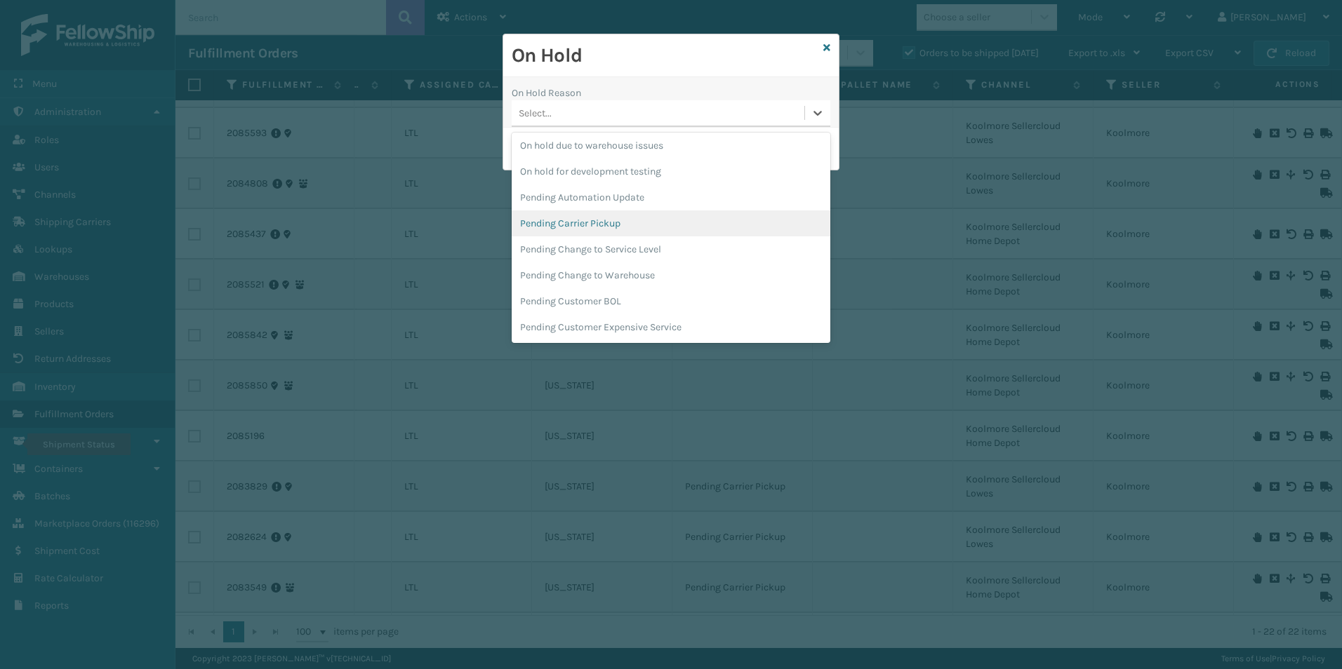
click at [590, 222] on div "Pending Carrier Pickup" at bounding box center [671, 224] width 319 height 26
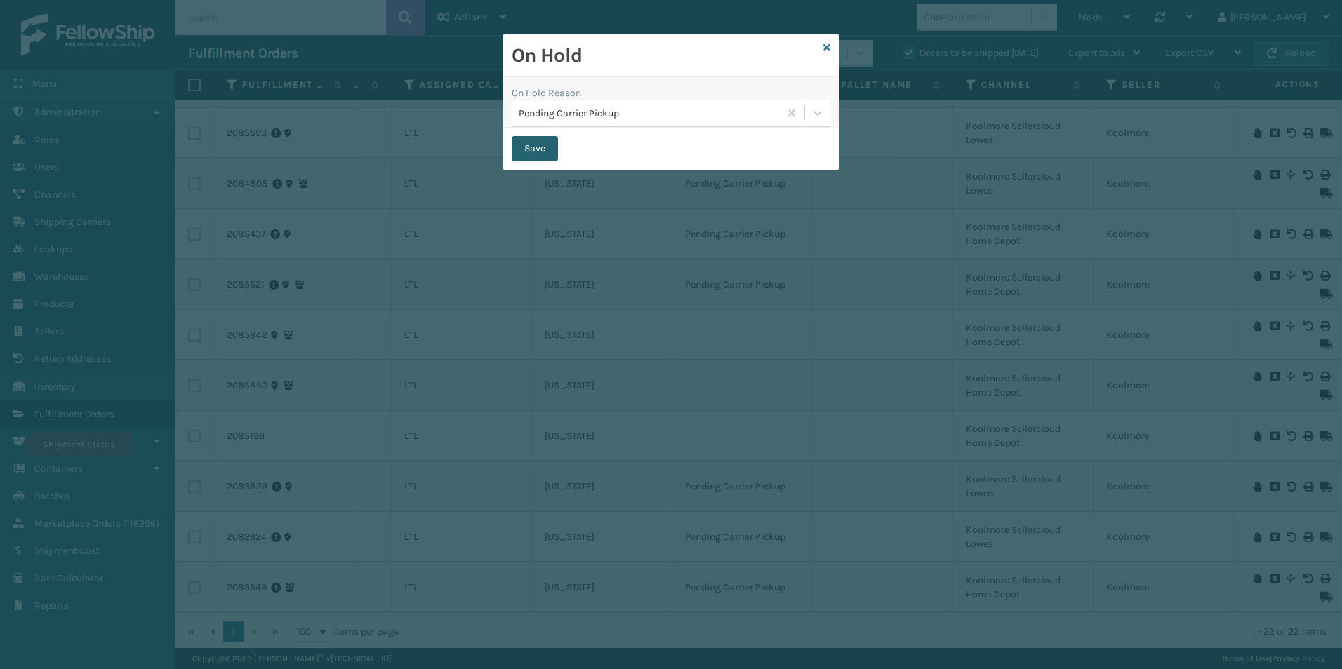
click at [542, 145] on button "Save" at bounding box center [535, 148] width 46 height 25
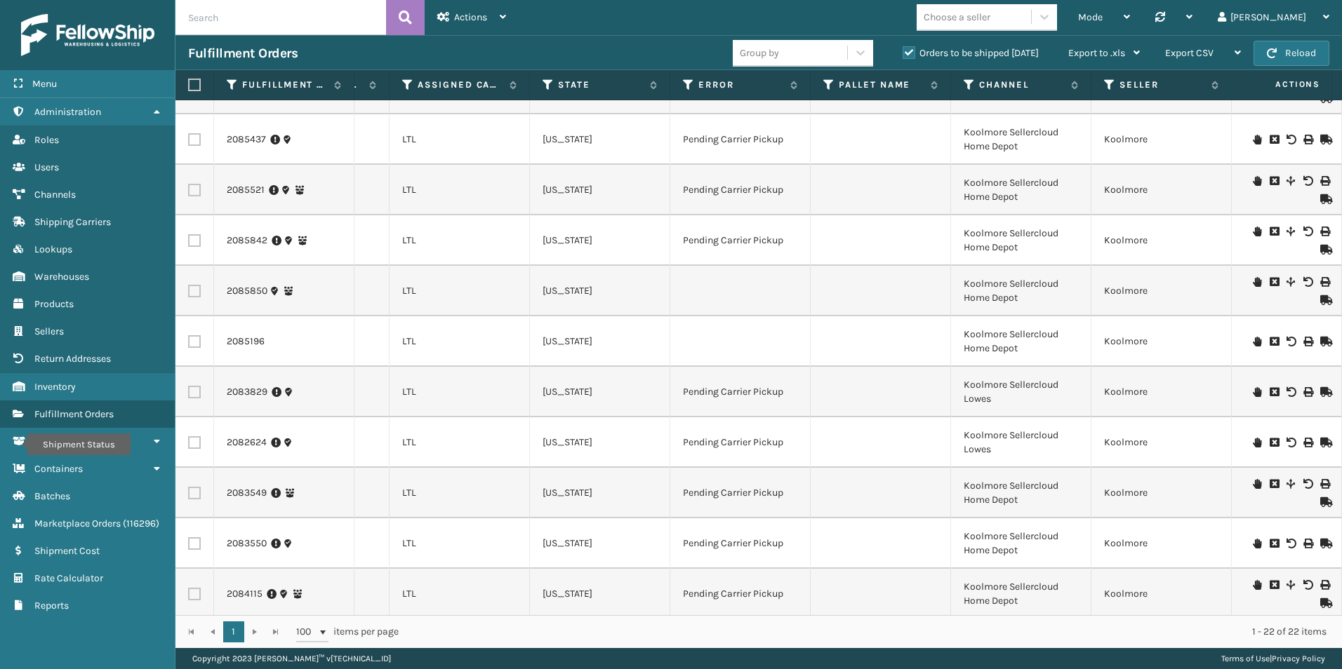
click at [1253, 279] on icon at bounding box center [1257, 282] width 8 height 10
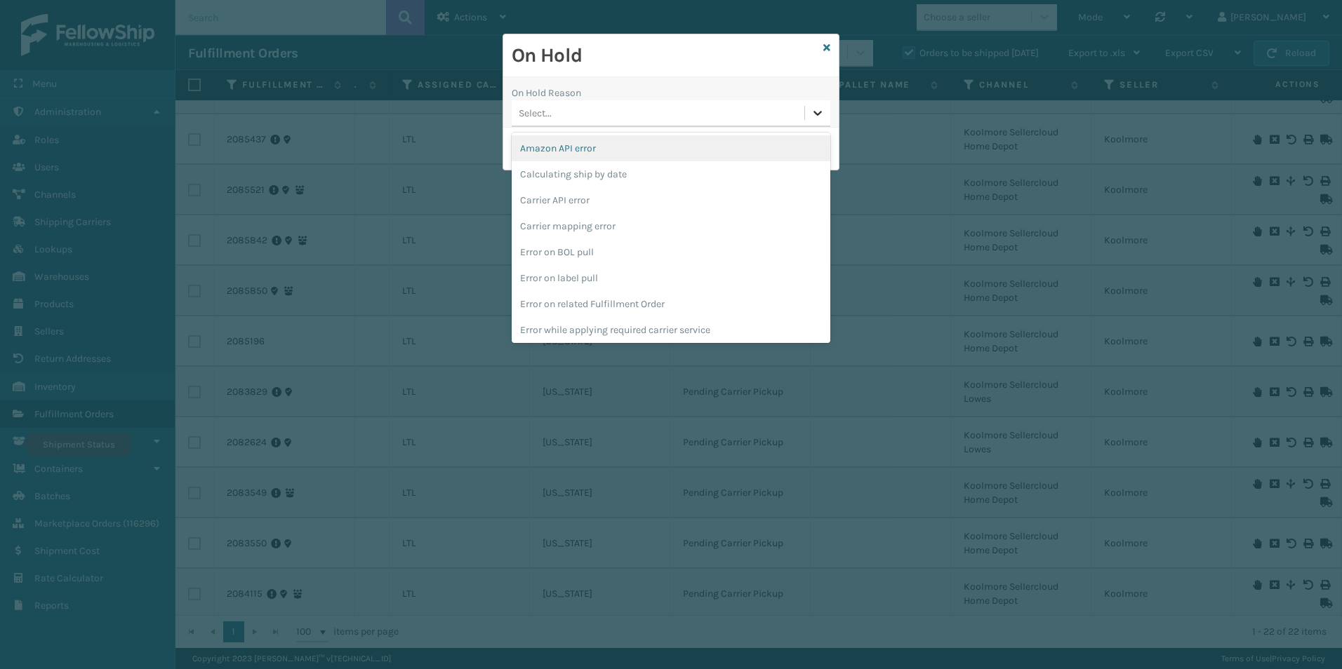
click at [815, 109] on icon at bounding box center [818, 113] width 14 height 14
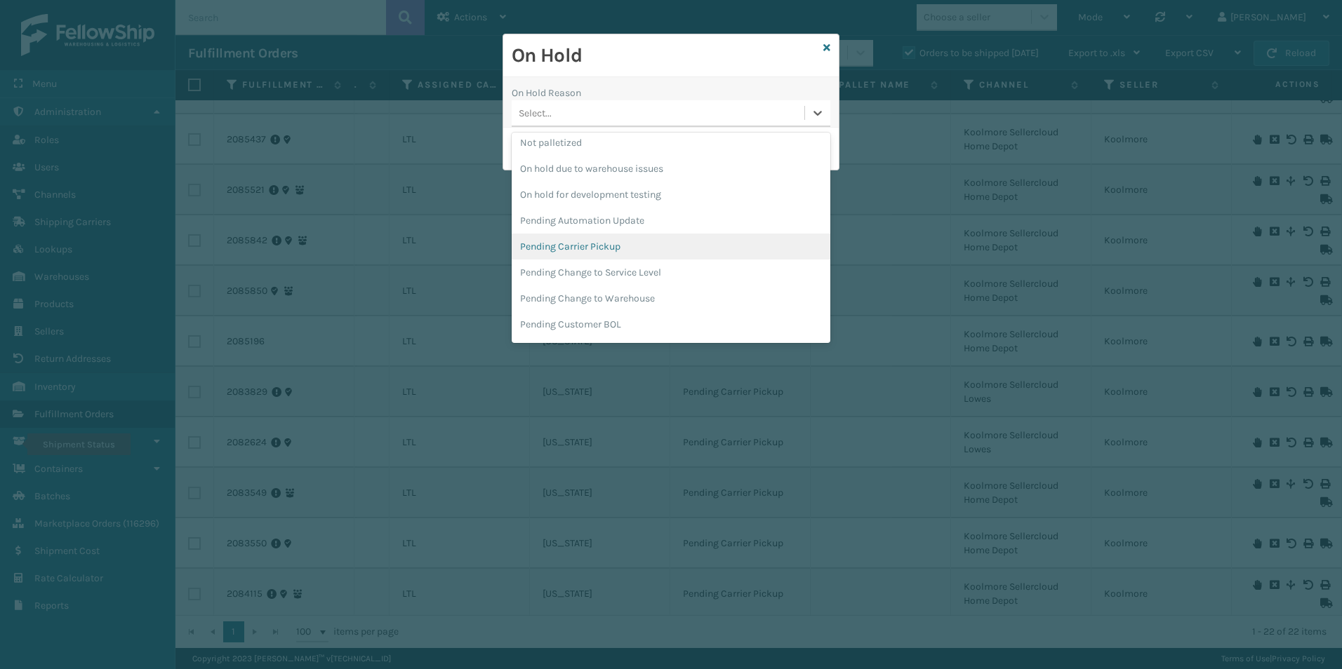
click at [587, 246] on div "Pending Carrier Pickup" at bounding box center [671, 247] width 319 height 26
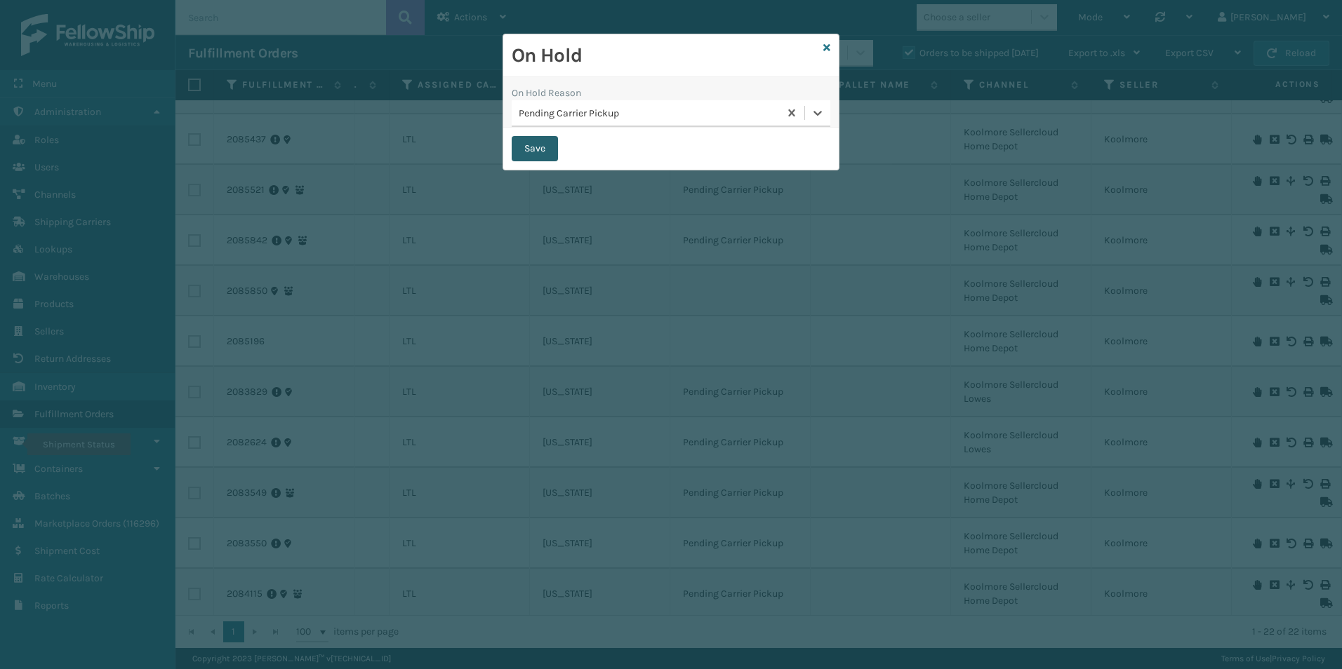
click at [532, 154] on button "Save" at bounding box center [535, 148] width 46 height 25
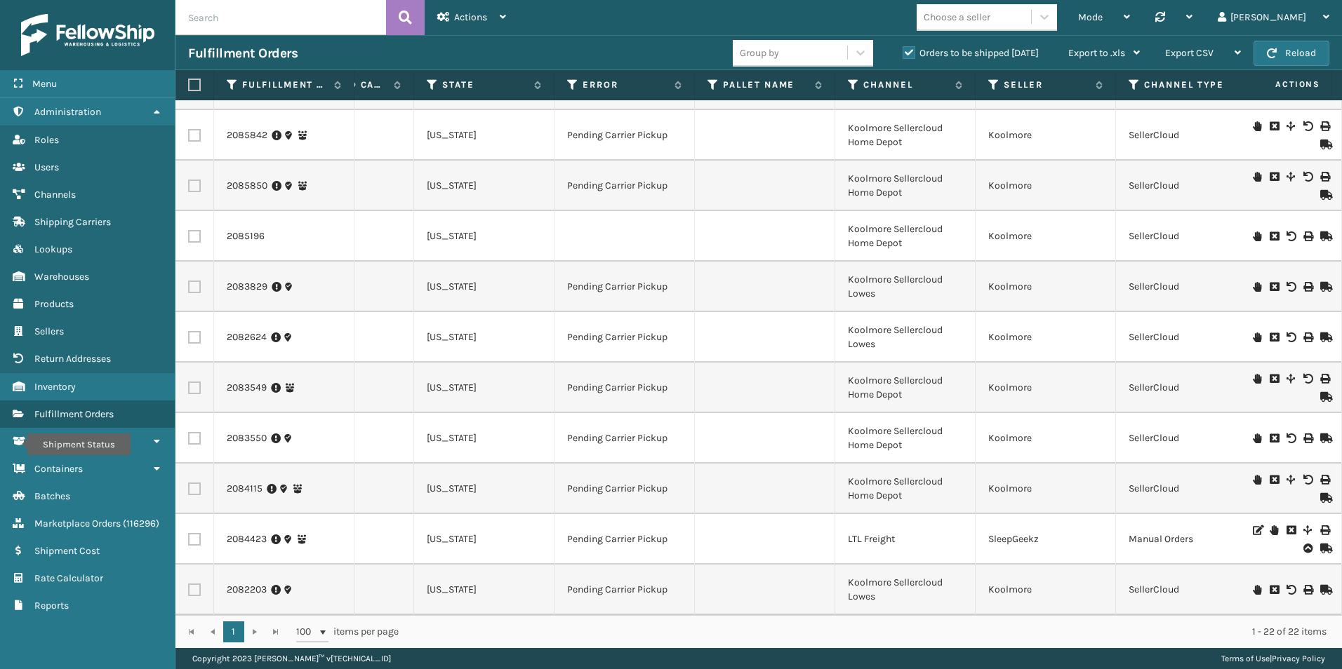
click at [1253, 232] on icon at bounding box center [1257, 237] width 8 height 10
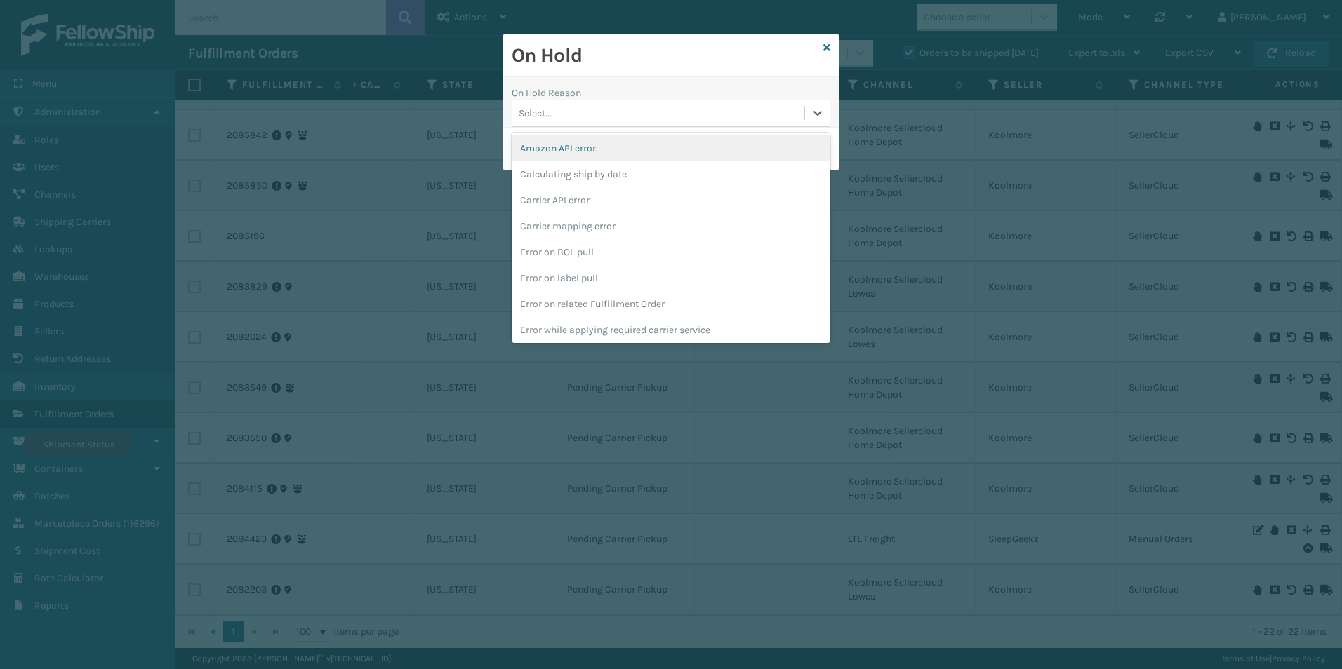
drag, startPoint x: 814, startPoint y: 111, endPoint x: 825, endPoint y: 133, distance: 25.1
click at [815, 117] on icon at bounding box center [818, 113] width 14 height 14
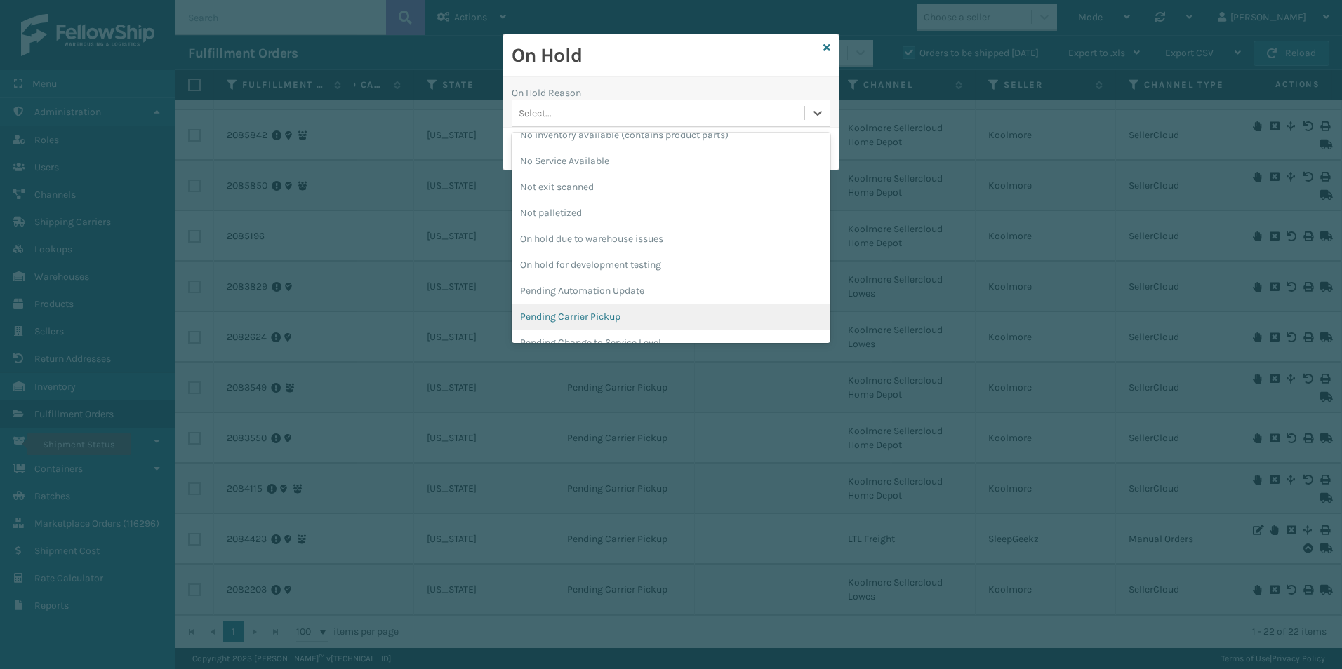
click at [571, 315] on div "Pending Carrier Pickup" at bounding box center [671, 317] width 319 height 26
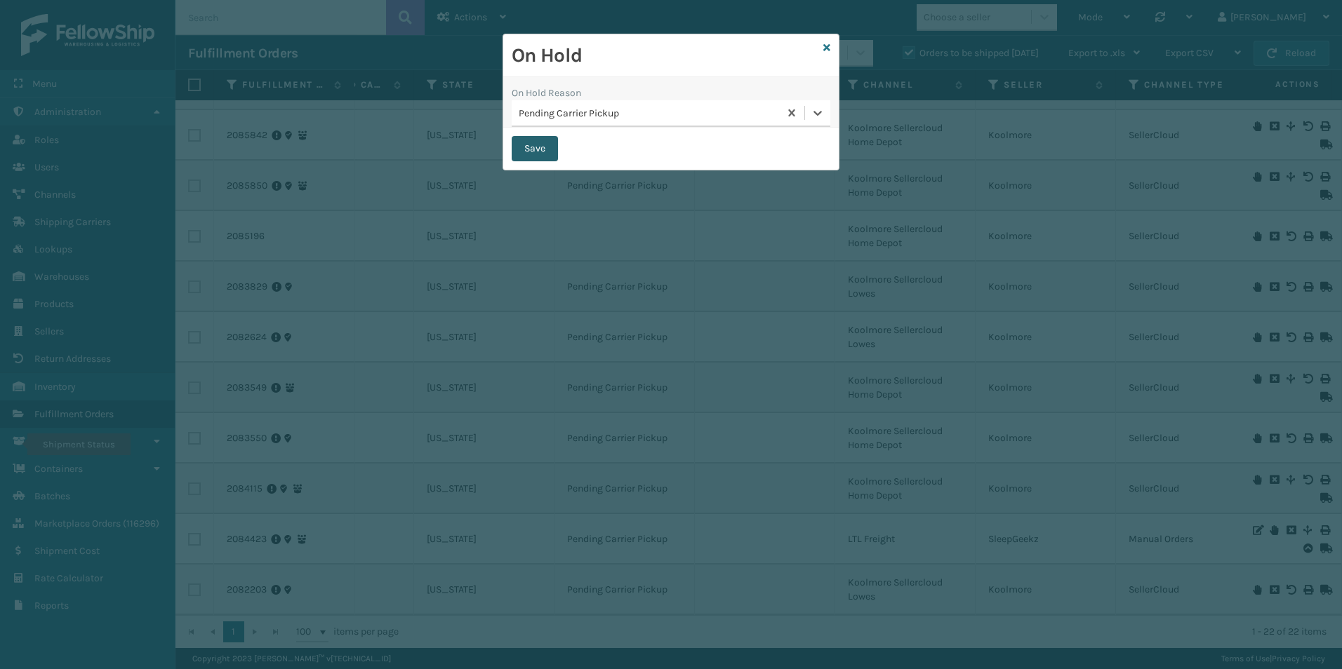
click at [533, 146] on button "Save" at bounding box center [535, 148] width 46 height 25
